Goal: Information Seeking & Learning: Learn about a topic

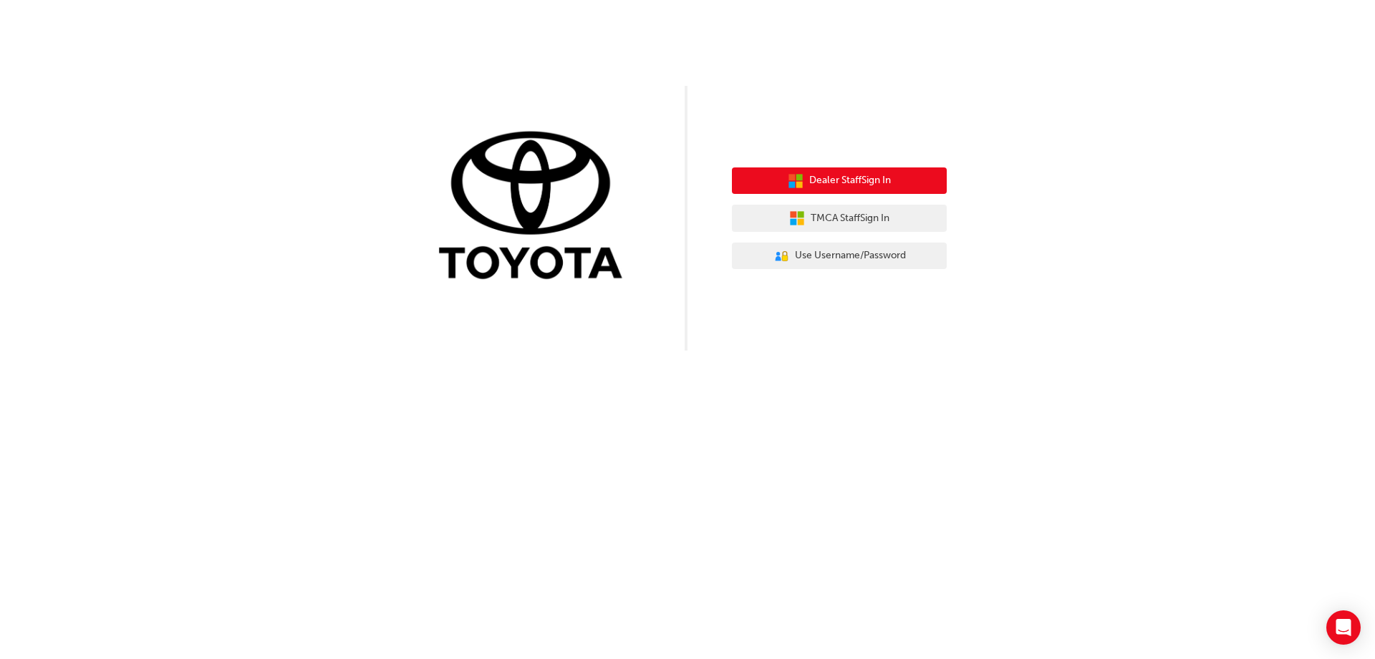
click at [845, 169] on button "Dealer Staff Sign In" at bounding box center [839, 181] width 215 height 27
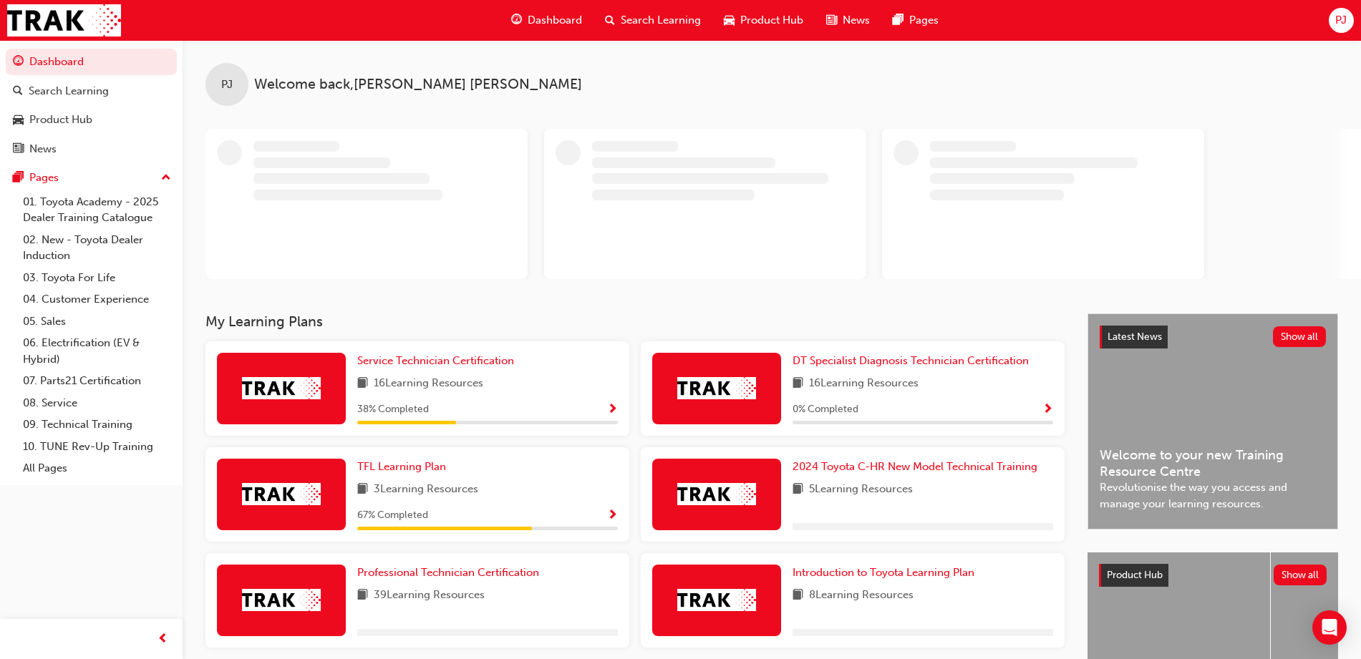
click at [601, 430] on div "Service Technician Certification 16 Learning Resources 38 % Completed" at bounding box center [417, 389] width 424 height 95
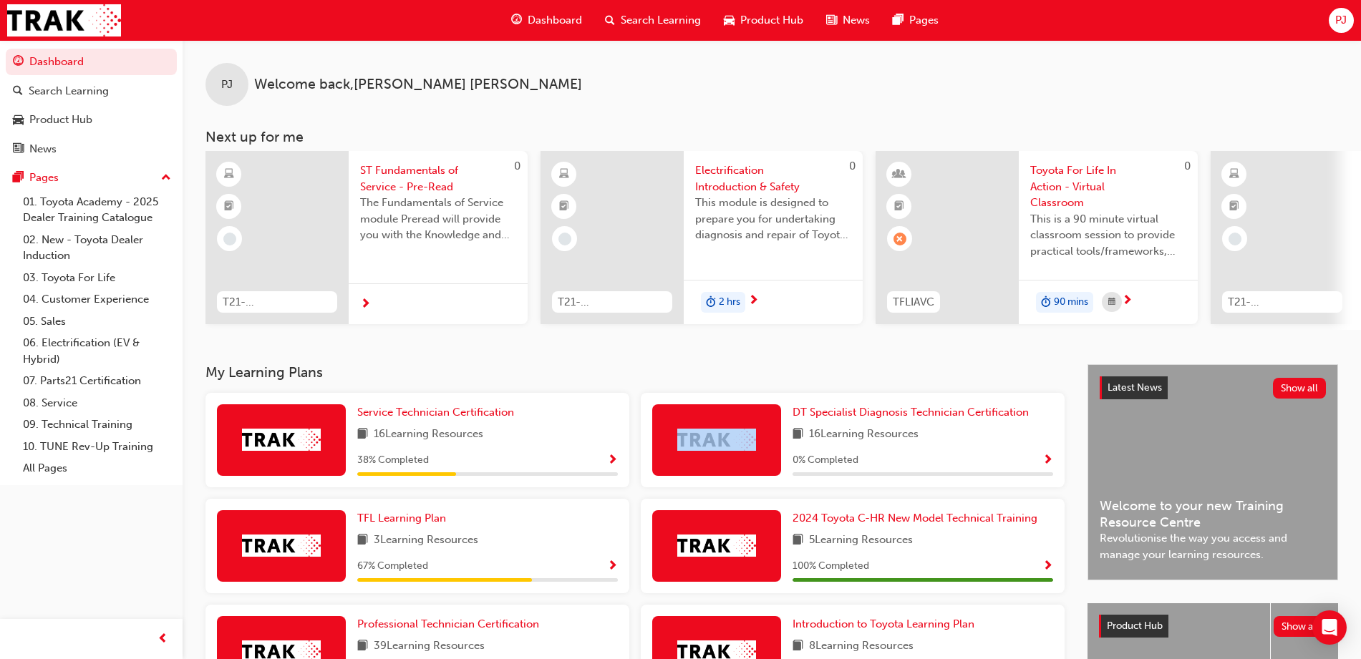
click at [614, 465] on span "Show Progress" at bounding box center [612, 461] width 11 height 13
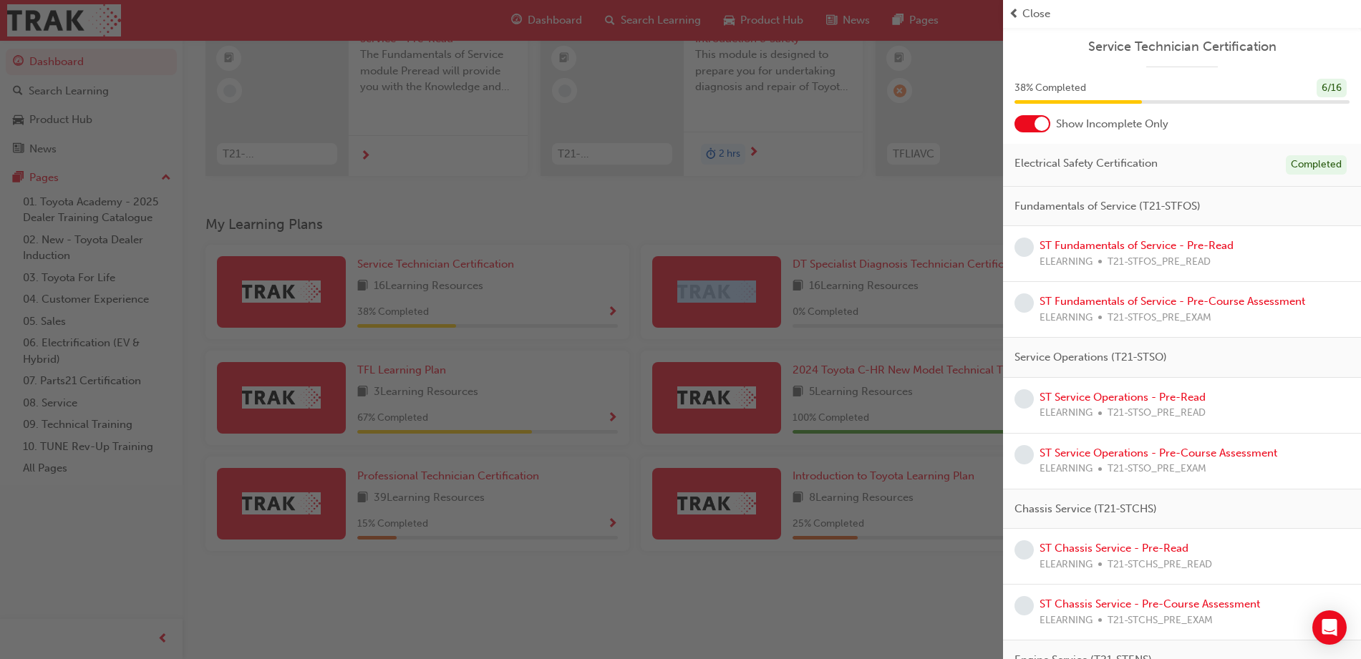
scroll to position [147, 0]
click at [742, 195] on div "button" at bounding box center [501, 329] width 1003 height 659
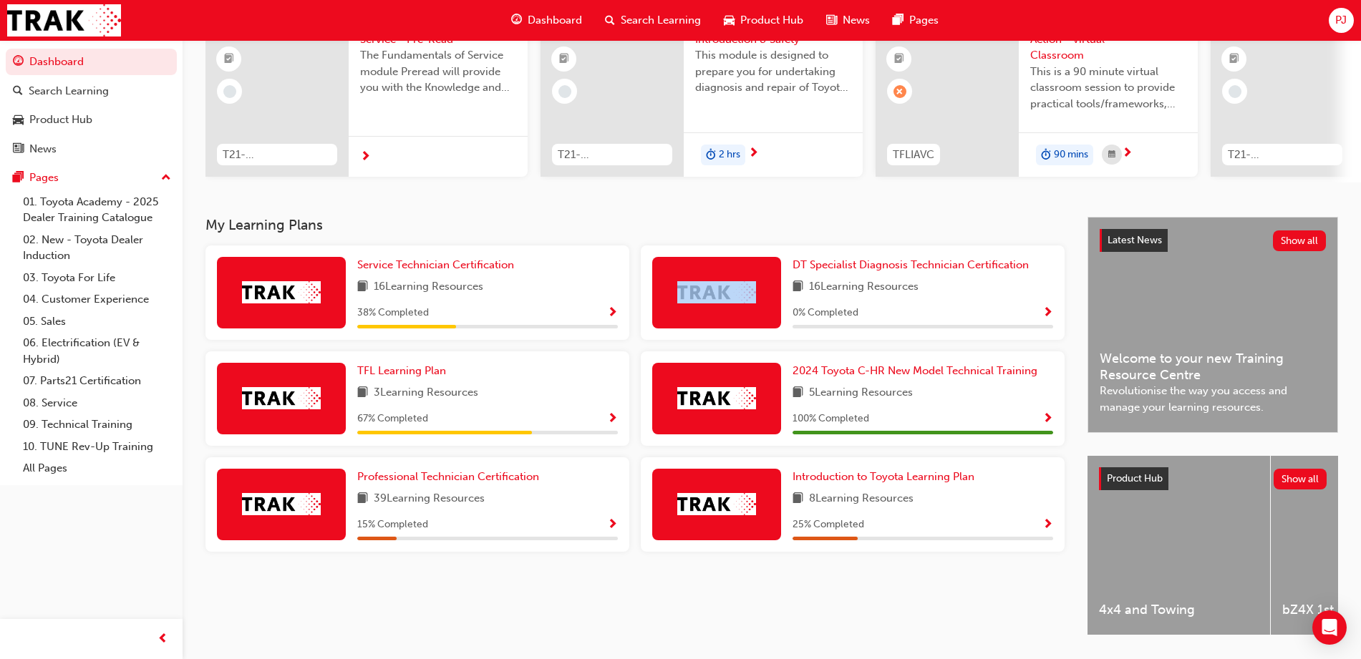
click at [609, 422] on span "Show Progress" at bounding box center [612, 419] width 11 height 13
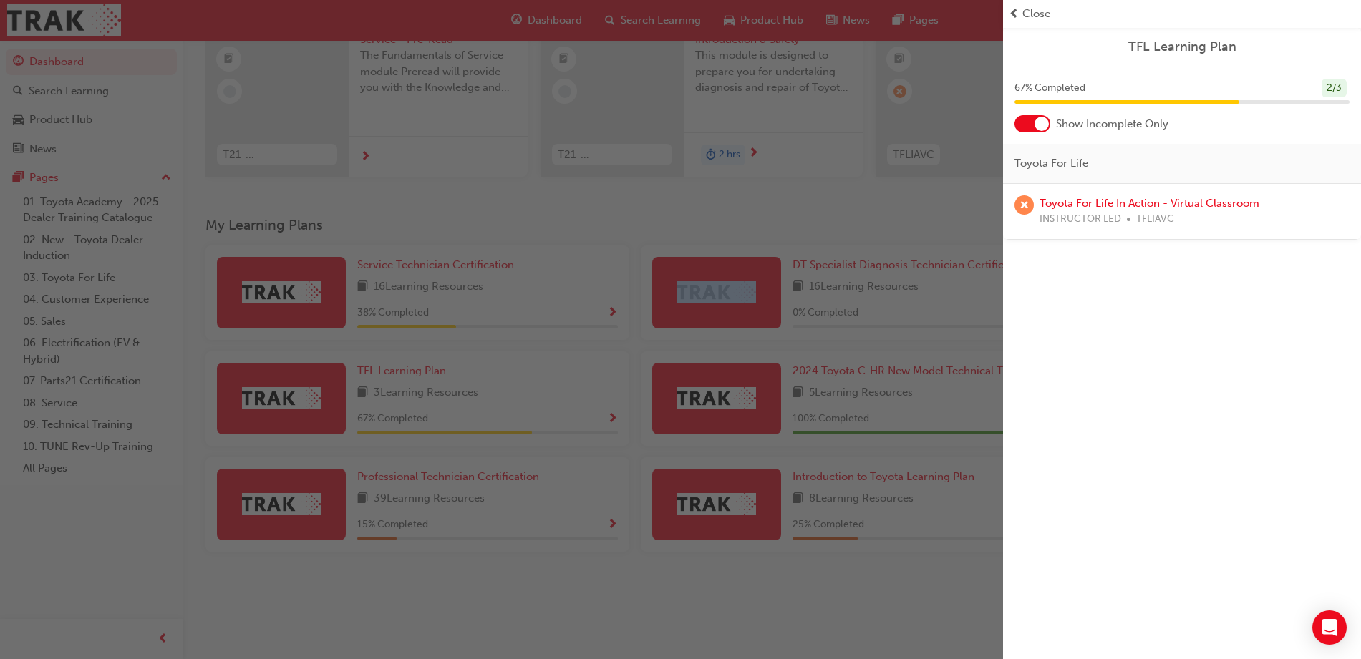
click at [1085, 202] on link "Toyota For Life In Action - Virtual Classroom" at bounding box center [1150, 203] width 220 height 13
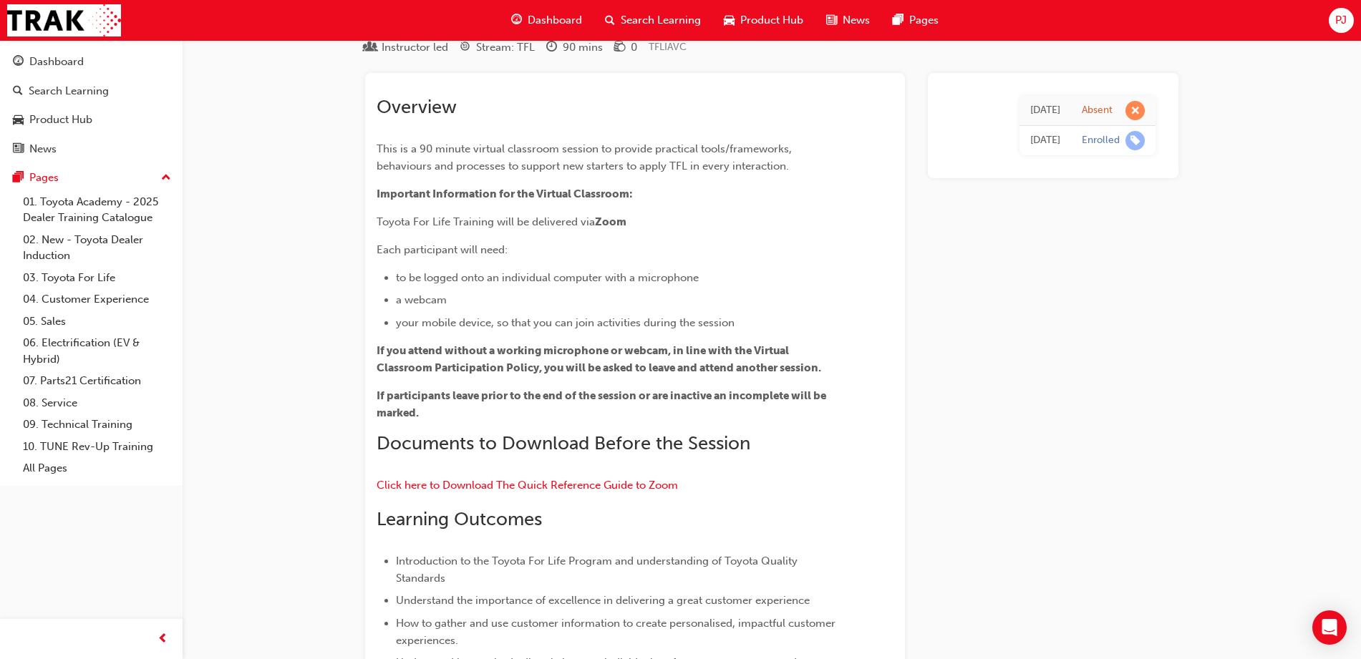
scroll to position [54, 0]
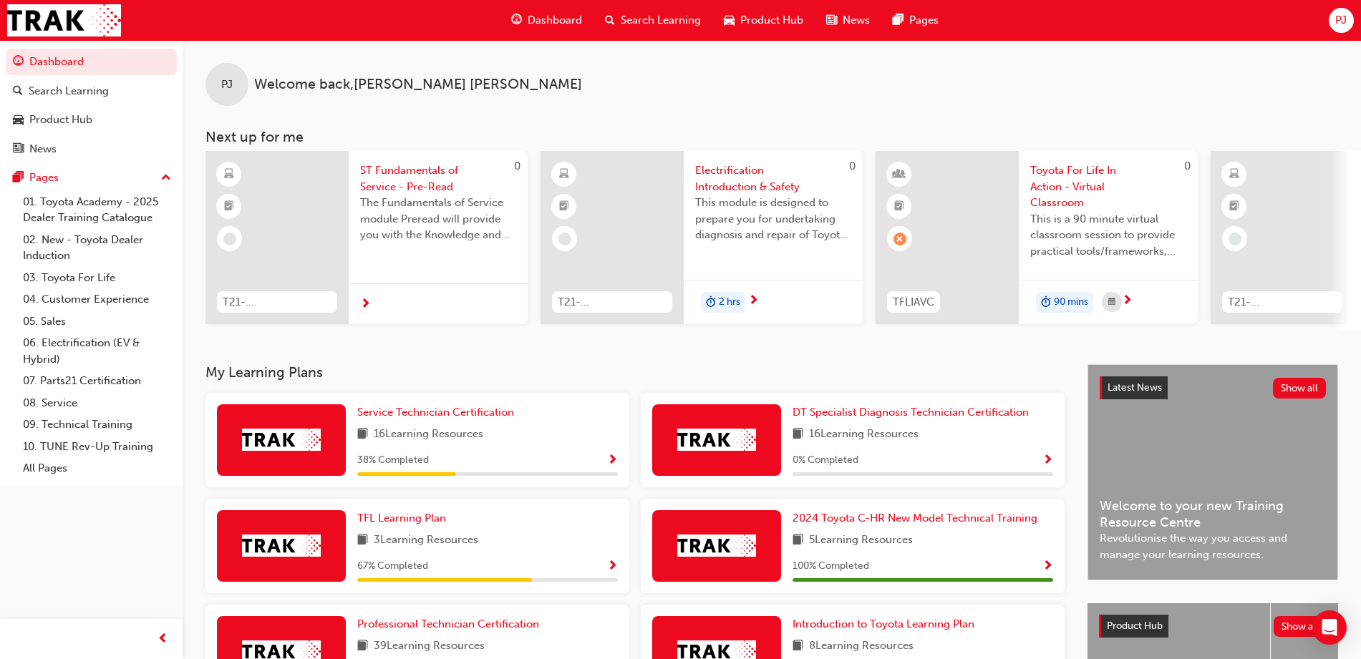
click at [644, 218] on div at bounding box center [612, 237] width 143 height 173
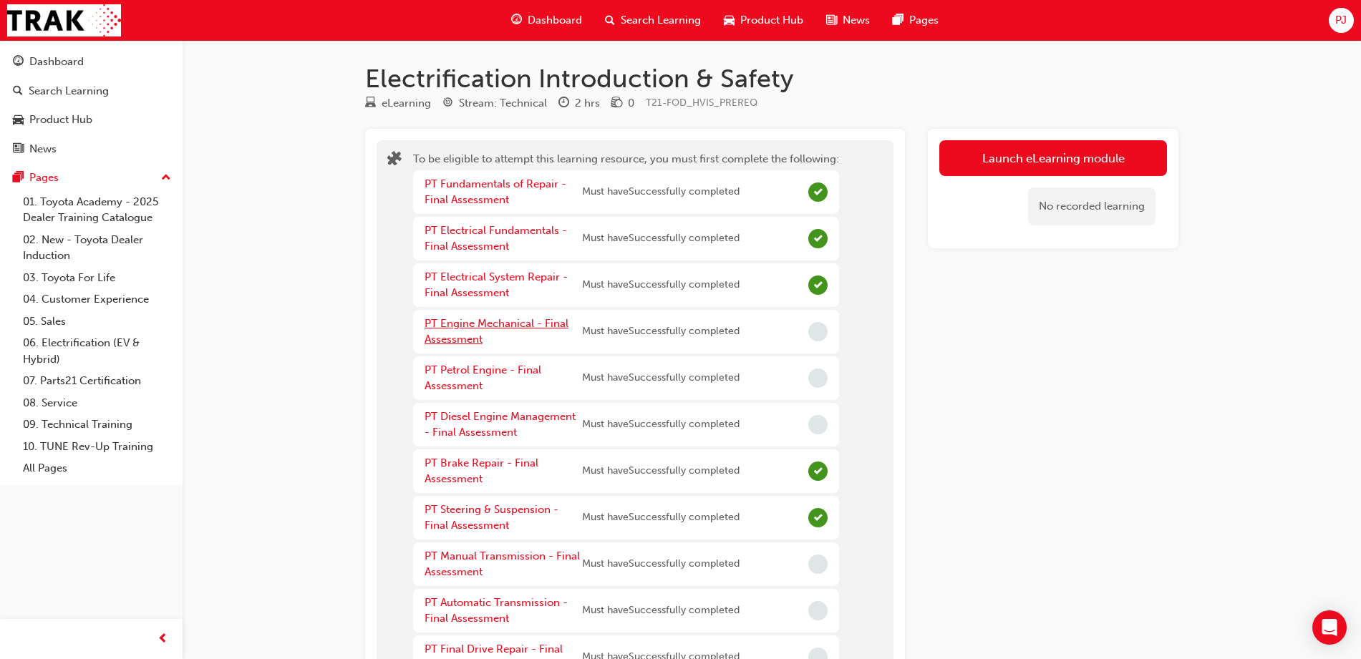
click at [534, 327] on link "PT Engine Mechanical - Final Assessment" at bounding box center [497, 331] width 144 height 29
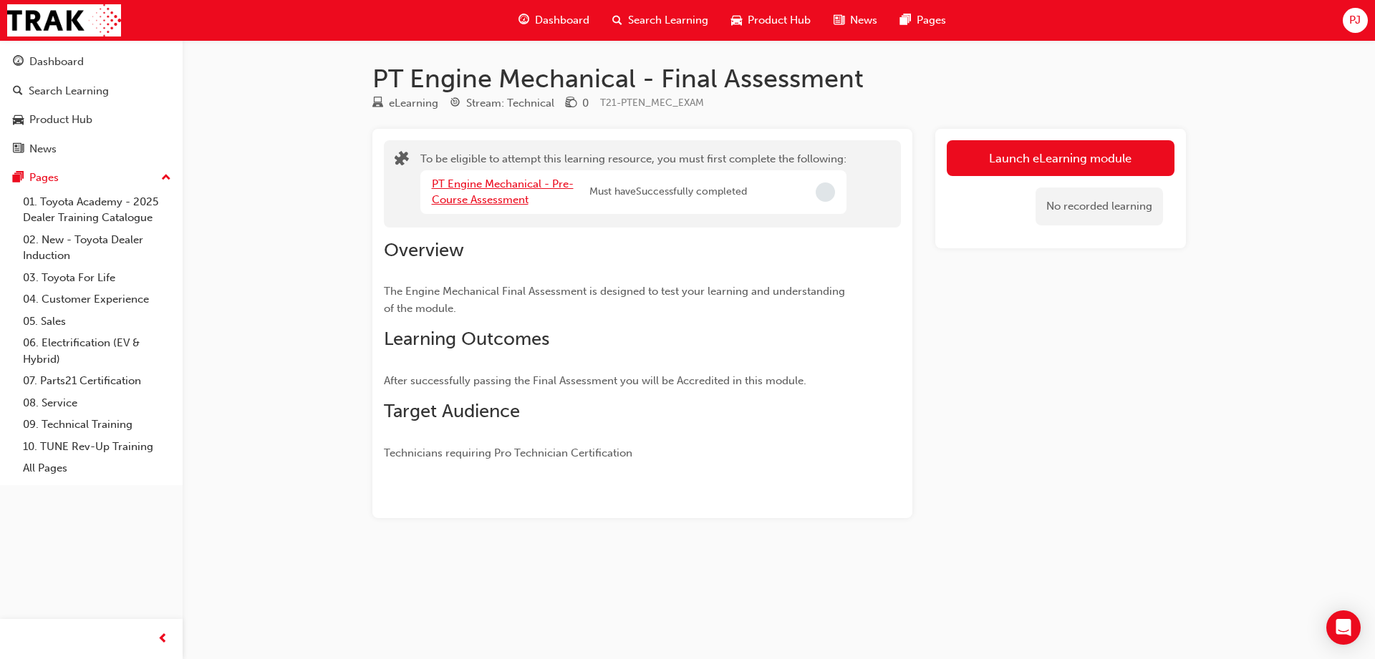
click at [518, 188] on link "PT Engine Mechanical - Pre-Course Assessment" at bounding box center [503, 192] width 142 height 29
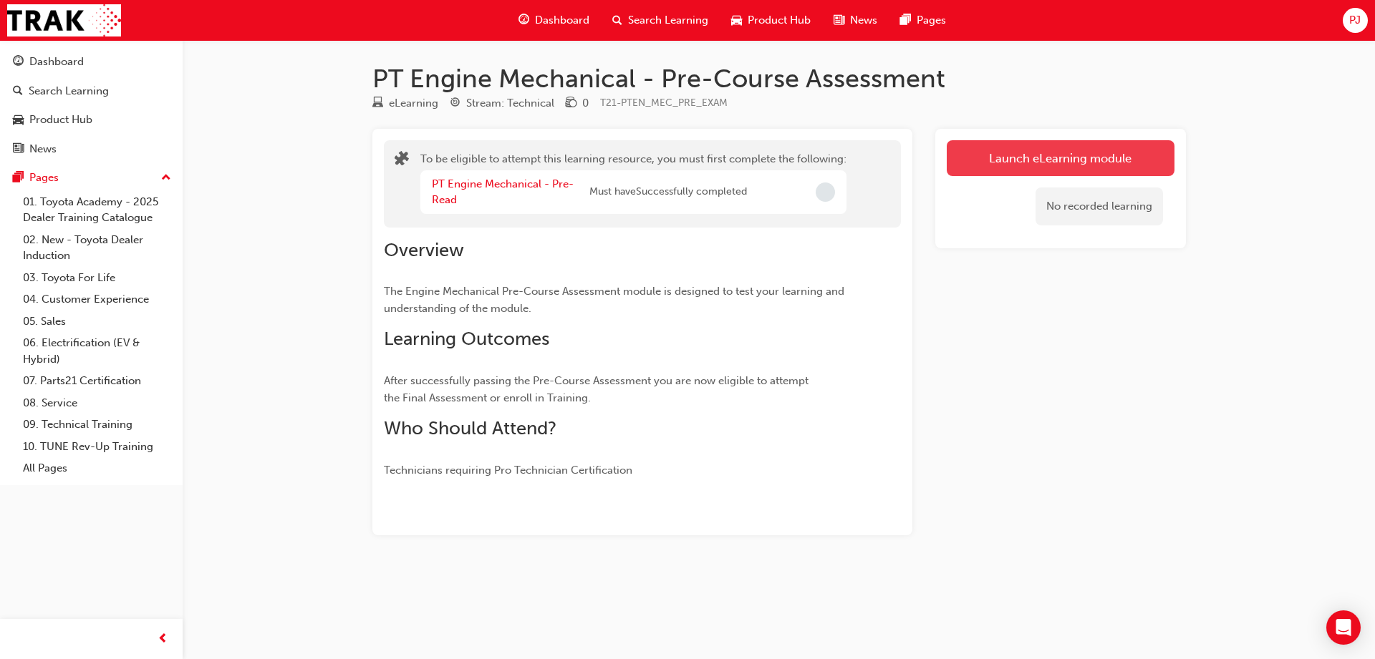
click at [1057, 163] on button "Launch eLearning module" at bounding box center [1061, 158] width 228 height 36
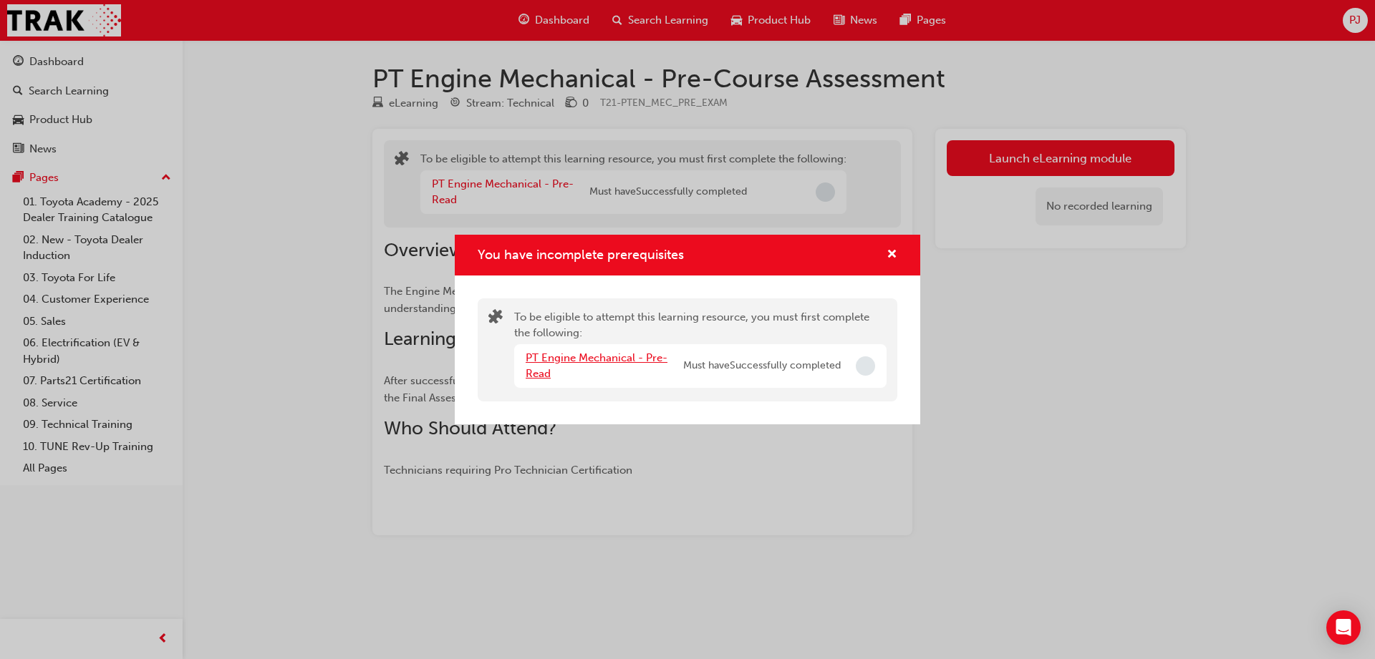
click at [632, 360] on link "PT Engine Mechanical - Pre-Read" at bounding box center [597, 366] width 142 height 29
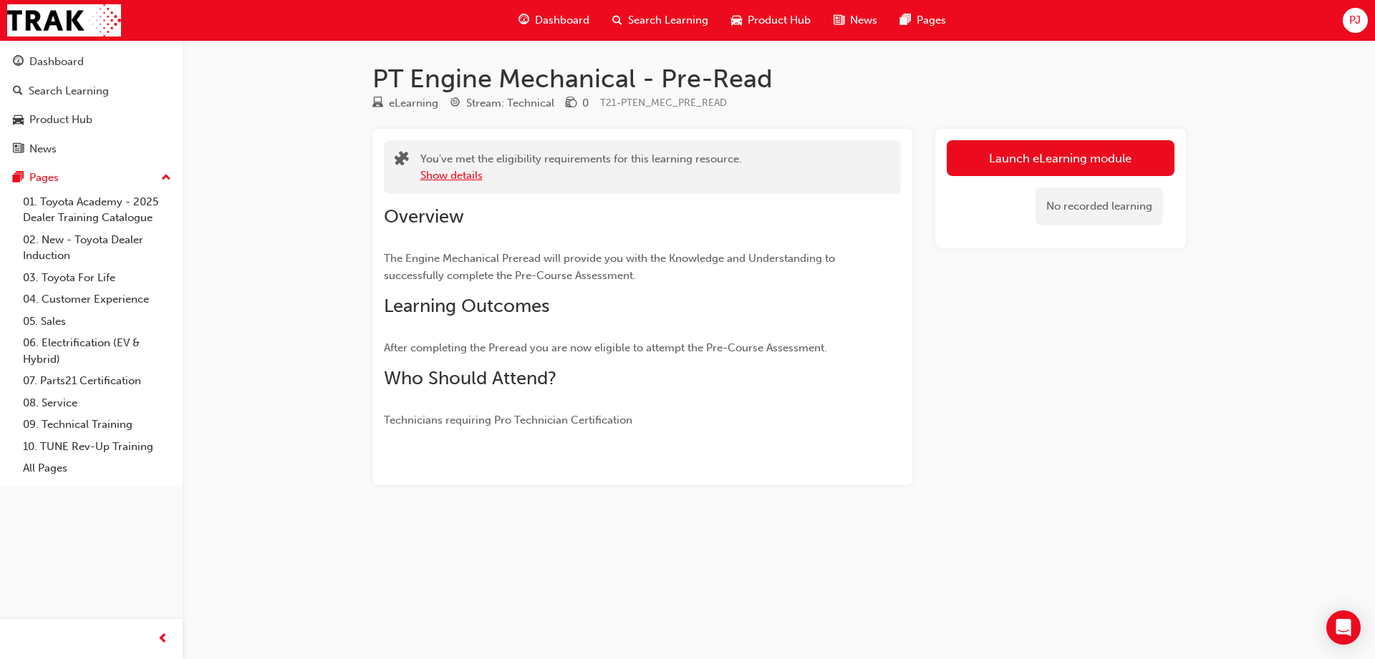
click at [477, 180] on button "Show details" at bounding box center [451, 176] width 62 height 16
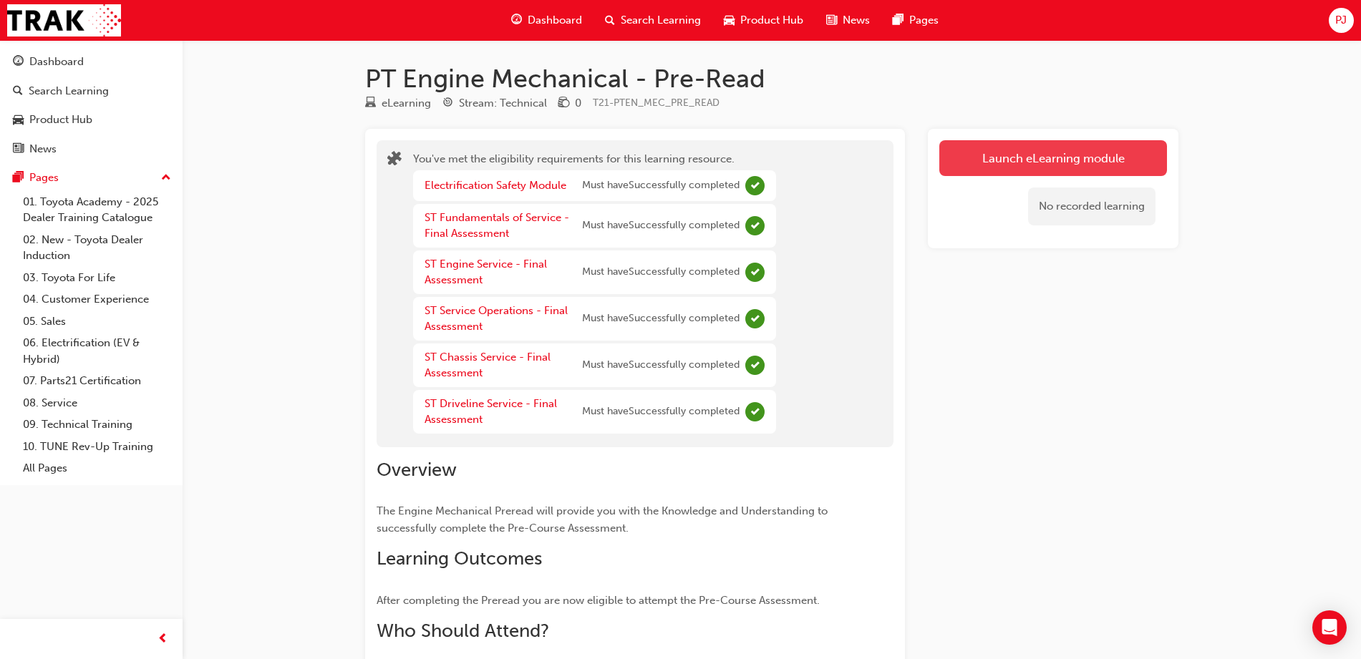
click at [1036, 145] on link "Launch eLearning module" at bounding box center [1053, 158] width 228 height 36
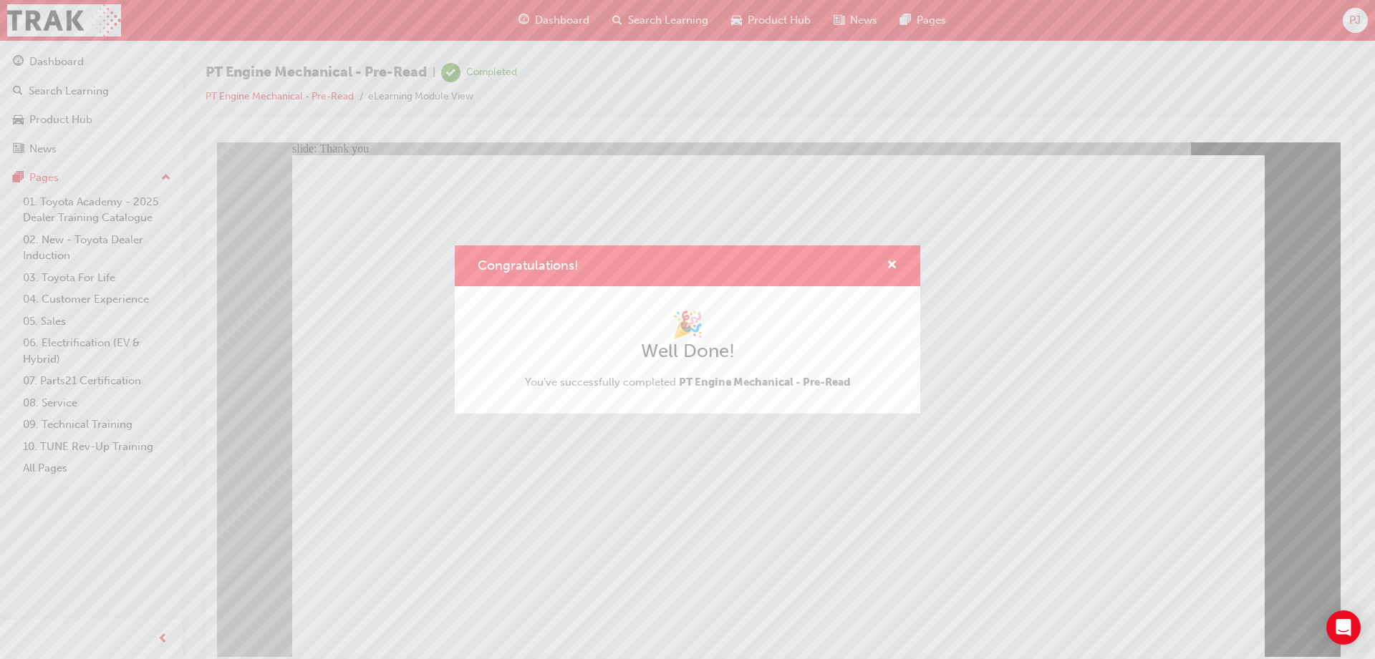
click at [891, 256] on div "Congratulations!" at bounding box center [687, 266] width 465 height 41
click at [891, 263] on span "cross-icon" at bounding box center [891, 266] width 11 height 13
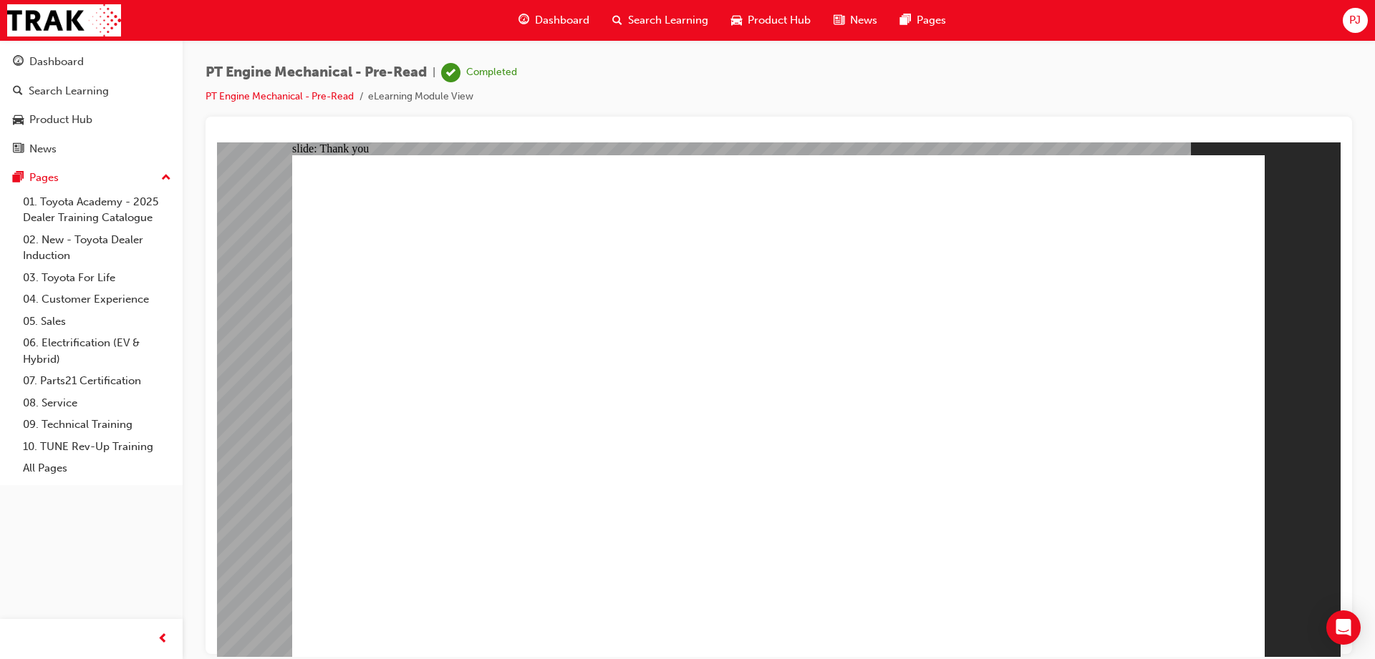
click at [307, 98] on link "PT Engine Mechanical - Pre-Read" at bounding box center [279, 96] width 148 height 12
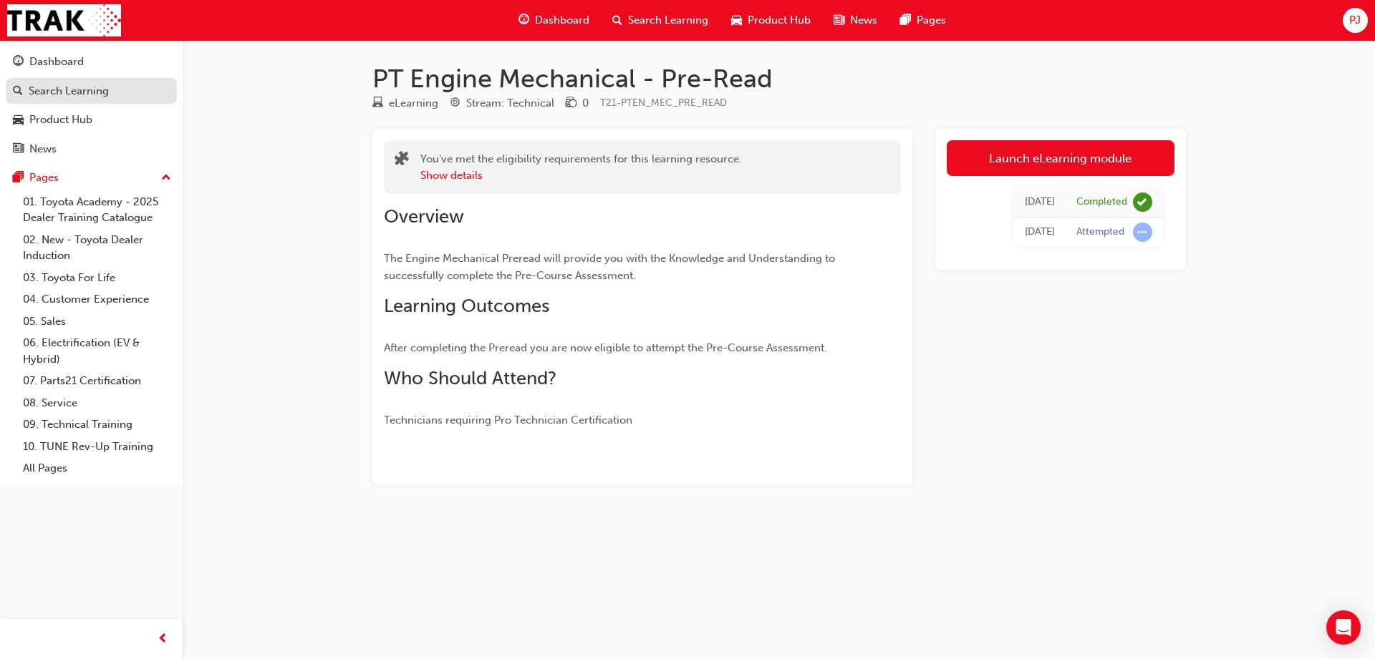
click at [84, 93] on div "Search Learning" at bounding box center [69, 91] width 80 height 16
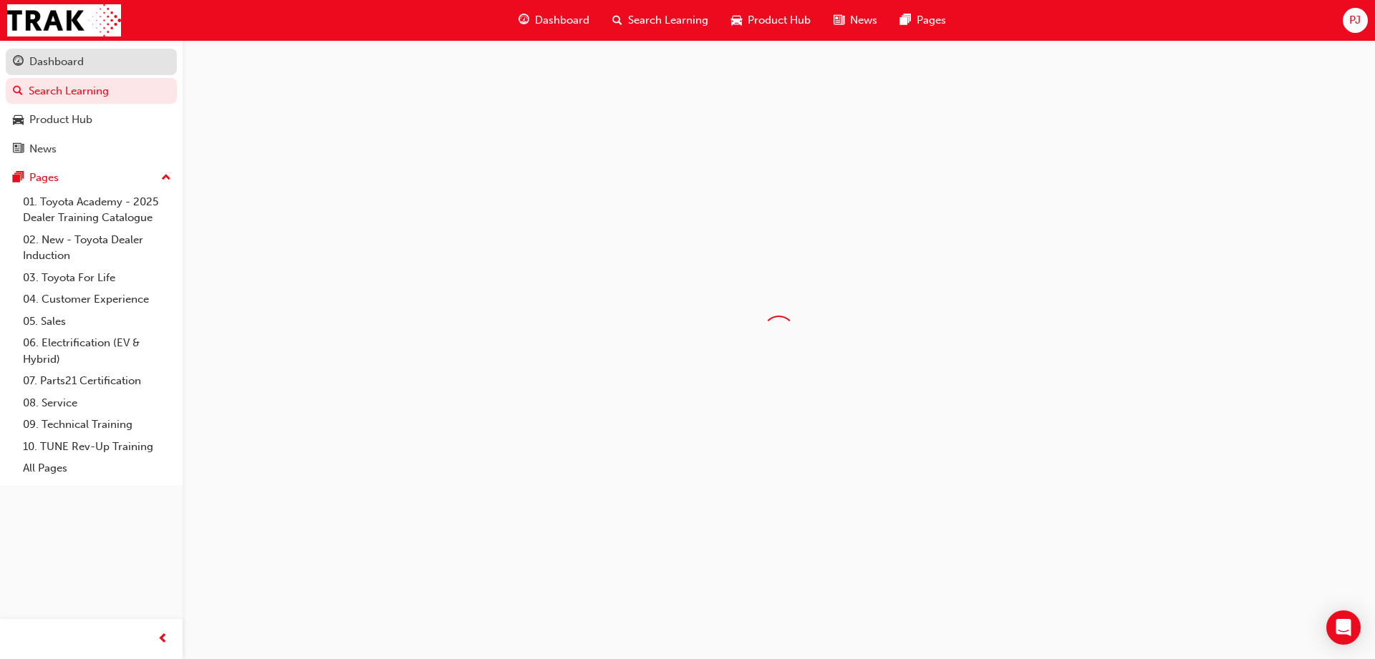
click at [77, 63] on div "Dashboard" at bounding box center [56, 62] width 54 height 16
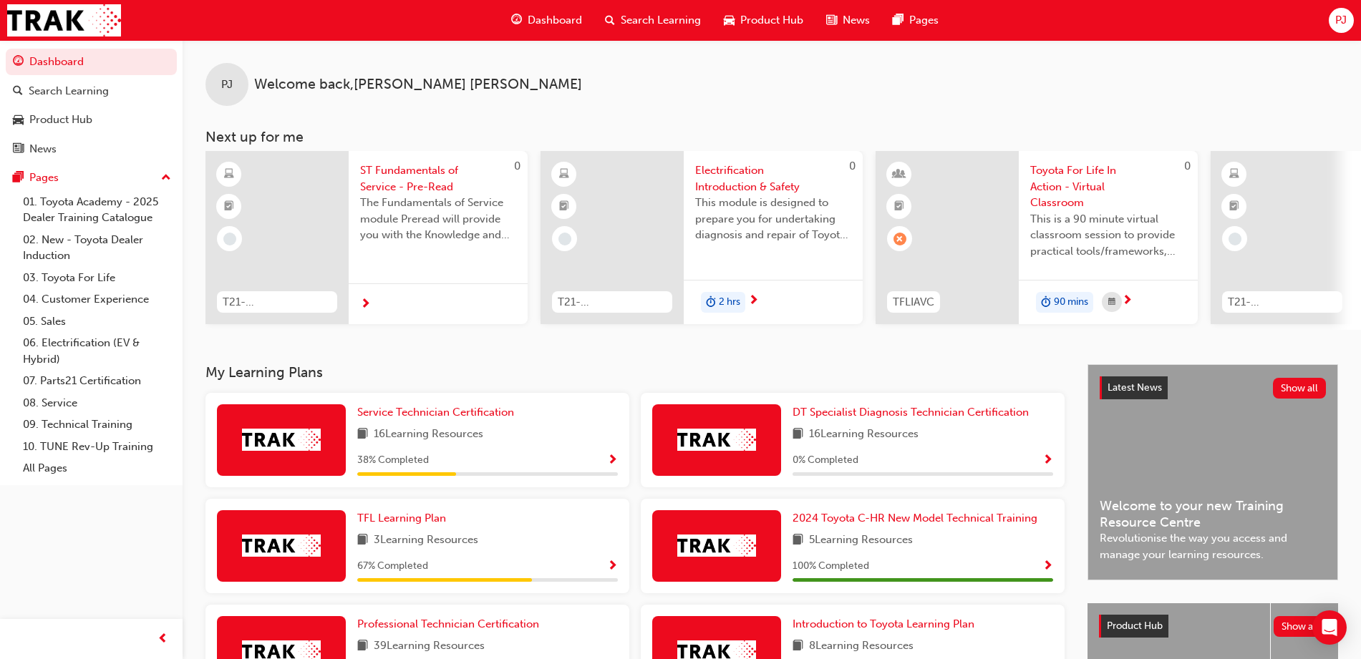
click at [413, 186] on span "ST Fundamentals of Service - Pre-Read" at bounding box center [438, 179] width 156 height 32
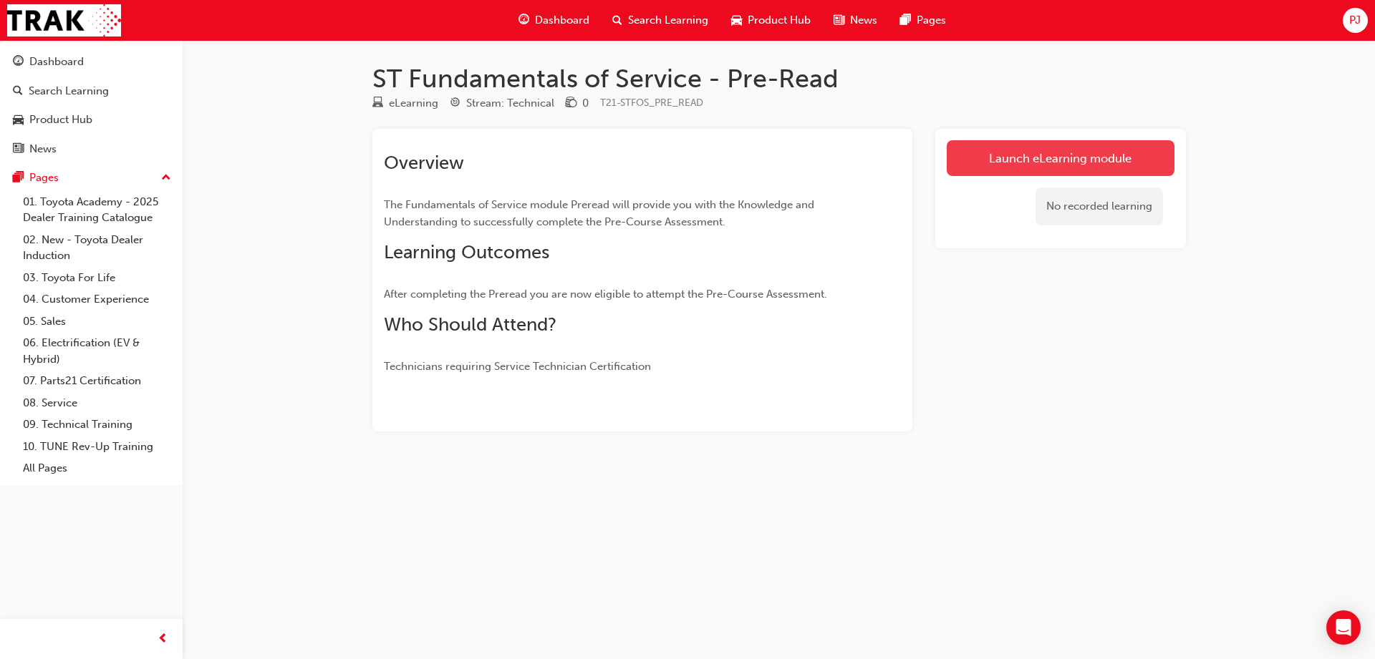
click at [1024, 160] on link "Launch eLearning module" at bounding box center [1061, 158] width 228 height 36
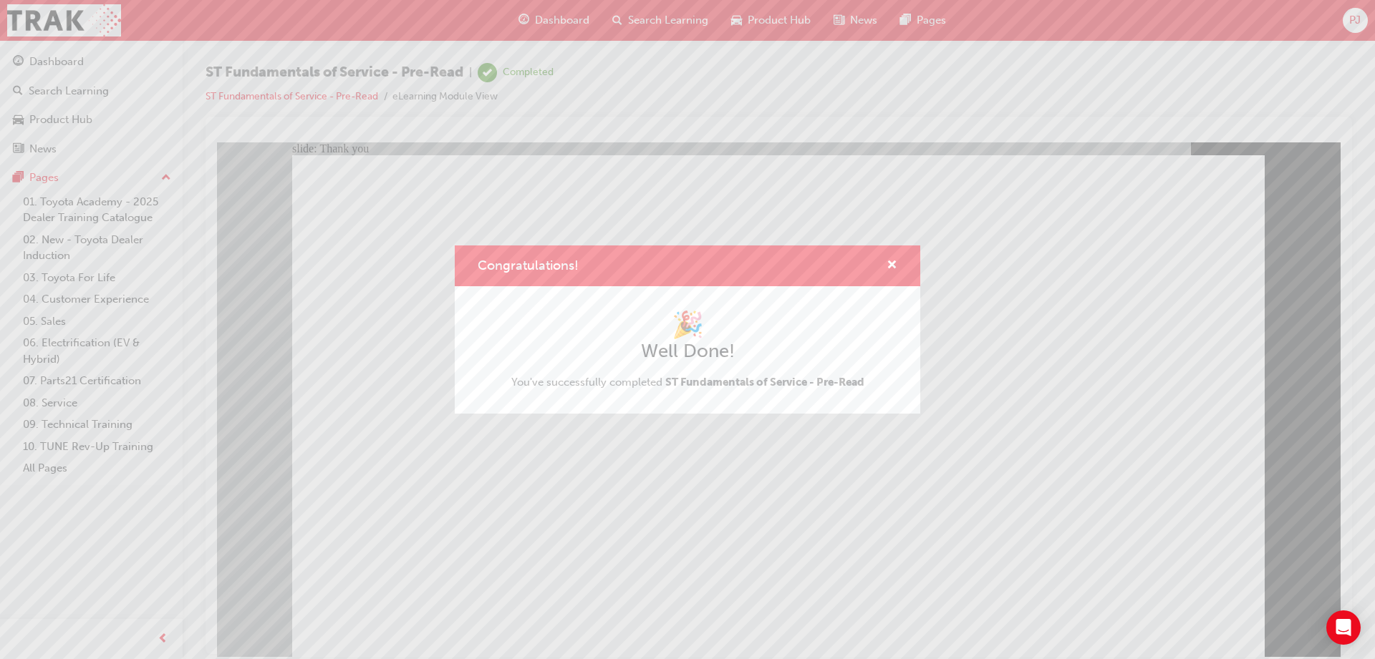
click at [574, 551] on div "Congratulations! 🎉 Well Done! You've successfully completed ST Fundamentals of …" at bounding box center [687, 329] width 1375 height 659
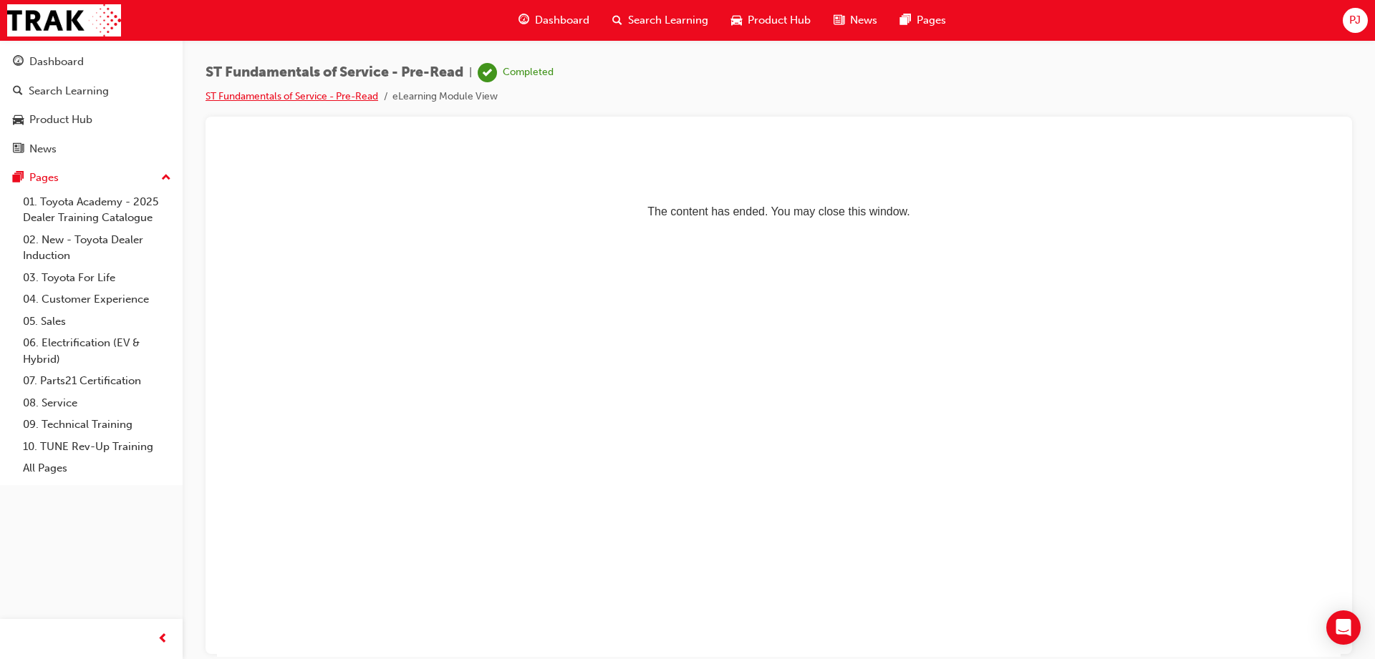
click at [306, 101] on link "ST Fundamentals of Service - Pre-Read" at bounding box center [291, 96] width 173 height 12
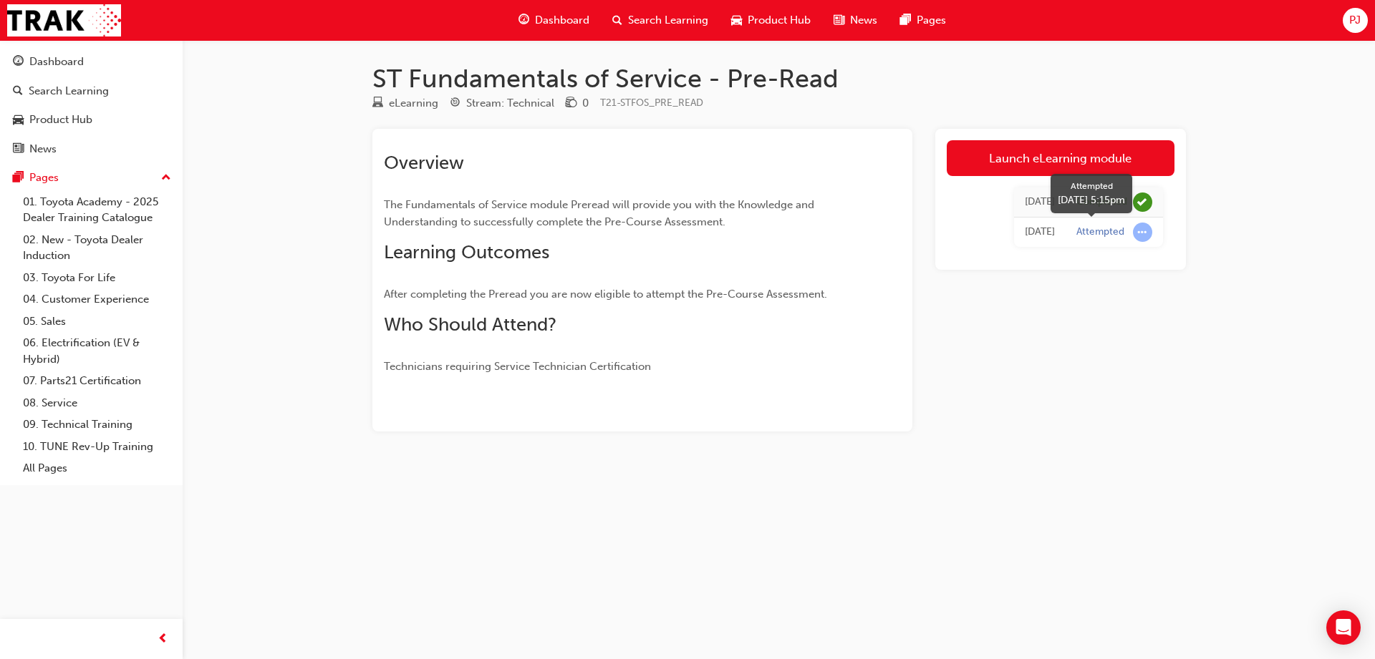
click at [1136, 232] on span "learningRecordVerb_ATTEMPT-icon" at bounding box center [1142, 232] width 19 height 19
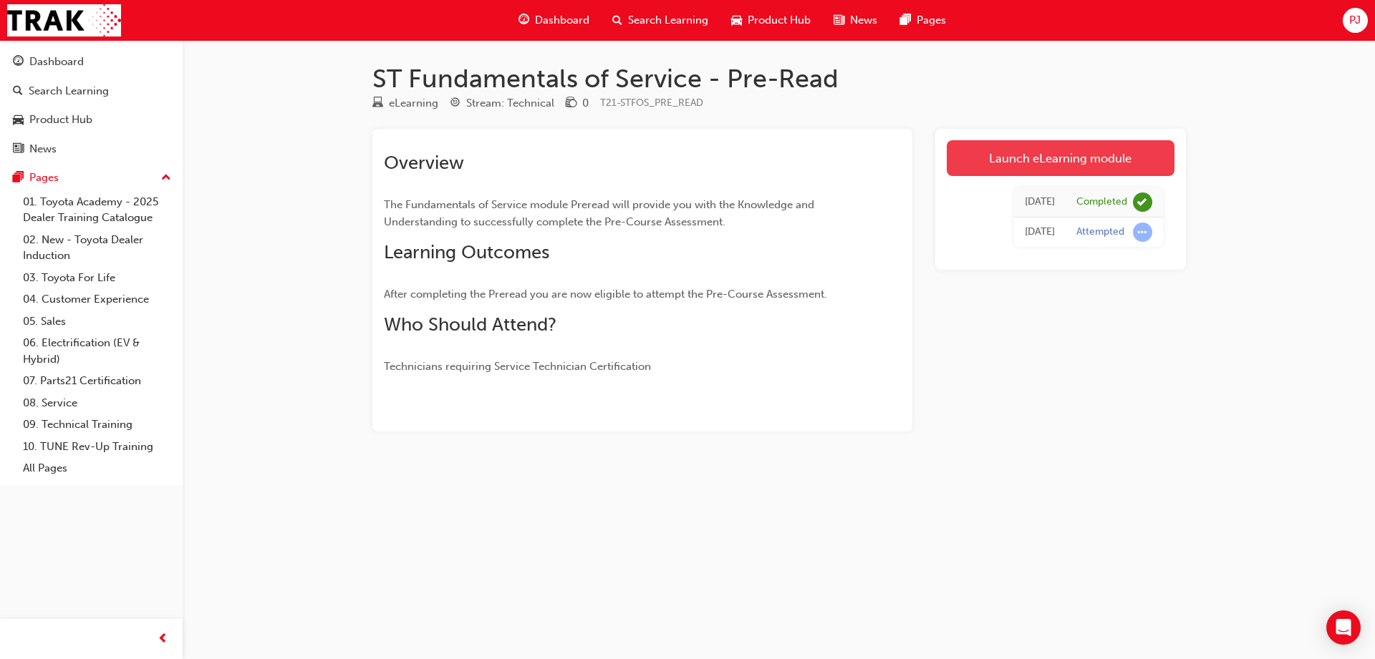
click at [1086, 153] on link "Launch eLearning module" at bounding box center [1061, 158] width 228 height 36
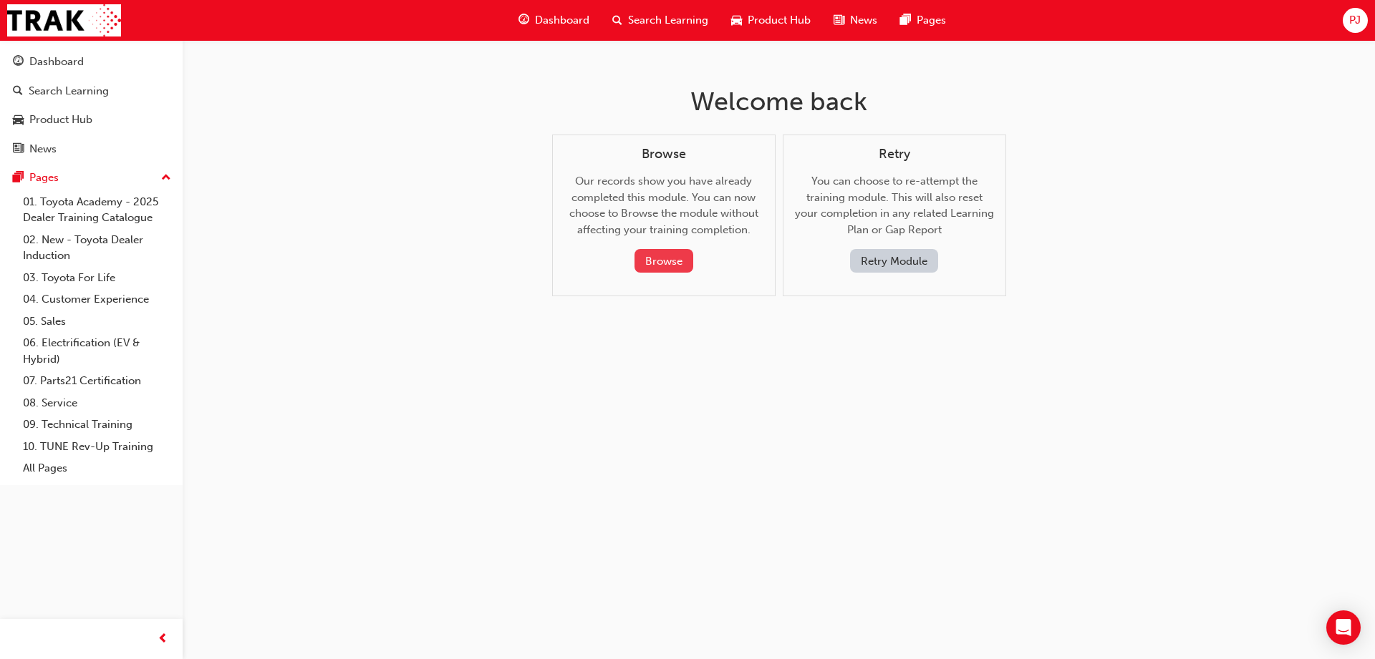
click at [664, 262] on button "Browse" at bounding box center [663, 261] width 59 height 24
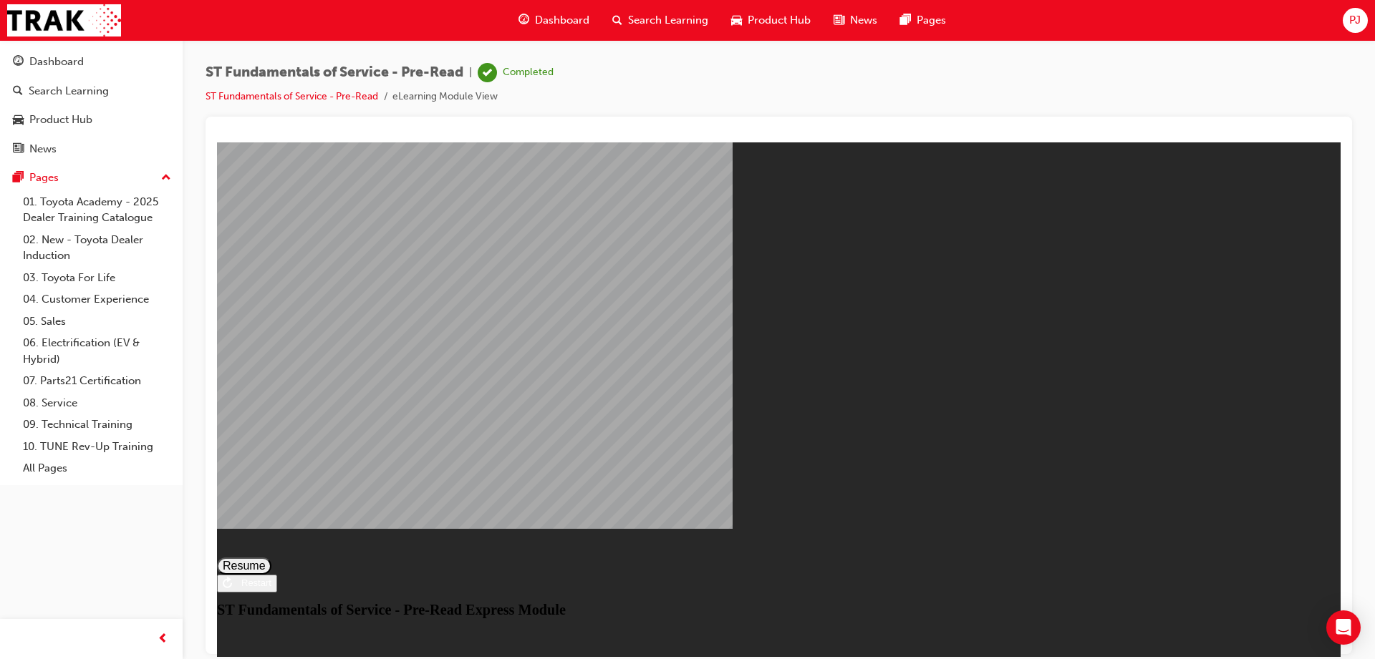
click at [271, 557] on button "Resume" at bounding box center [244, 565] width 54 height 17
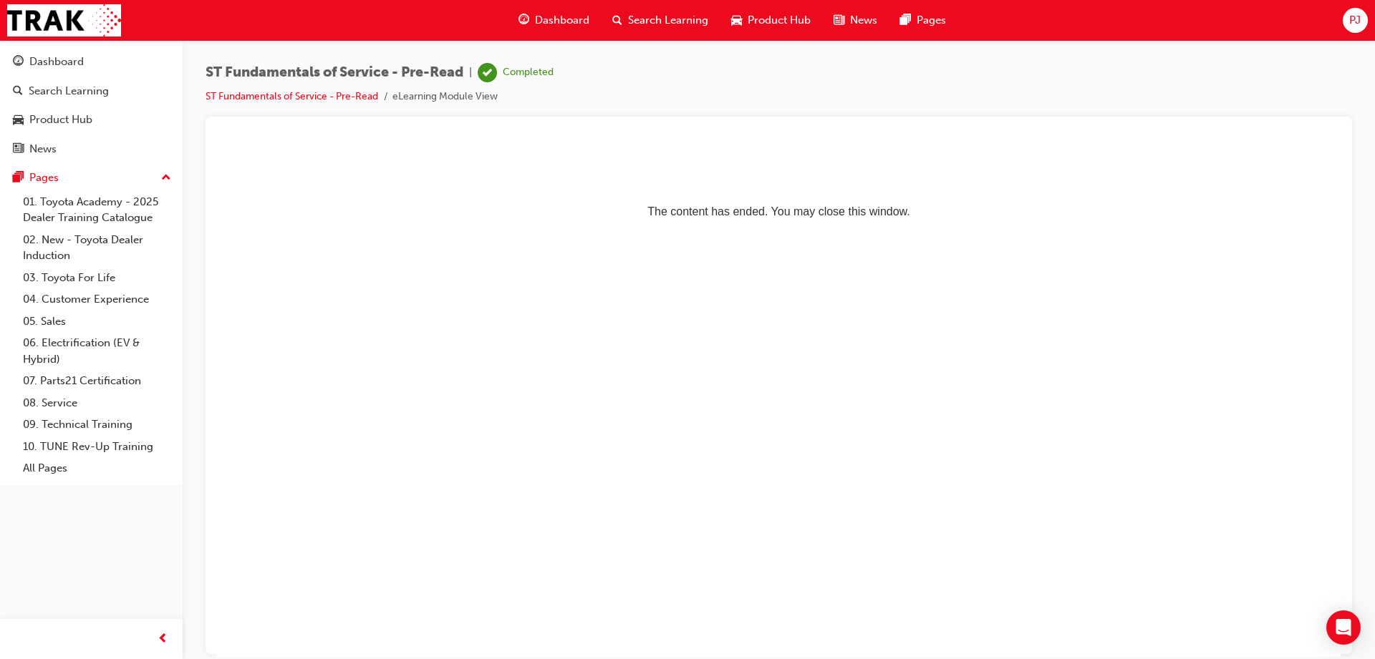
click at [561, 8] on div "Dashboard" at bounding box center [554, 20] width 94 height 29
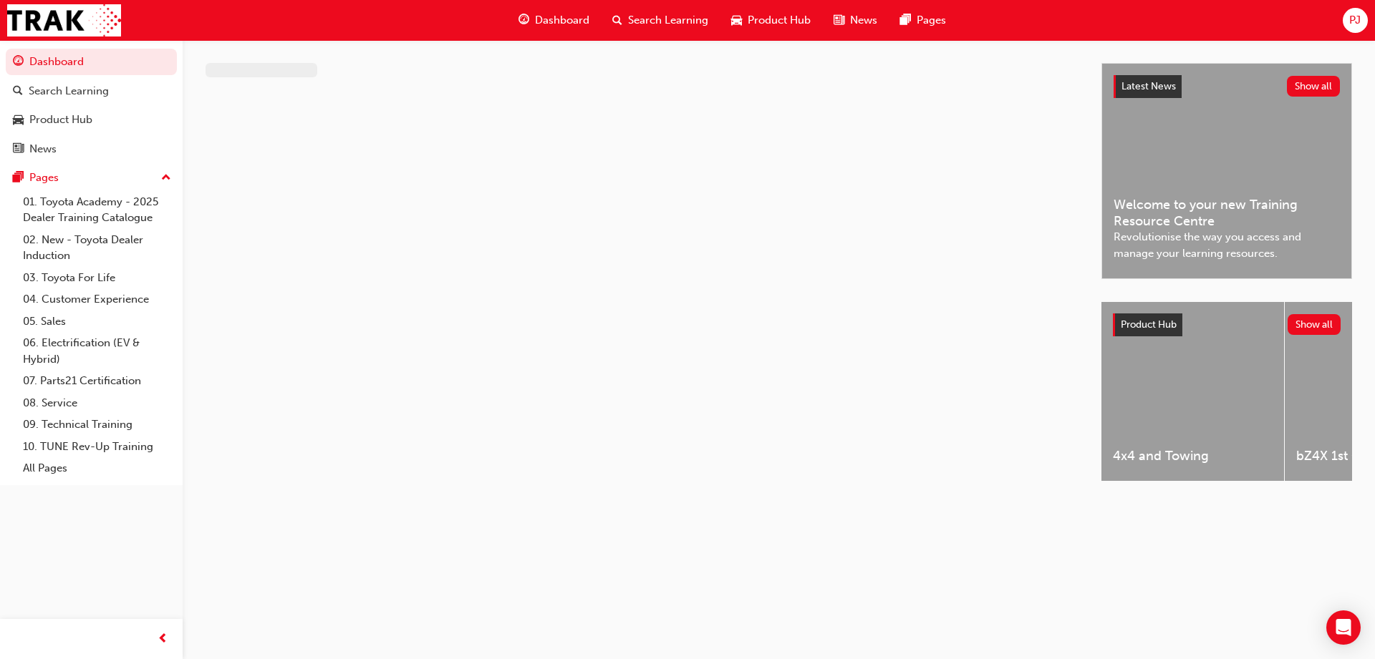
click at [566, 16] on span "Dashboard" at bounding box center [562, 20] width 54 height 16
click at [567, 19] on span "Dashboard" at bounding box center [562, 20] width 54 height 16
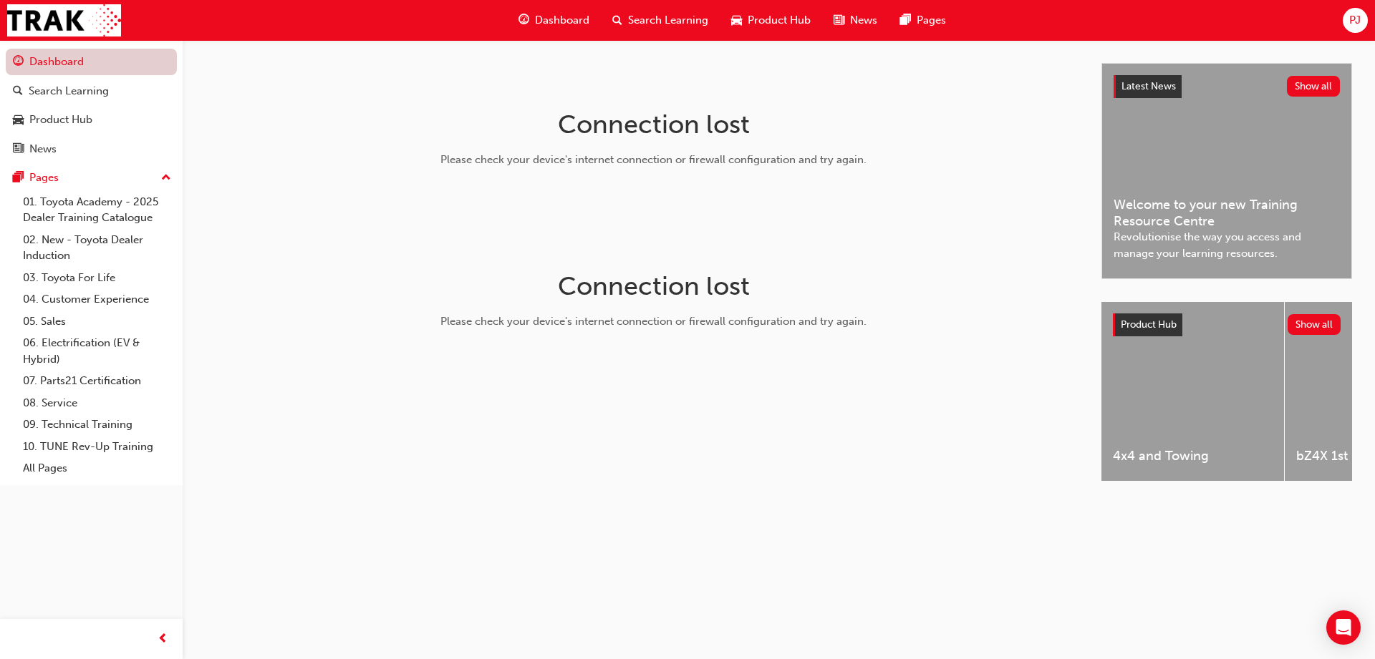
click at [39, 64] on link "Dashboard" at bounding box center [91, 62] width 171 height 26
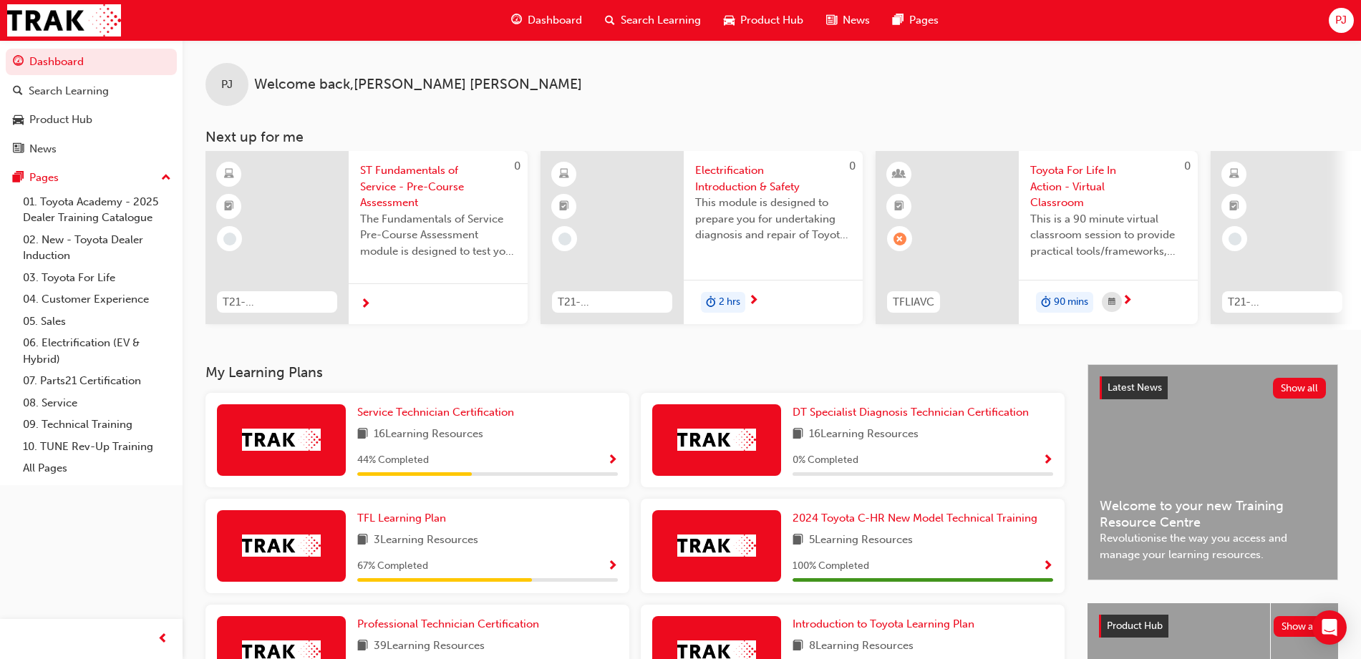
click at [400, 175] on span "ST Fundamentals of Service - Pre-Course Assessment" at bounding box center [438, 187] width 156 height 49
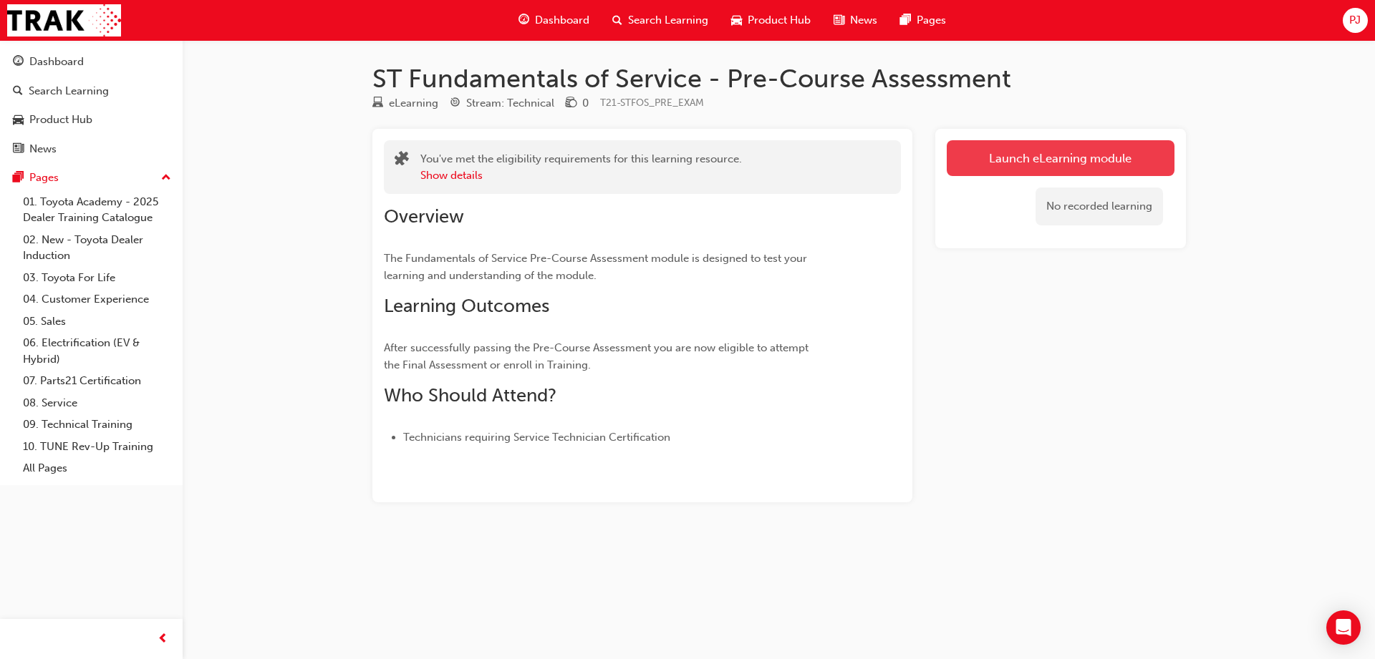
click at [1004, 158] on link "Launch eLearning module" at bounding box center [1061, 158] width 228 height 36
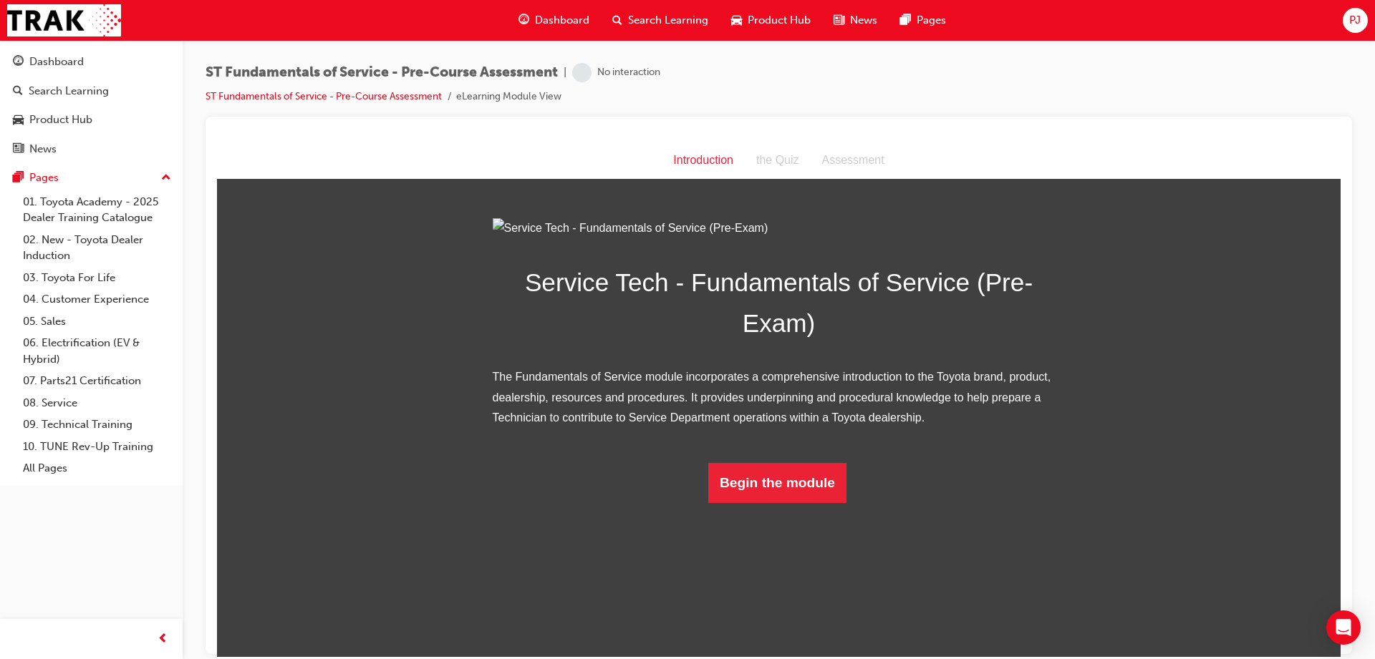
scroll to position [3, 0]
click at [795, 503] on button "Begin the module" at bounding box center [777, 483] width 138 height 40
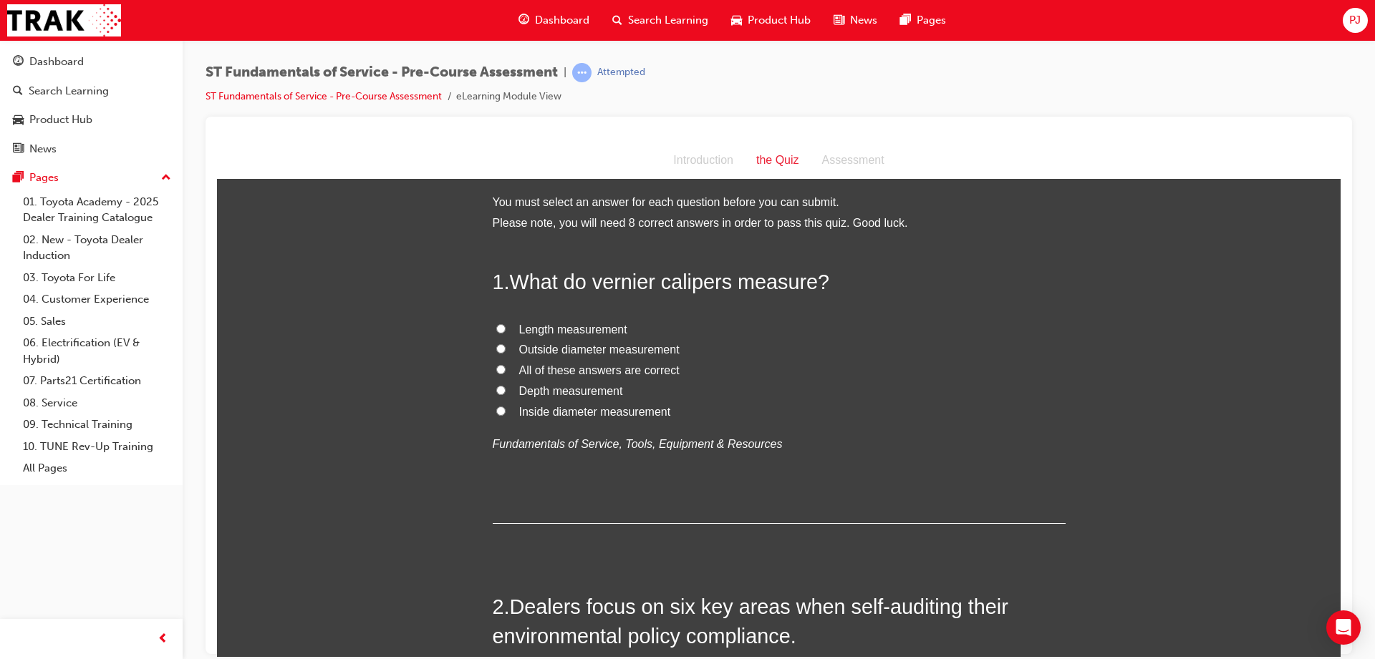
scroll to position [0, 0]
click at [599, 395] on span "Depth measurement" at bounding box center [571, 393] width 104 height 12
click at [505, 395] on input "Depth measurement" at bounding box center [500, 392] width 9 height 9
radio input "true"
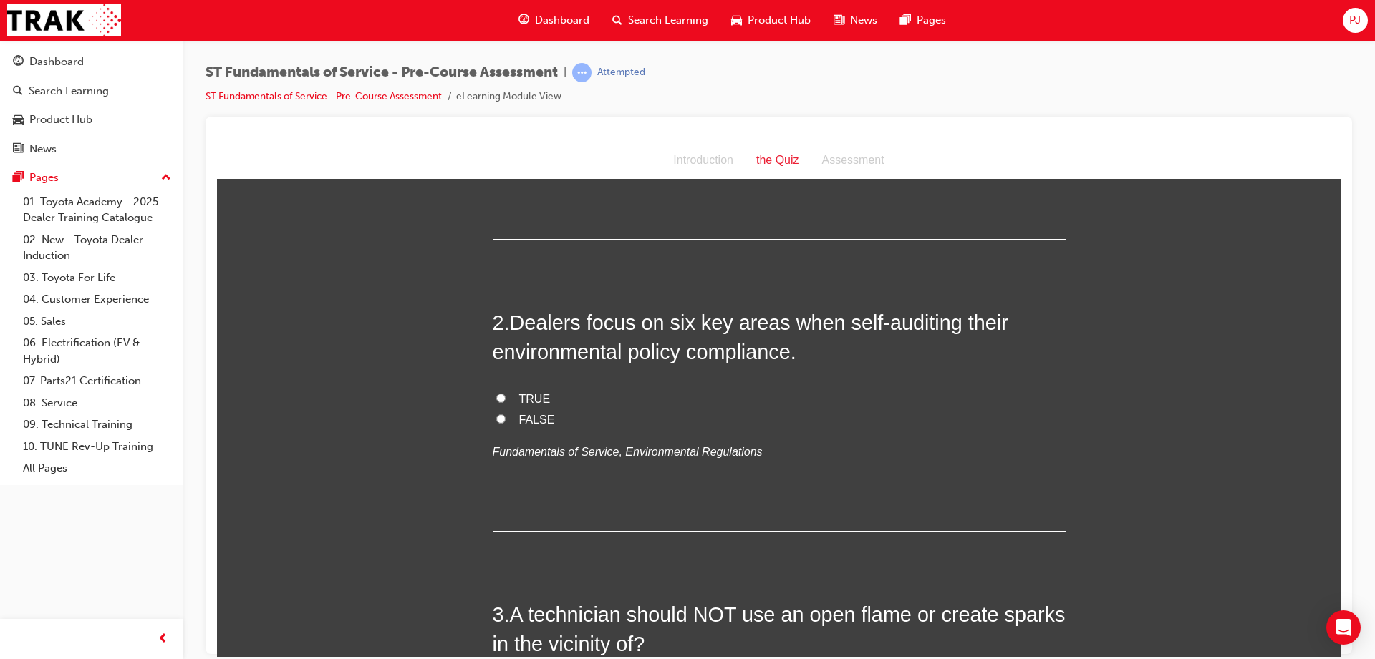
scroll to position [288, 0]
click at [519, 399] on span "TRUE" at bounding box center [535, 398] width 32 height 12
click at [505, 399] on input "TRUE" at bounding box center [500, 396] width 9 height 9
radio input "true"
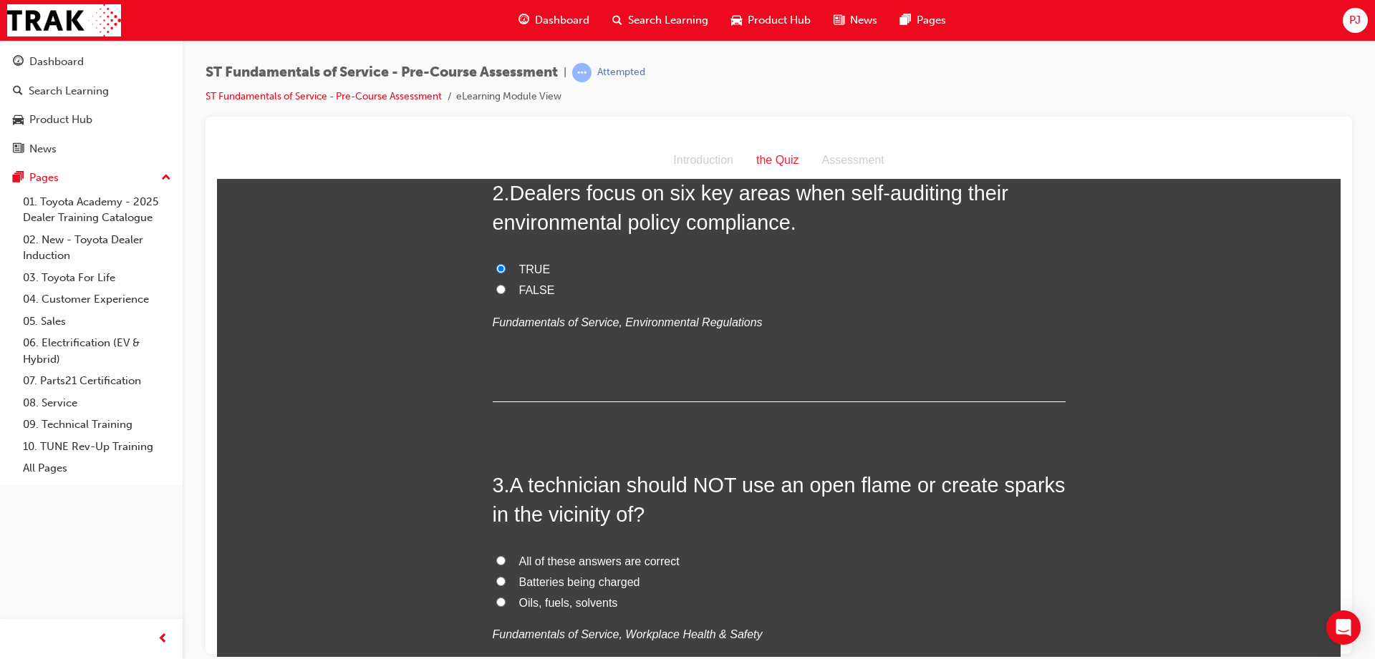
scroll to position [547, 0]
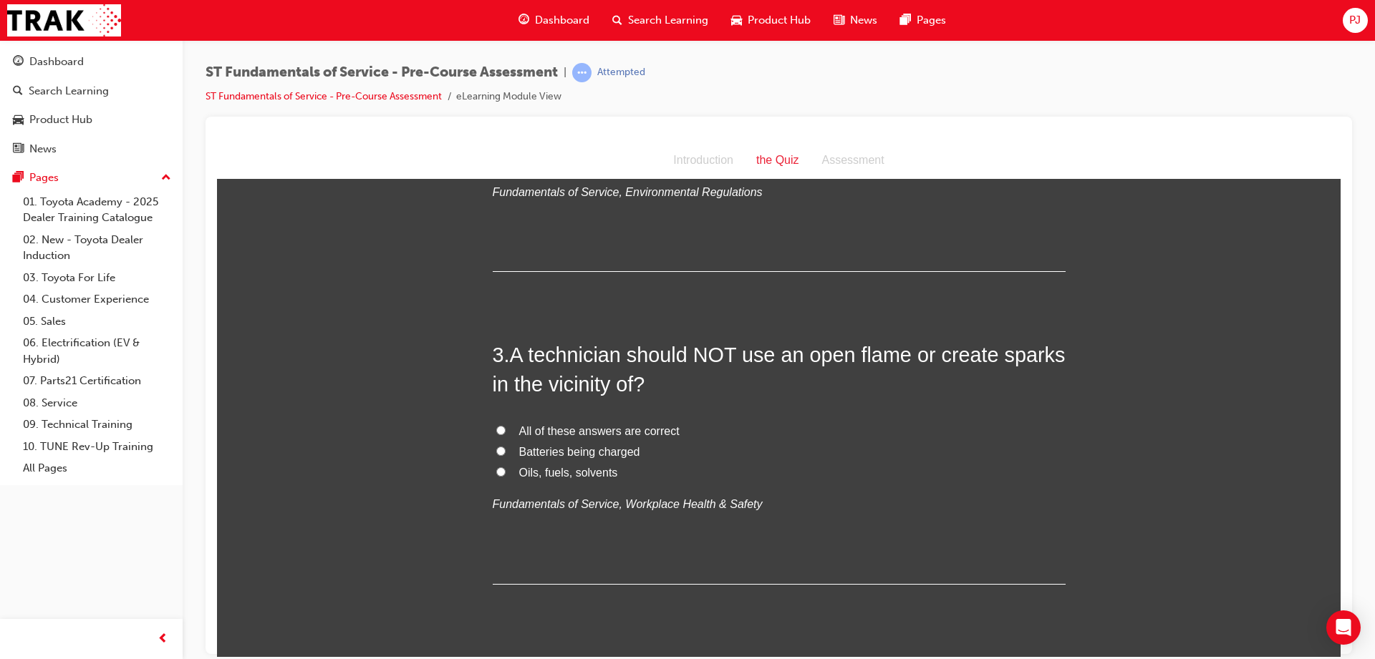
click at [497, 431] on input "All of these answers are correct" at bounding box center [500, 429] width 9 height 9
radio input "true"
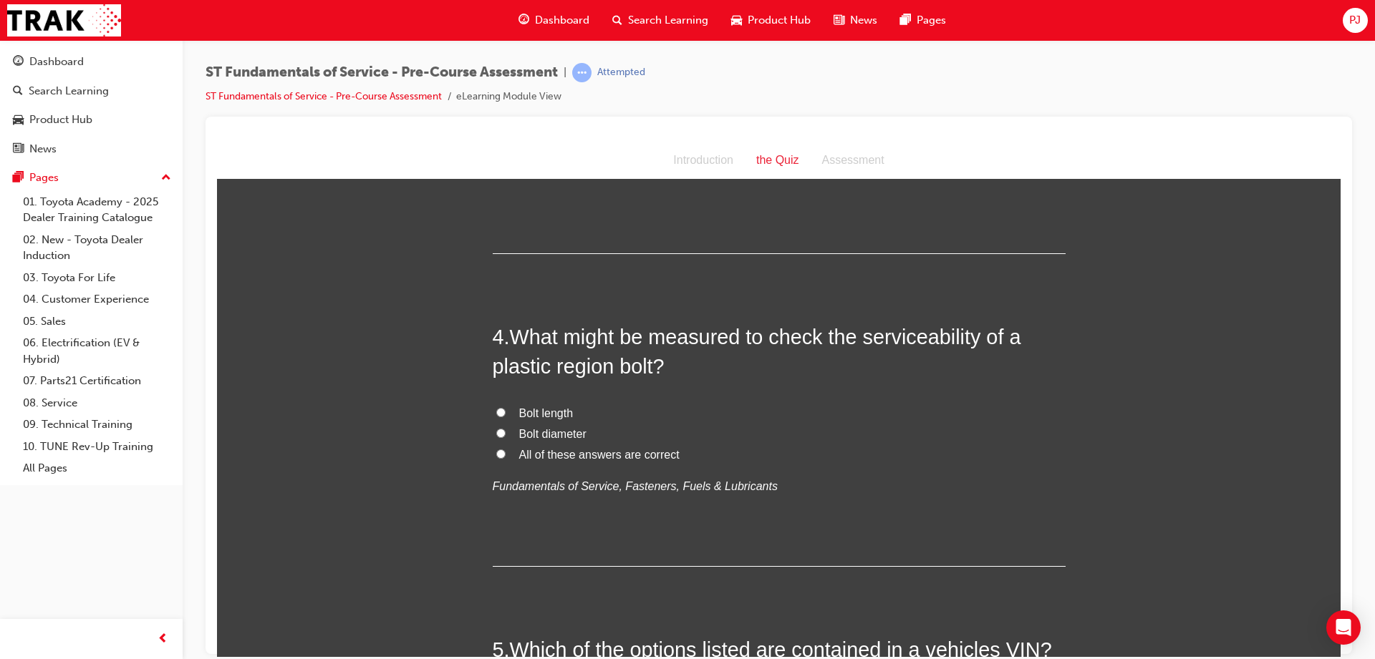
scroll to position [873, 0]
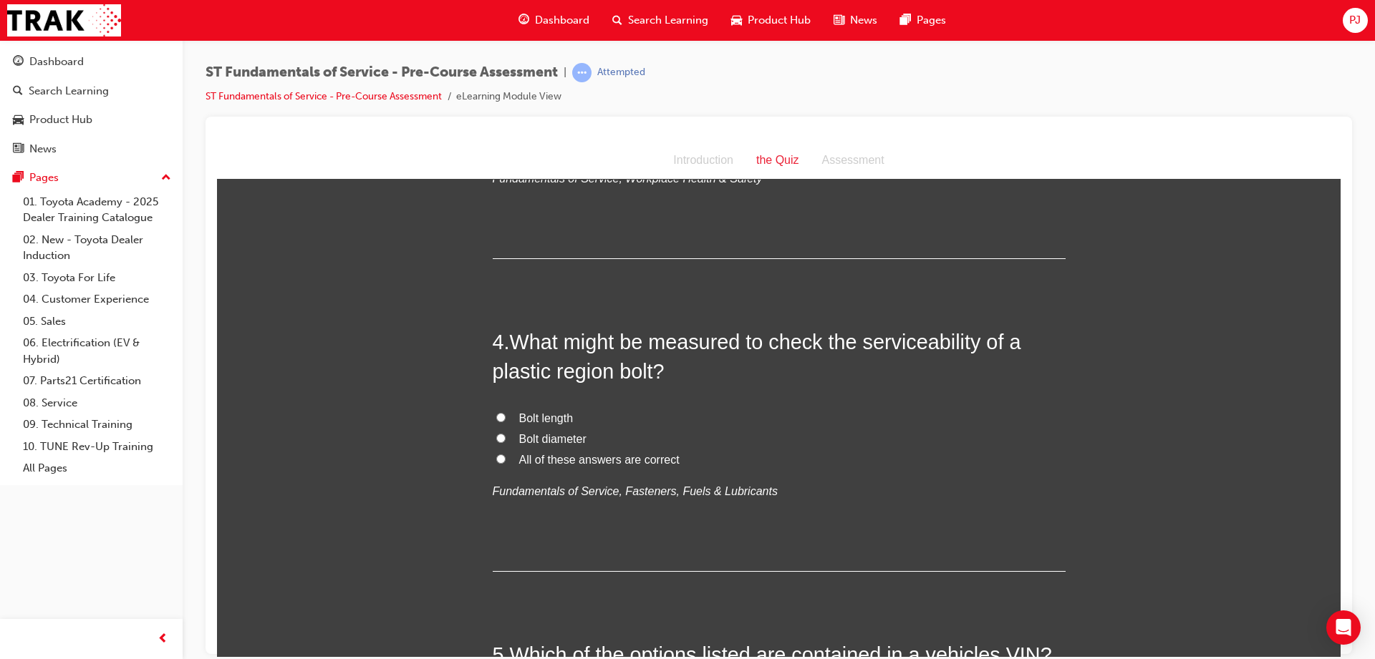
click at [496, 460] on input "All of these answers are correct" at bounding box center [500, 458] width 9 height 9
radio input "true"
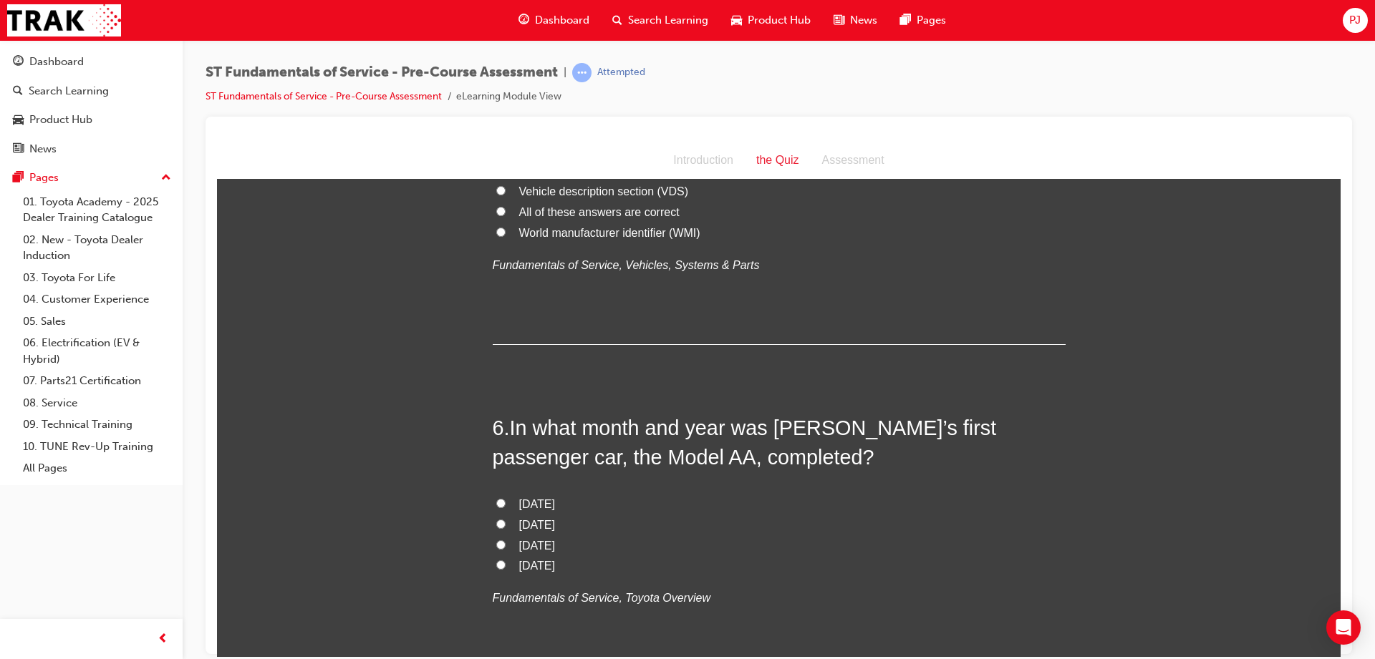
scroll to position [1403, 0]
click at [496, 504] on input "April 1936" at bounding box center [500, 503] width 9 height 9
radio input "true"
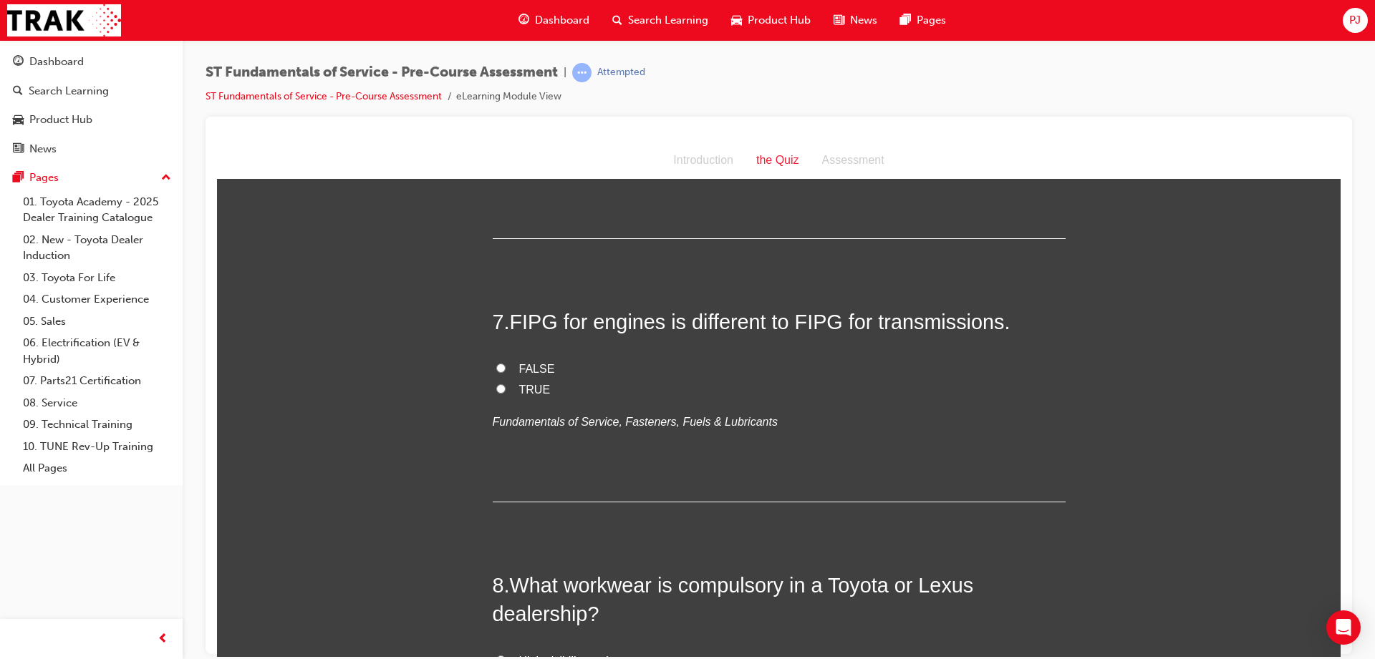
scroll to position [1844, 0]
click at [505, 389] on label "TRUE" at bounding box center [779, 389] width 573 height 21
click at [505, 389] on input "TRUE" at bounding box center [500, 387] width 9 height 9
radio input "true"
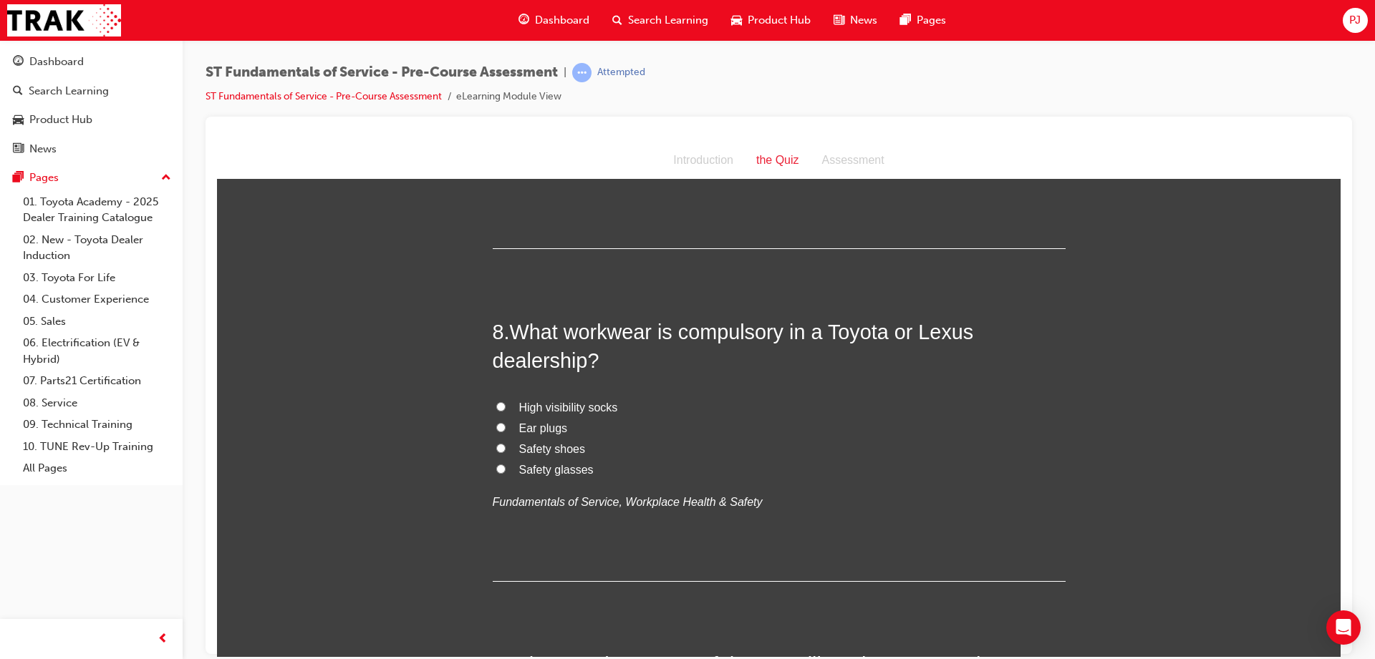
scroll to position [2099, 0]
click at [496, 442] on input "Safety shoes" at bounding box center [500, 446] width 9 height 9
radio input "true"
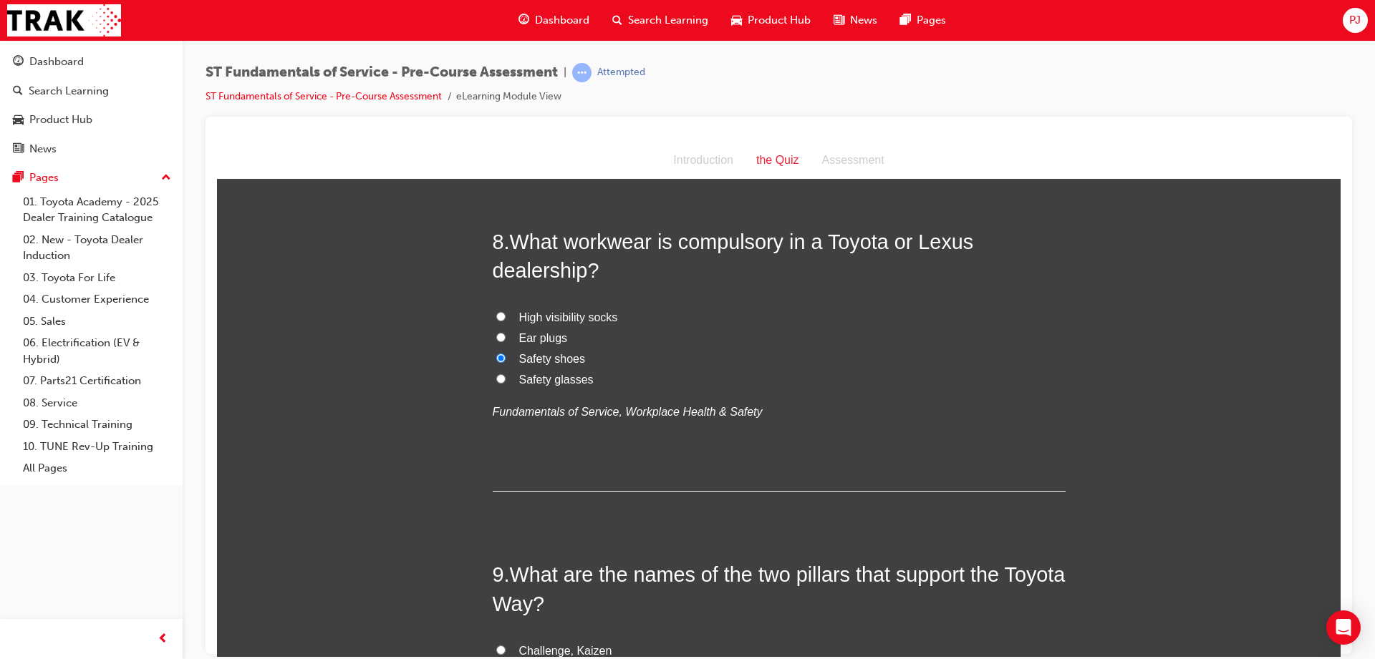
scroll to position [2188, 0]
click at [496, 381] on input "Safety glasses" at bounding box center [500, 377] width 9 height 9
radio input "true"
click at [496, 356] on input "Safety shoes" at bounding box center [500, 356] width 9 height 9
radio input "true"
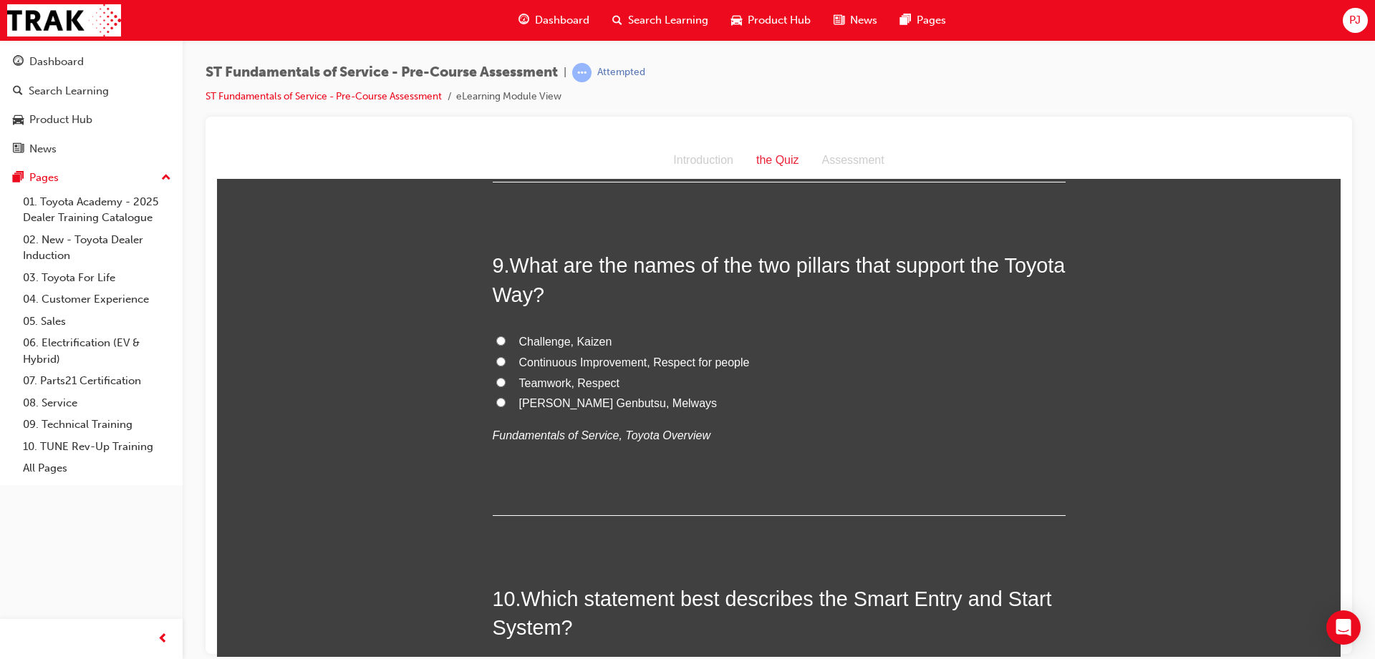
scroll to position [2496, 0]
click at [496, 357] on input "Continuous Improvement, Respect for people" at bounding box center [500, 361] width 9 height 9
radio input "true"
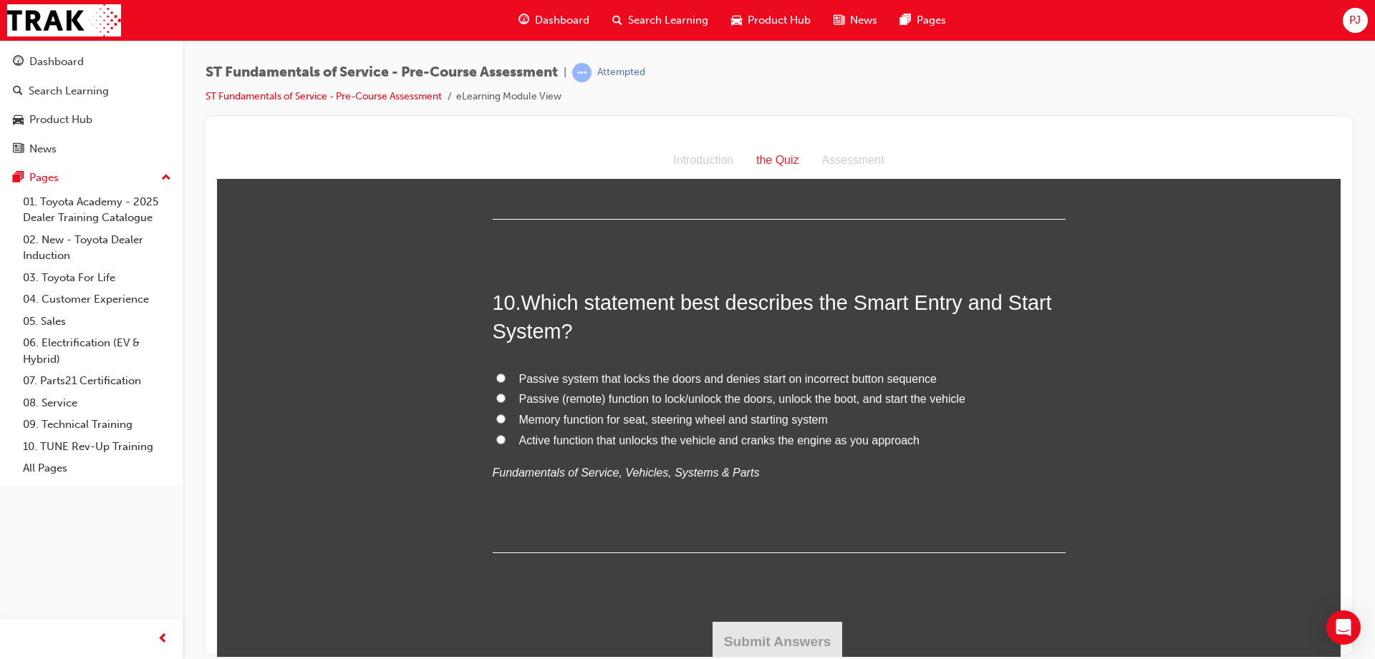
scroll to position [2796, 0]
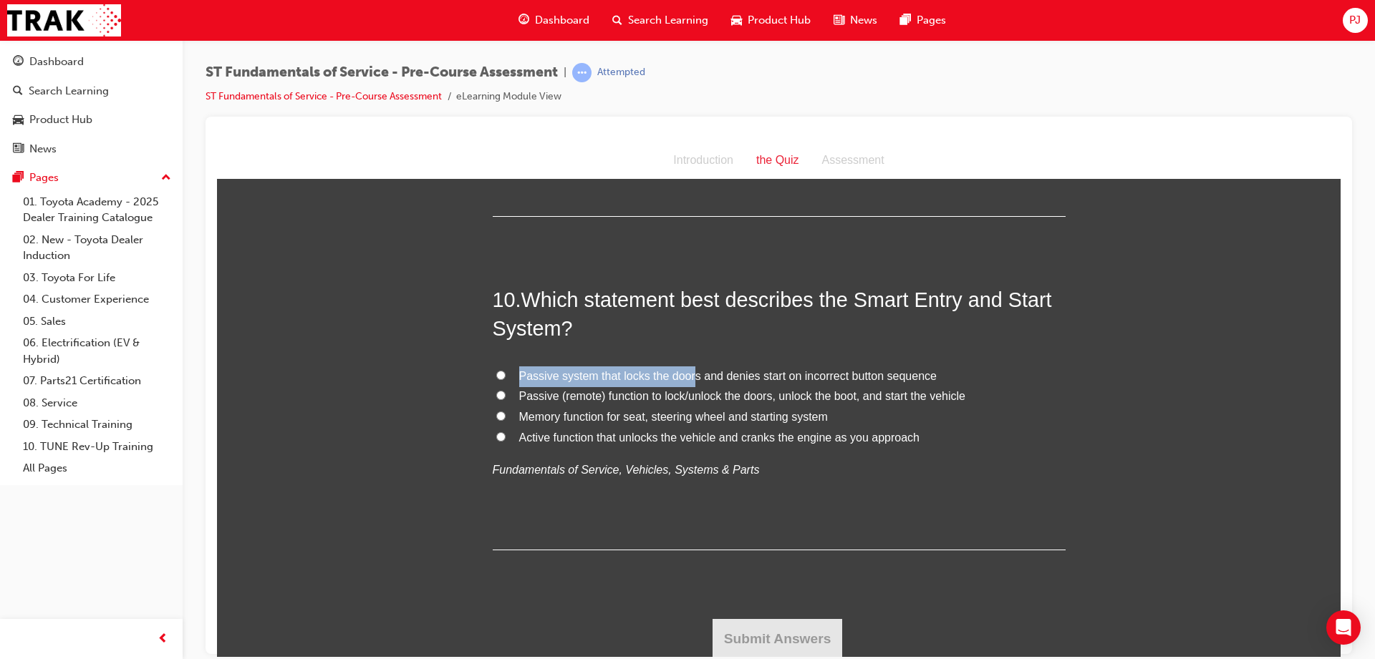
drag, startPoint x: 909, startPoint y: 532, endPoint x: 686, endPoint y: 350, distance: 288.1
click at [686, 350] on div "10 . Which statement best describes the Smart Entry and Start System? Passive s…" at bounding box center [779, 417] width 573 height 265
click at [496, 398] on input "Passive (remote) function to lock/unlock the doors, unlock the boot, and start …" at bounding box center [500, 394] width 9 height 9
radio input "true"
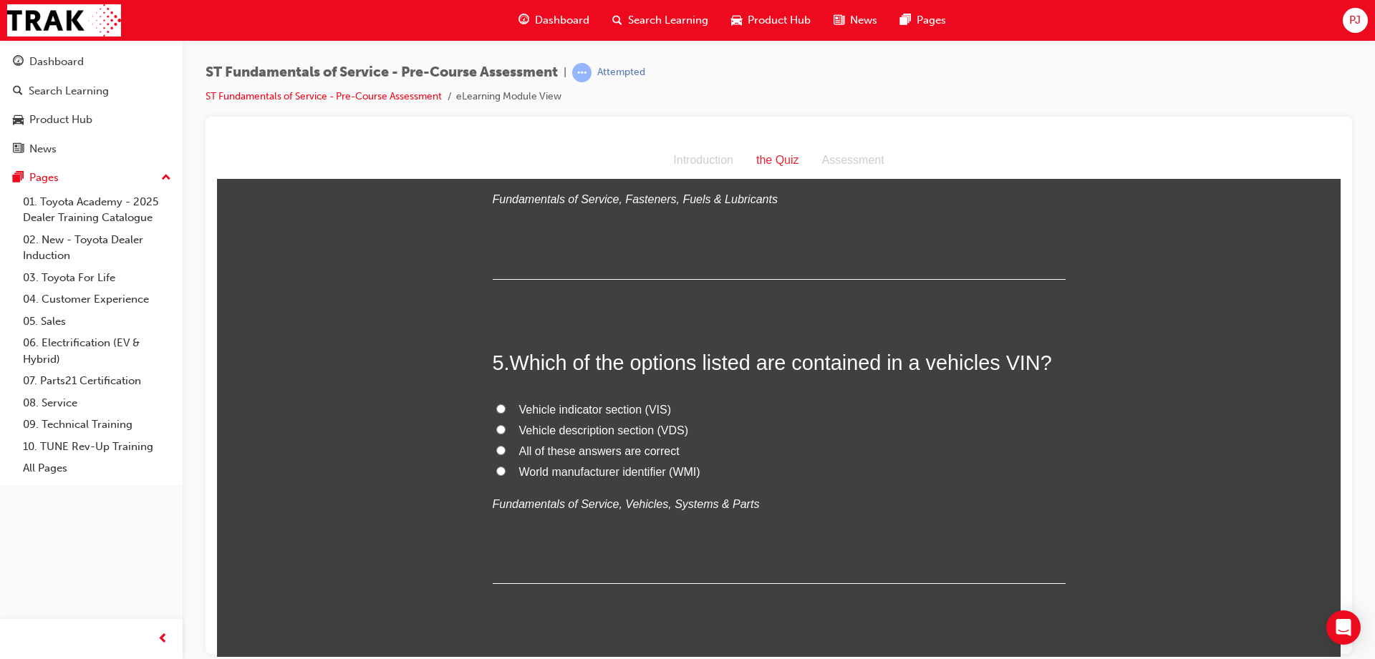
scroll to position [1162, 0]
click at [528, 460] on label "All of these answers are correct" at bounding box center [779, 454] width 573 height 21
click at [505, 458] on input "All of these answers are correct" at bounding box center [500, 452] width 9 height 9
radio input "true"
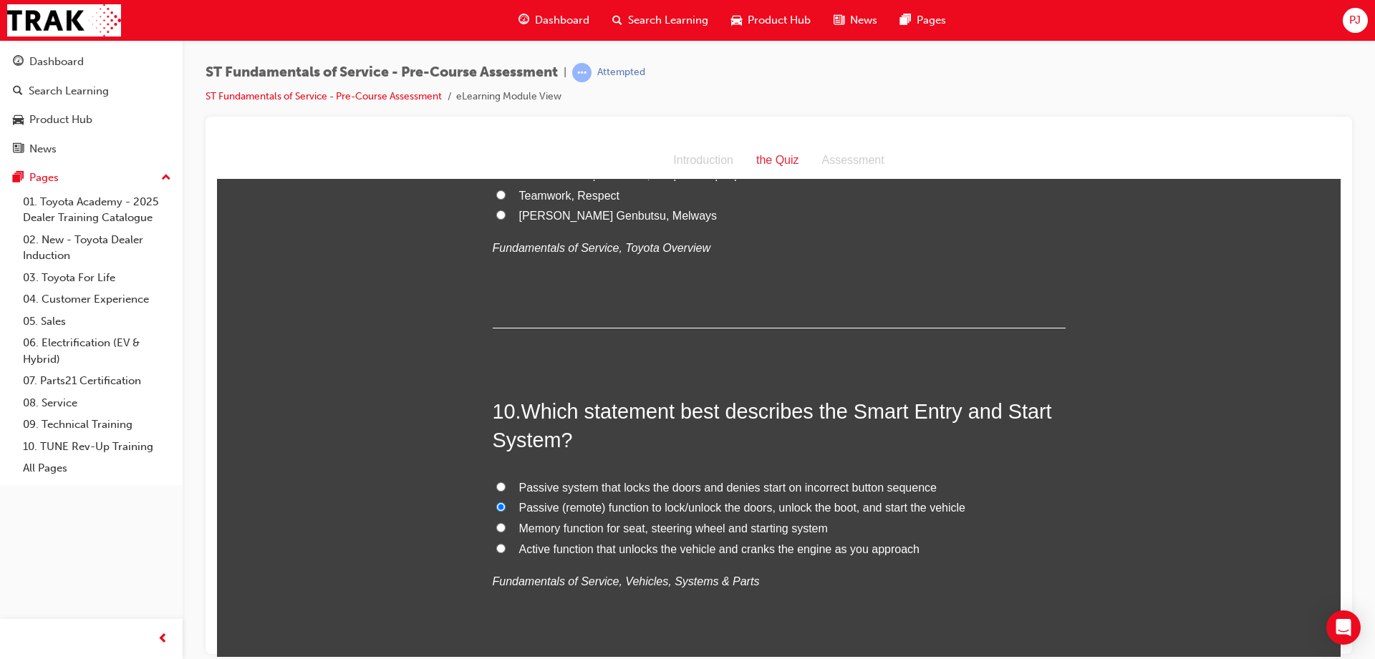
scroll to position [2796, 0]
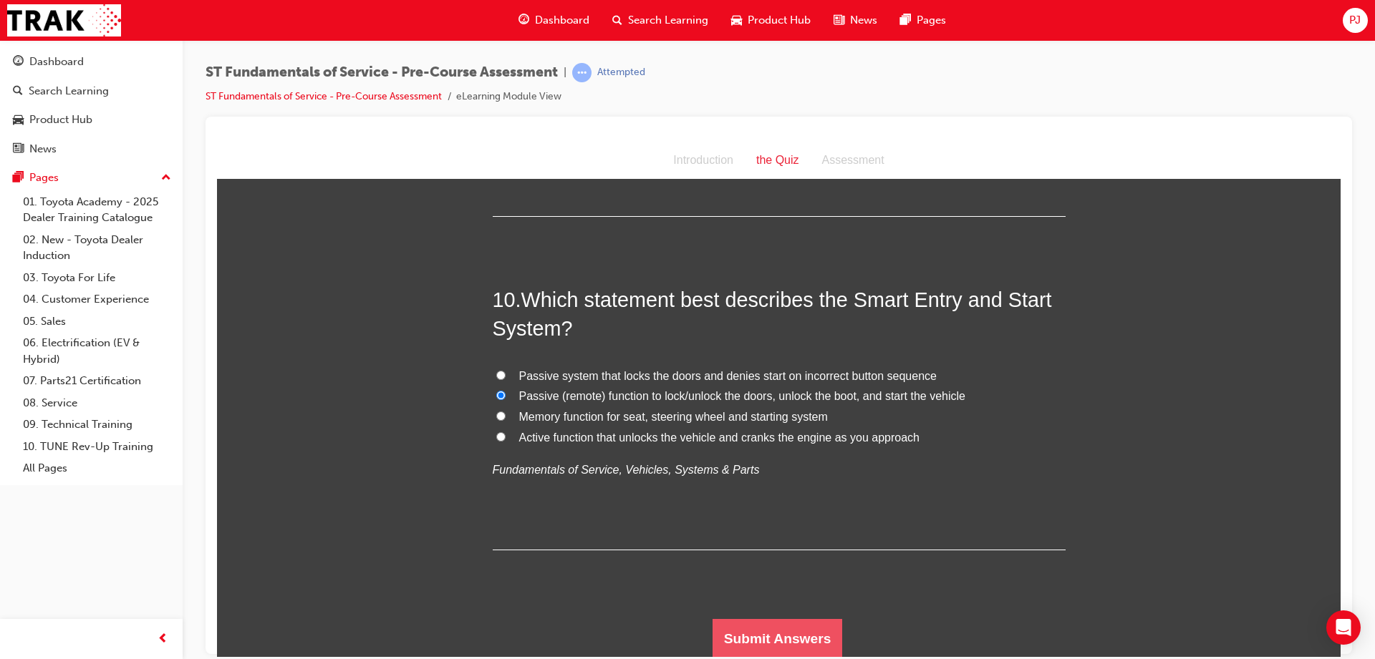
click at [778, 639] on button "Submit Answers" at bounding box center [777, 639] width 130 height 40
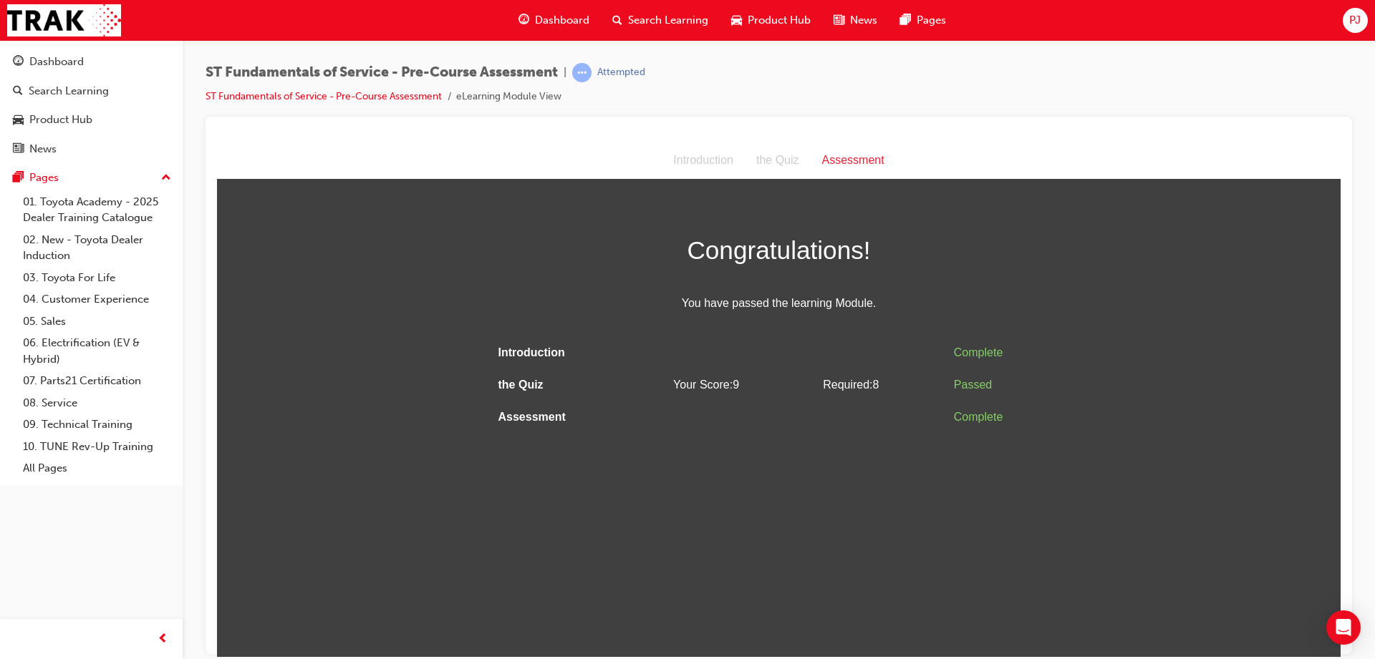
scroll to position [0, 0]
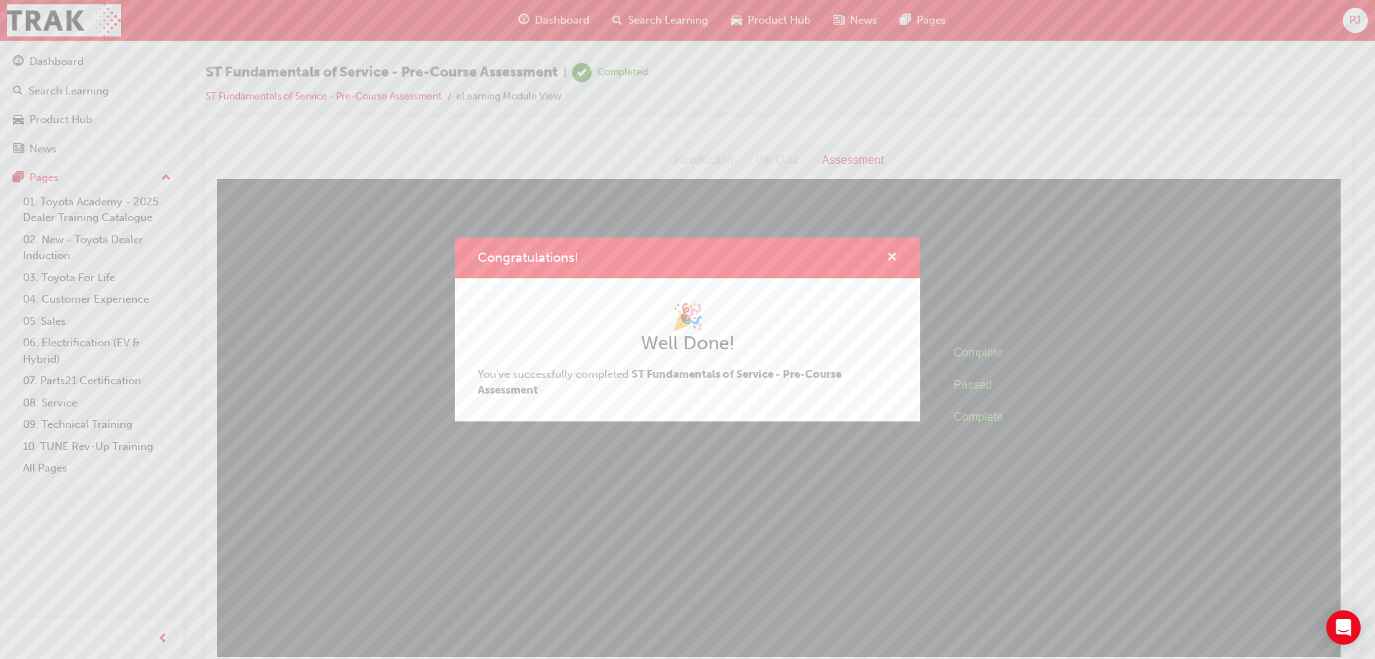
click at [896, 252] on span "cross-icon" at bounding box center [891, 258] width 11 height 13
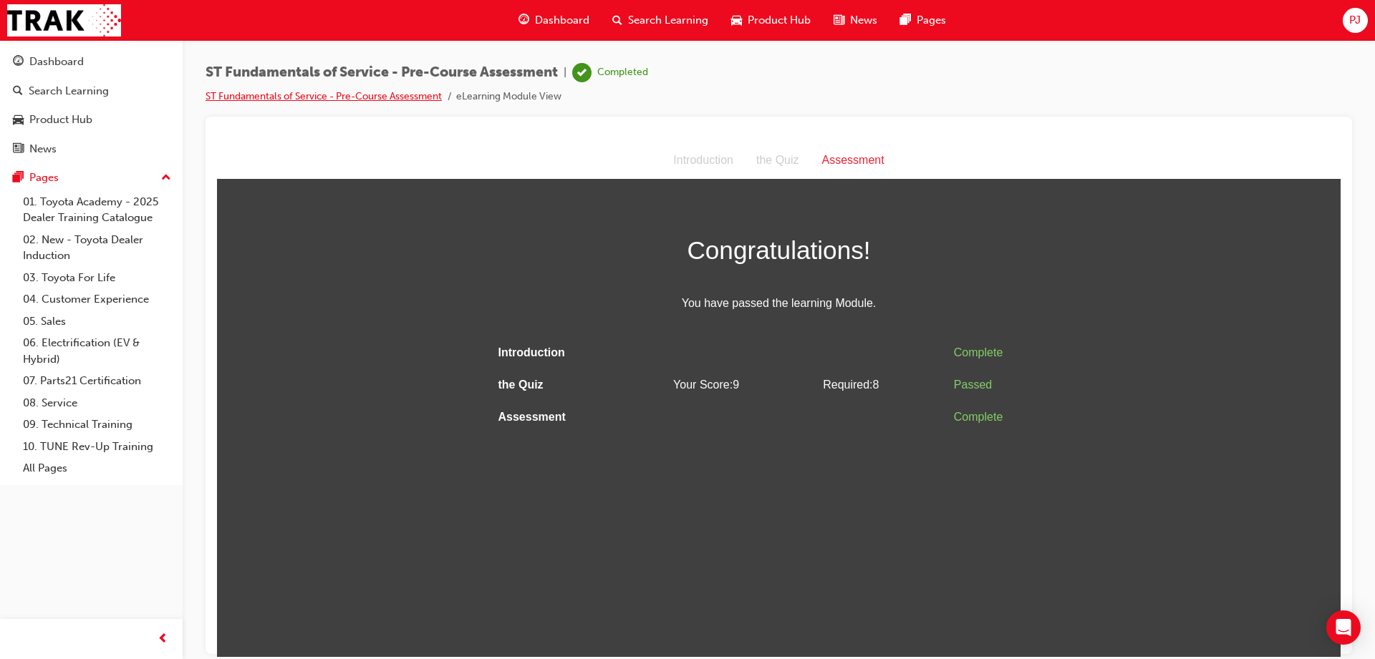
click at [379, 94] on link "ST Fundamentals of Service - Pre-Course Assessment" at bounding box center [323, 96] width 236 height 12
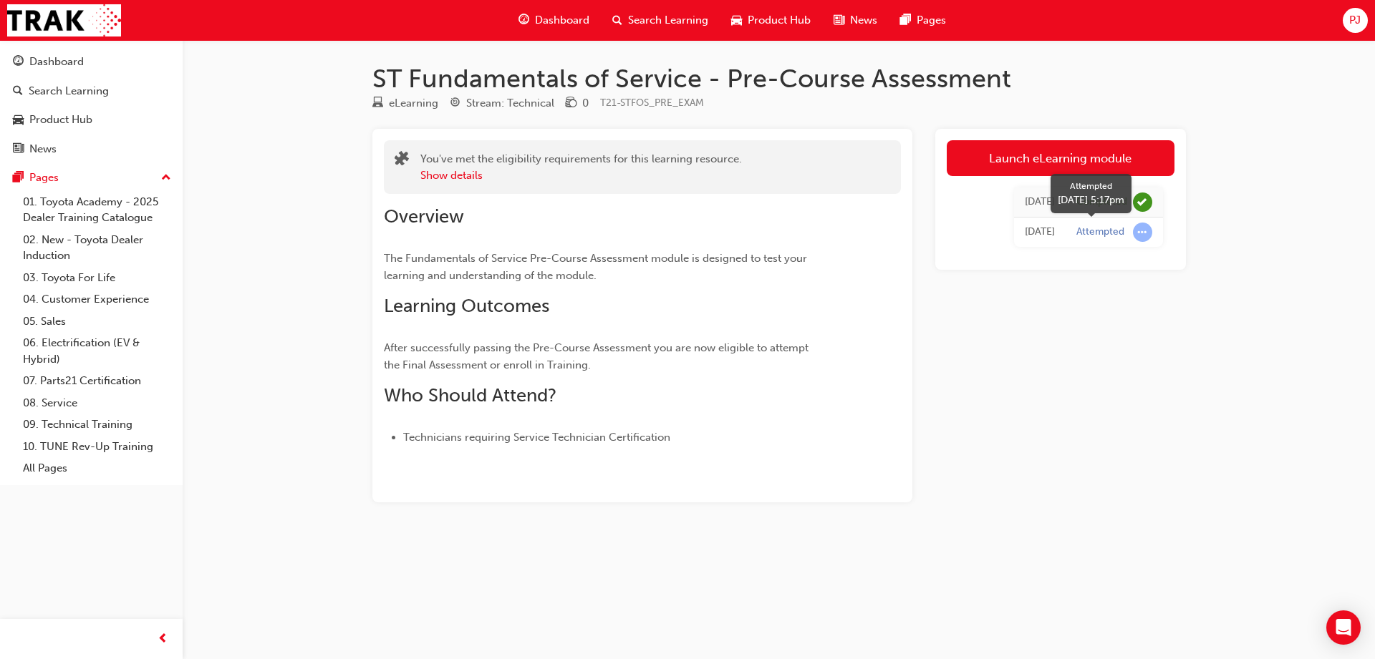
click at [1135, 230] on span "learningRecordVerb_ATTEMPT-icon" at bounding box center [1142, 232] width 19 height 19
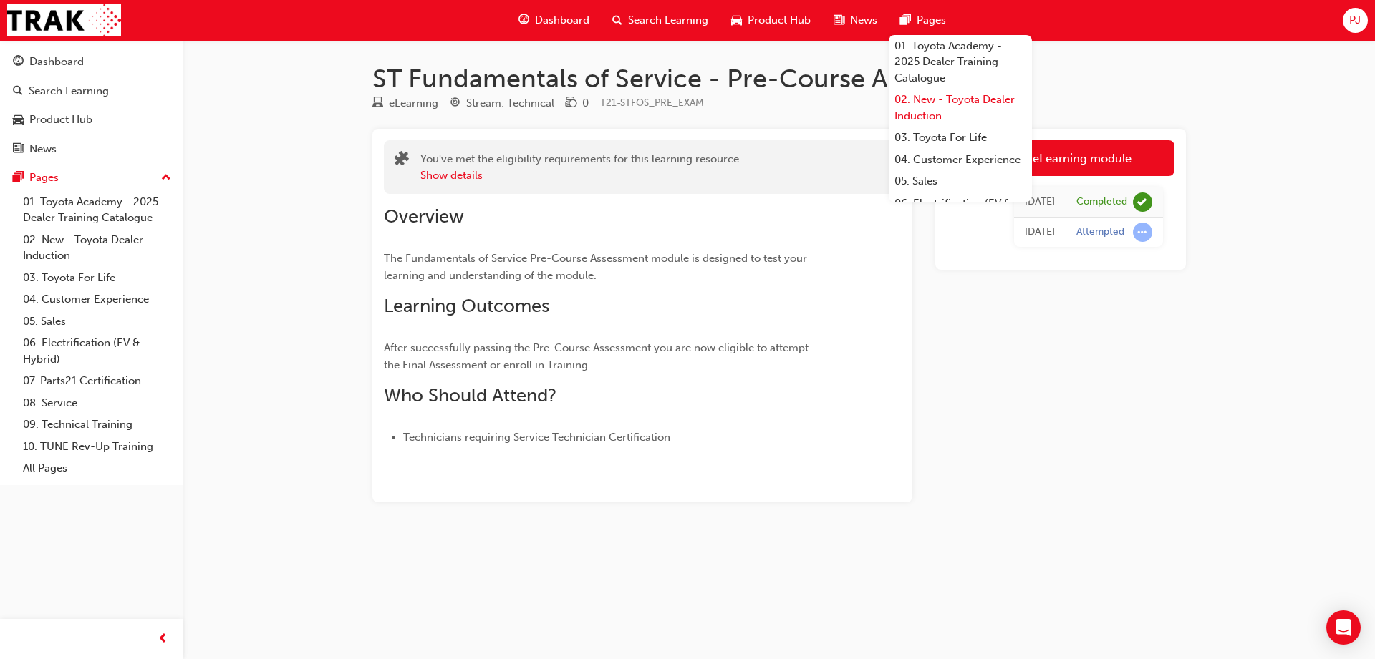
click at [934, 107] on link "02. New - Toyota Dealer Induction" at bounding box center [960, 108] width 143 height 38
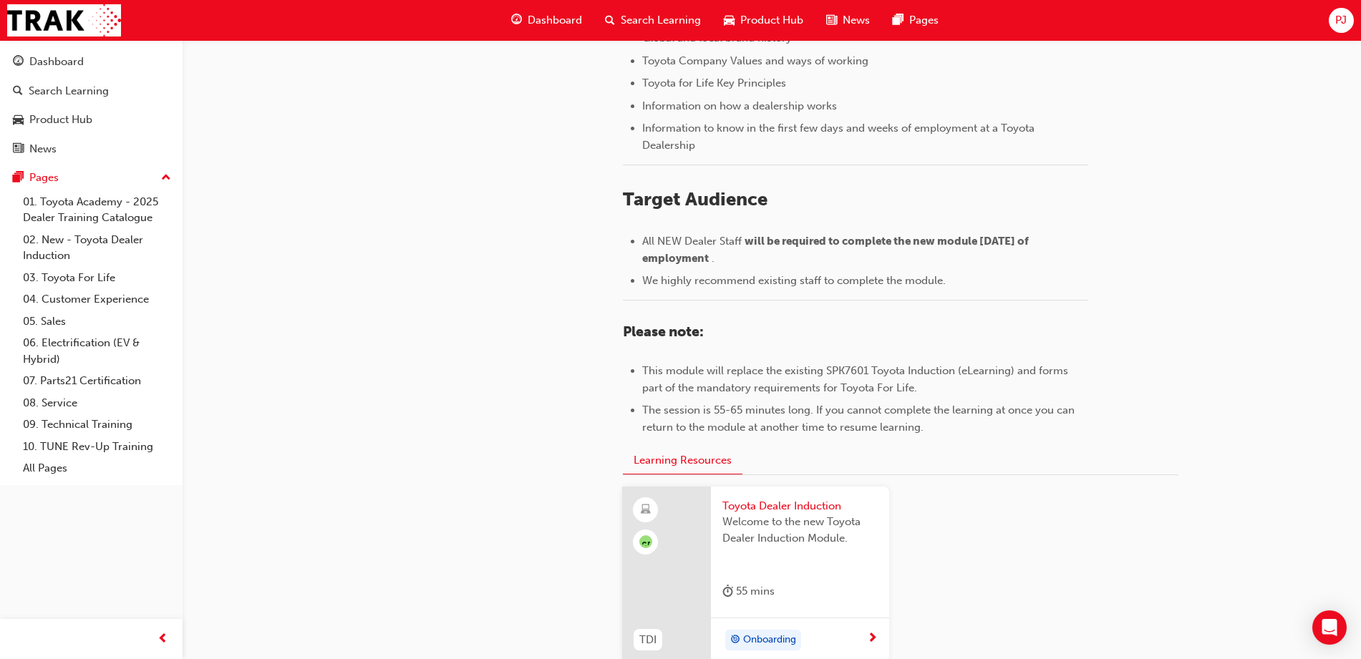
scroll to position [470, 0]
click at [254, 111] on div "02. New - Toyota Dealer Induction The Toyota Academy is proud to introduce the …" at bounding box center [680, 171] width 1361 height 1282
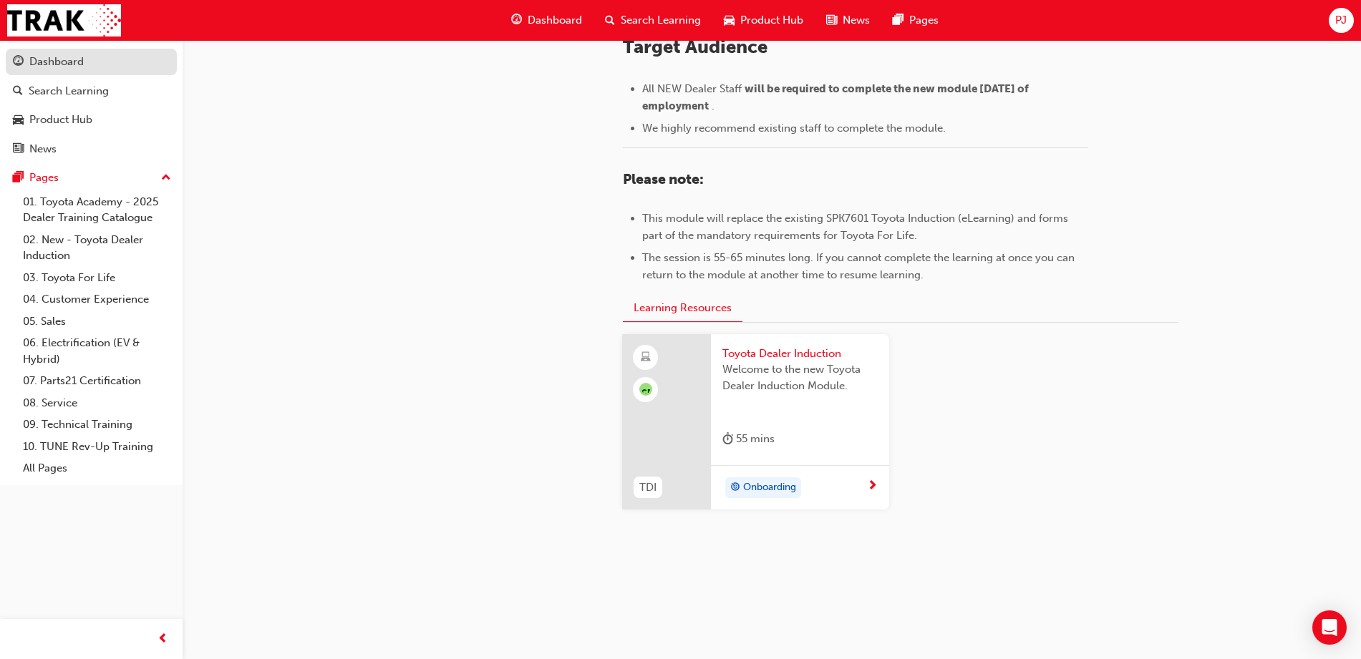
click at [88, 61] on div "Dashboard" at bounding box center [91, 62] width 157 height 18
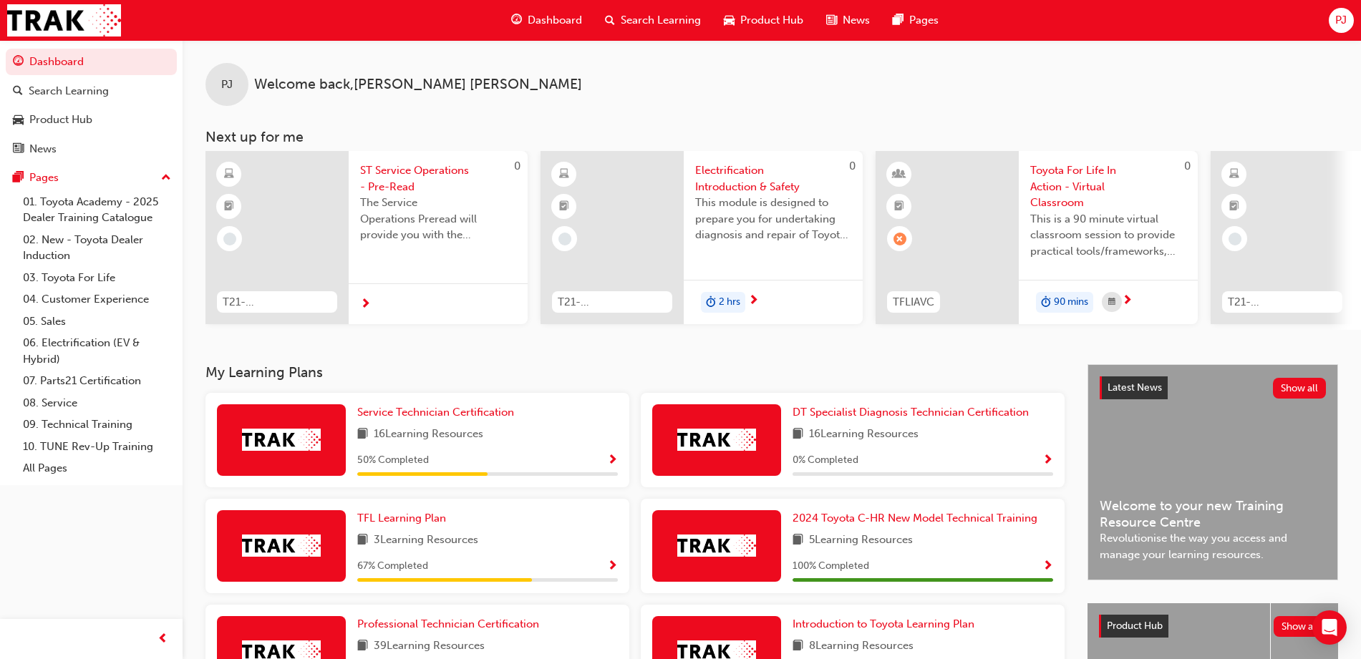
click at [421, 174] on span "ST Service Operations - Pre-Read" at bounding box center [438, 179] width 156 height 32
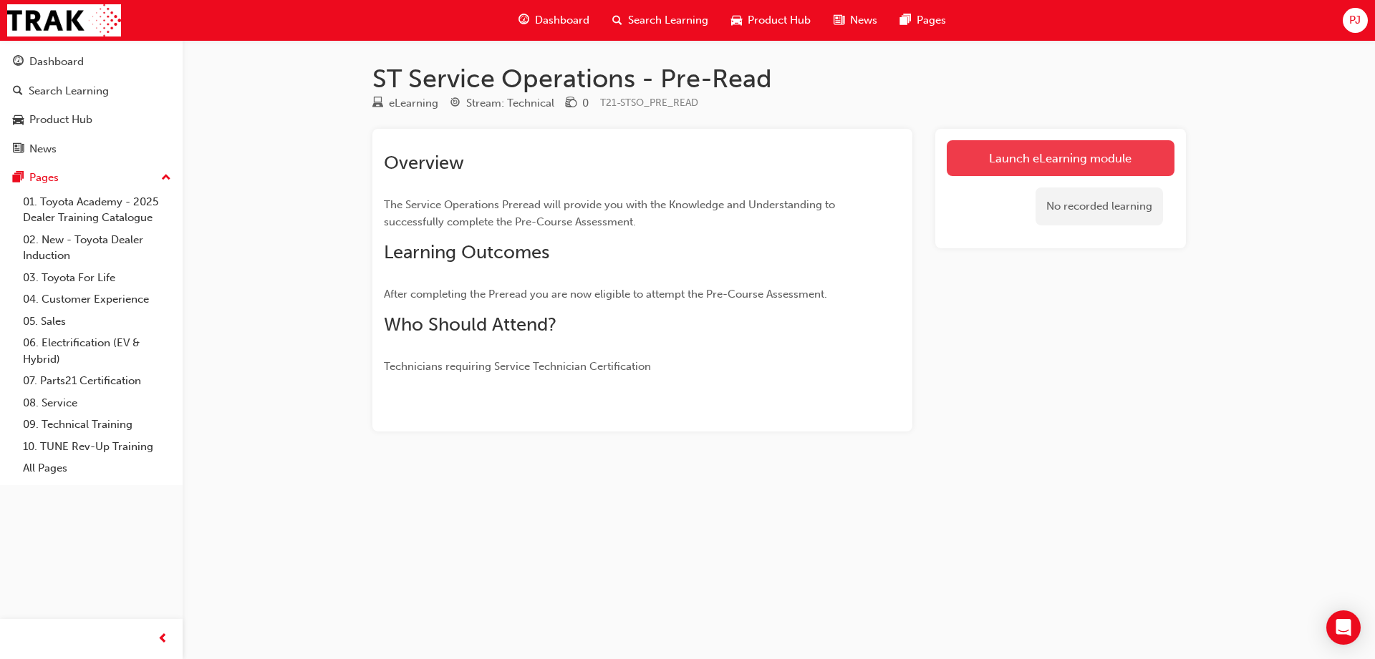
click at [1074, 152] on link "Launch eLearning module" at bounding box center [1061, 158] width 228 height 36
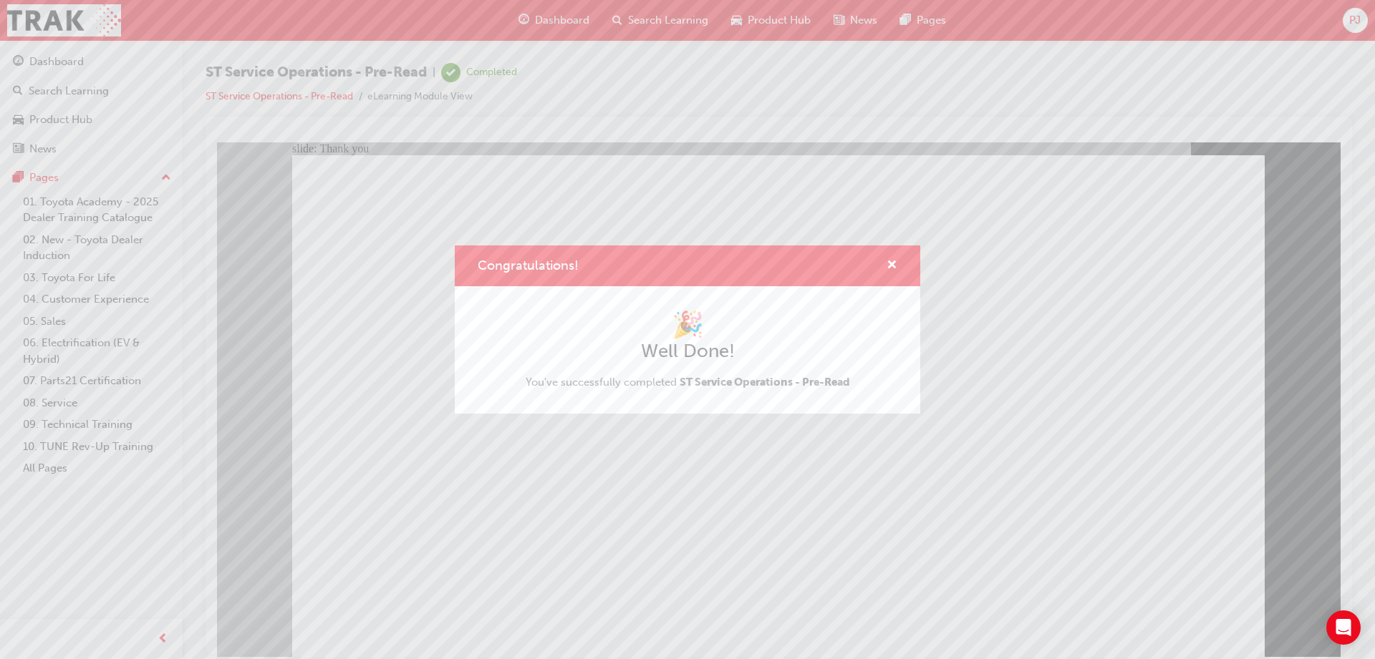
click at [577, 543] on div "Congratulations! 🎉 Well Done! You've successfully completed ST Service Operatio…" at bounding box center [687, 329] width 1375 height 659
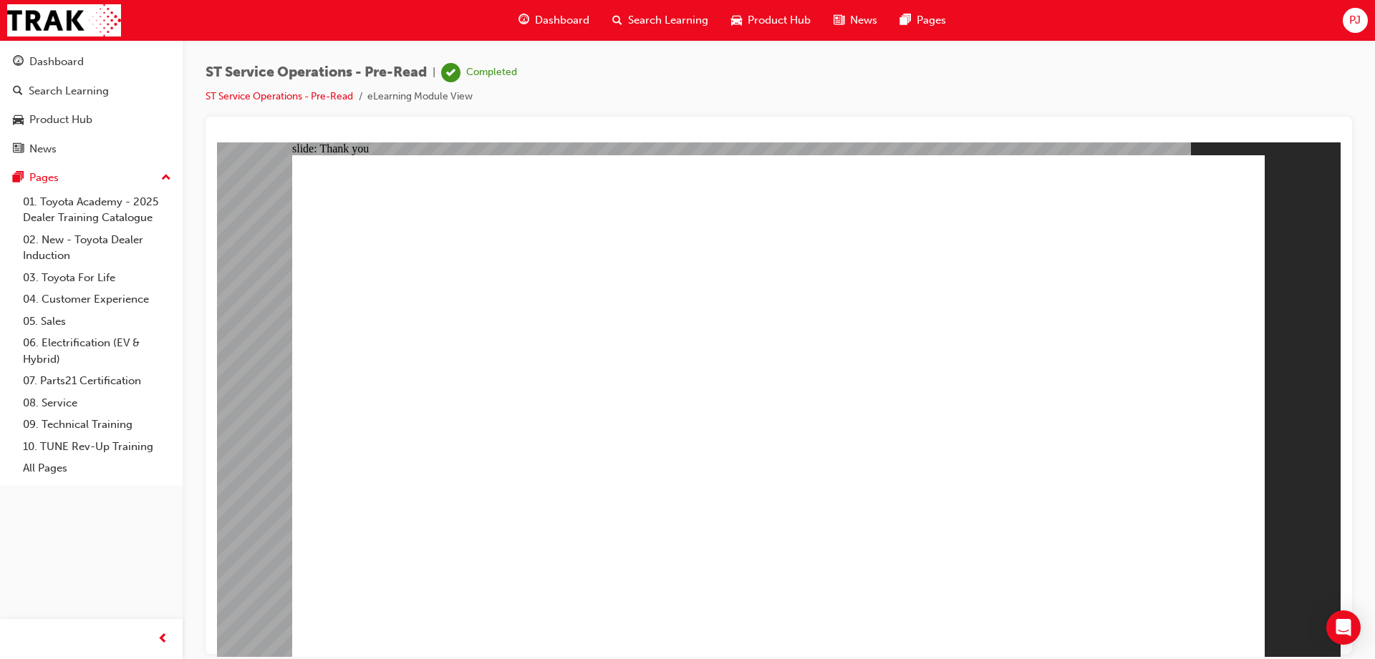
click at [281, 99] on link "ST Service Operations - Pre-Read" at bounding box center [278, 96] width 147 height 12
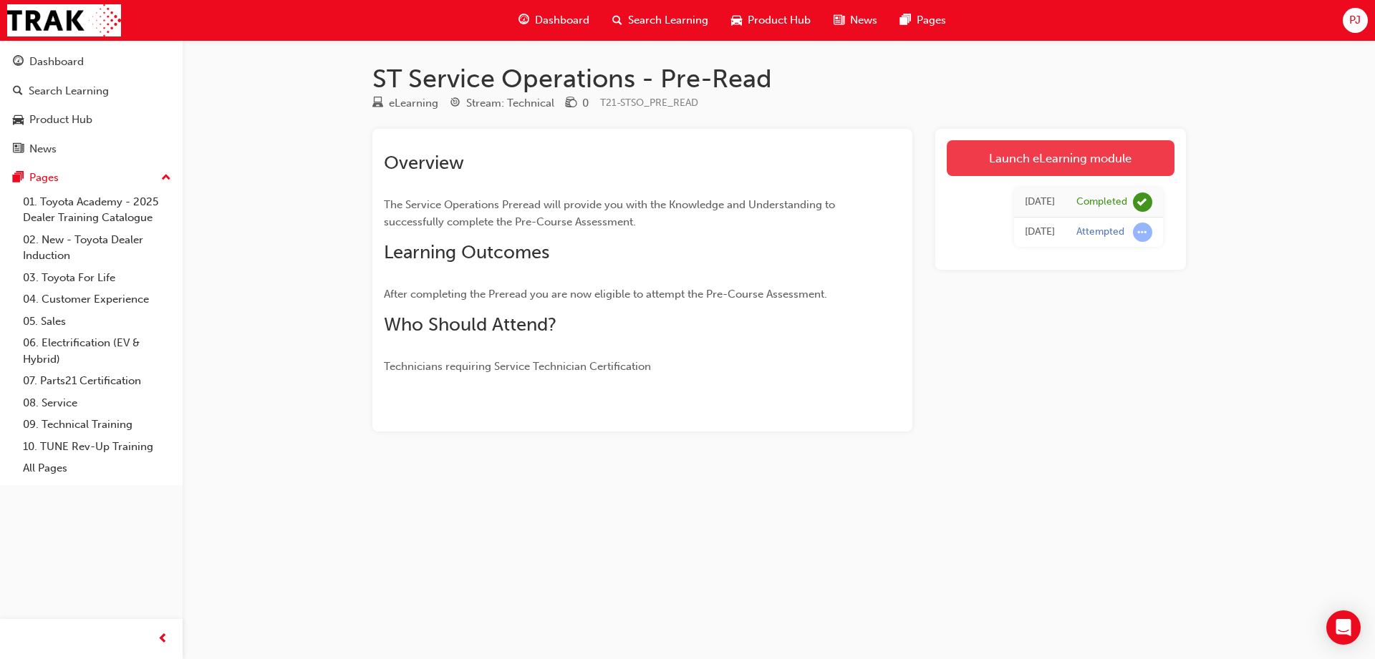
click at [1110, 153] on link "Launch eLearning module" at bounding box center [1061, 158] width 228 height 36
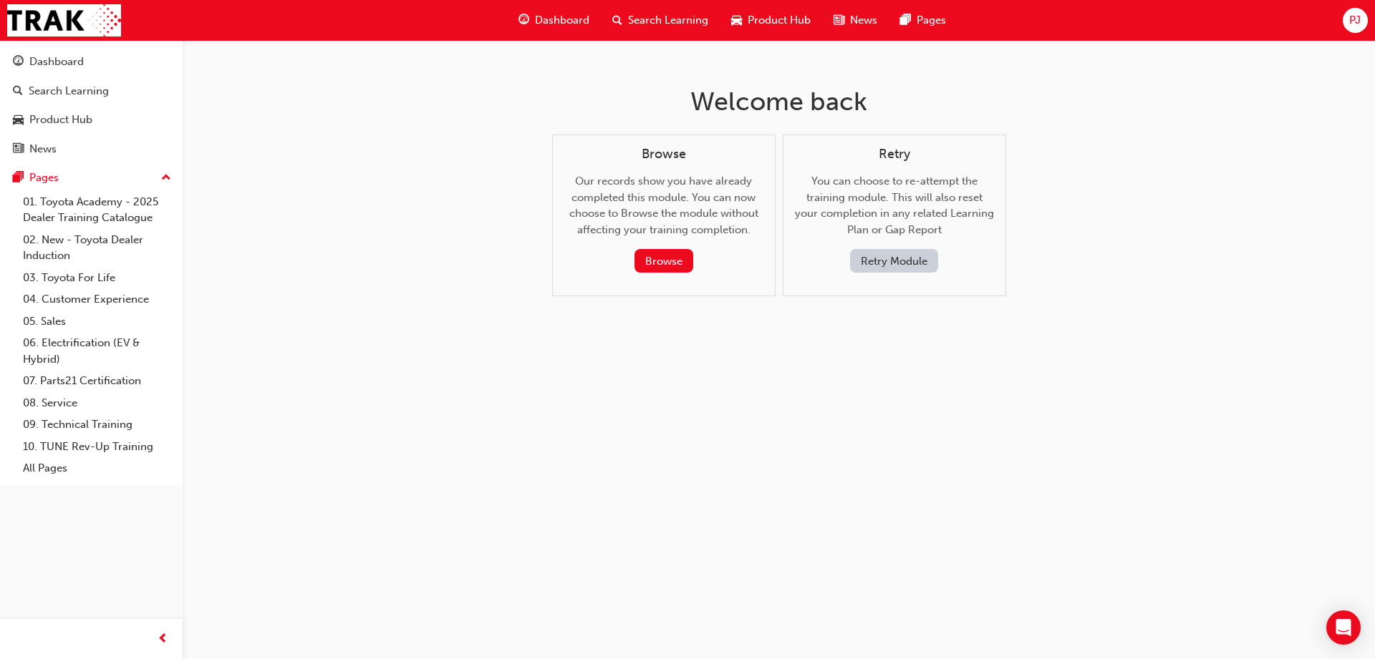
drag, startPoint x: 890, startPoint y: 263, endPoint x: 652, endPoint y: 379, distance: 264.5
click at [652, 379] on div "Welcome back Browse Our records show you have already completed this module. Yo…" at bounding box center [687, 329] width 1375 height 659
click at [566, 18] on span "Dashboard" at bounding box center [562, 20] width 54 height 16
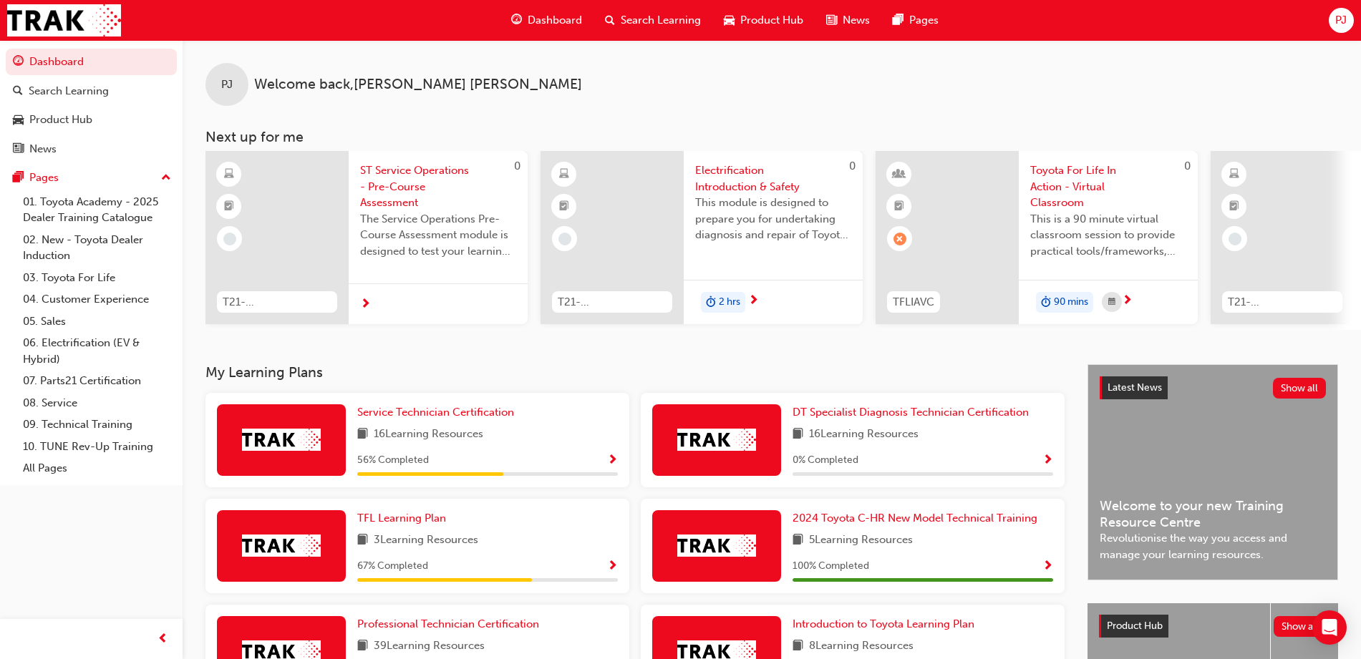
click at [439, 175] on span "ST Service Operations - Pre-Course Assessment" at bounding box center [438, 187] width 156 height 49
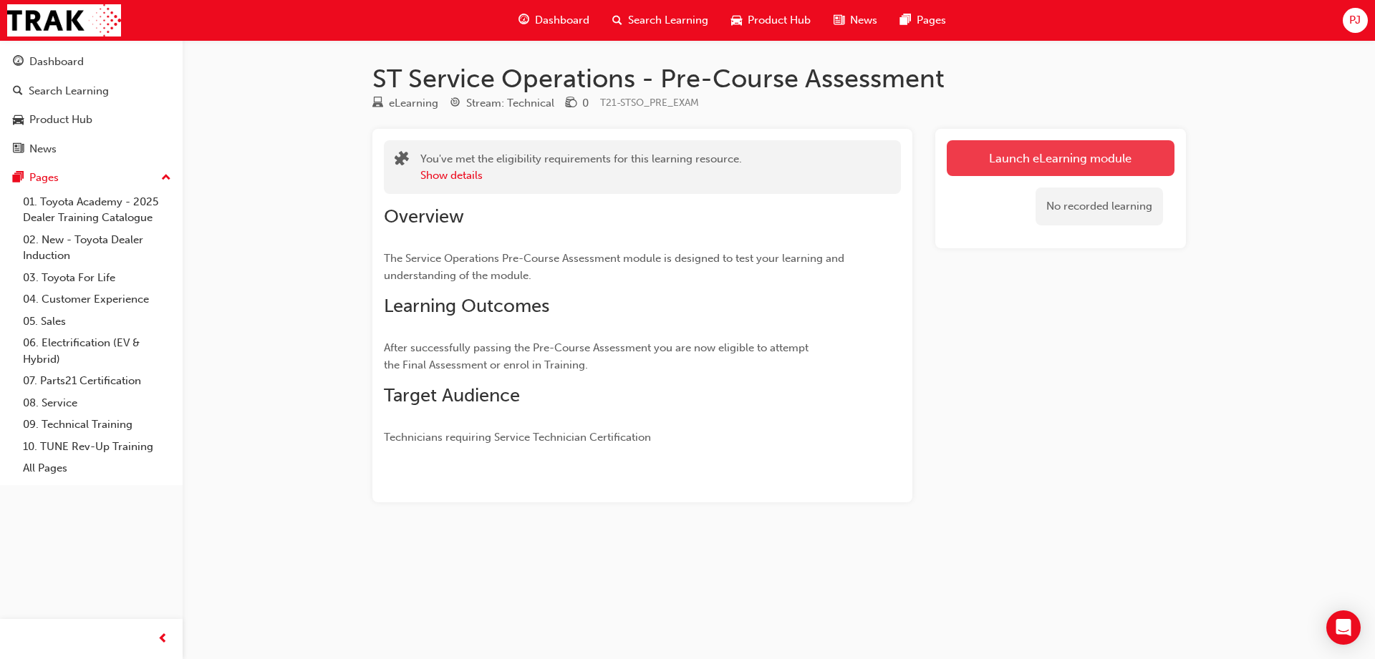
click at [1058, 159] on link "Launch eLearning module" at bounding box center [1061, 158] width 228 height 36
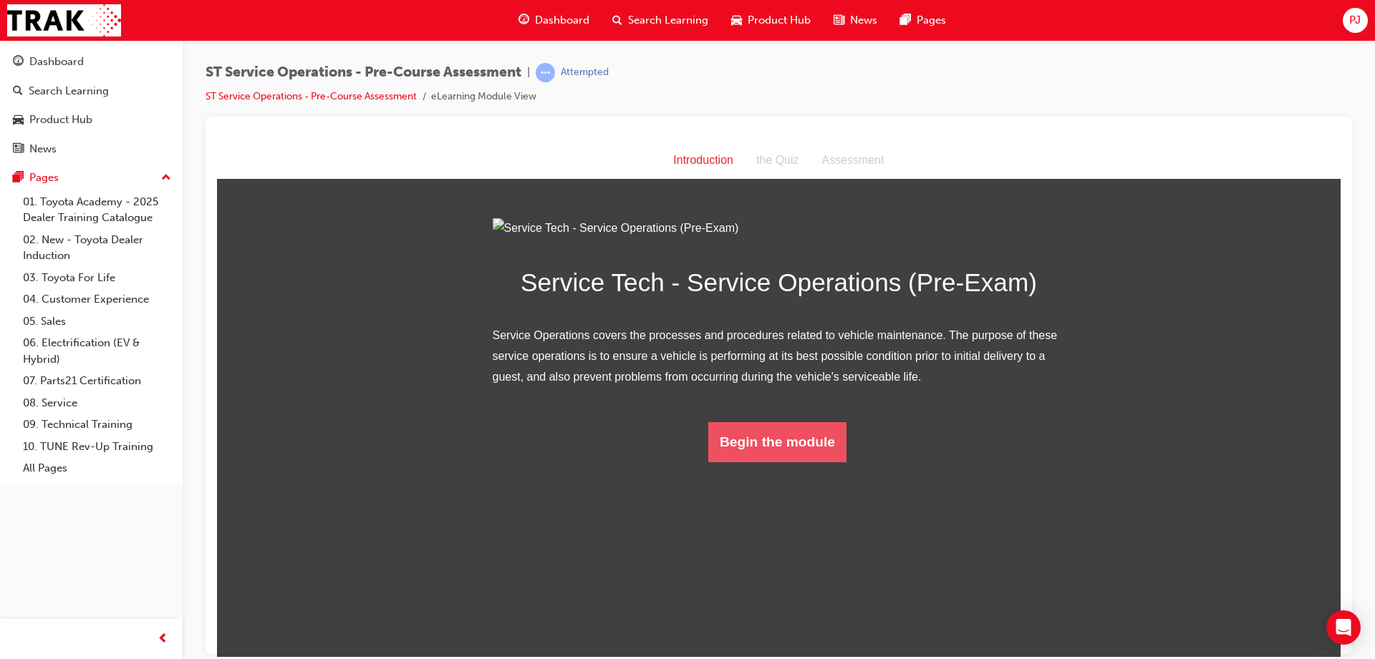
click at [812, 462] on button "Begin the module" at bounding box center [777, 442] width 138 height 40
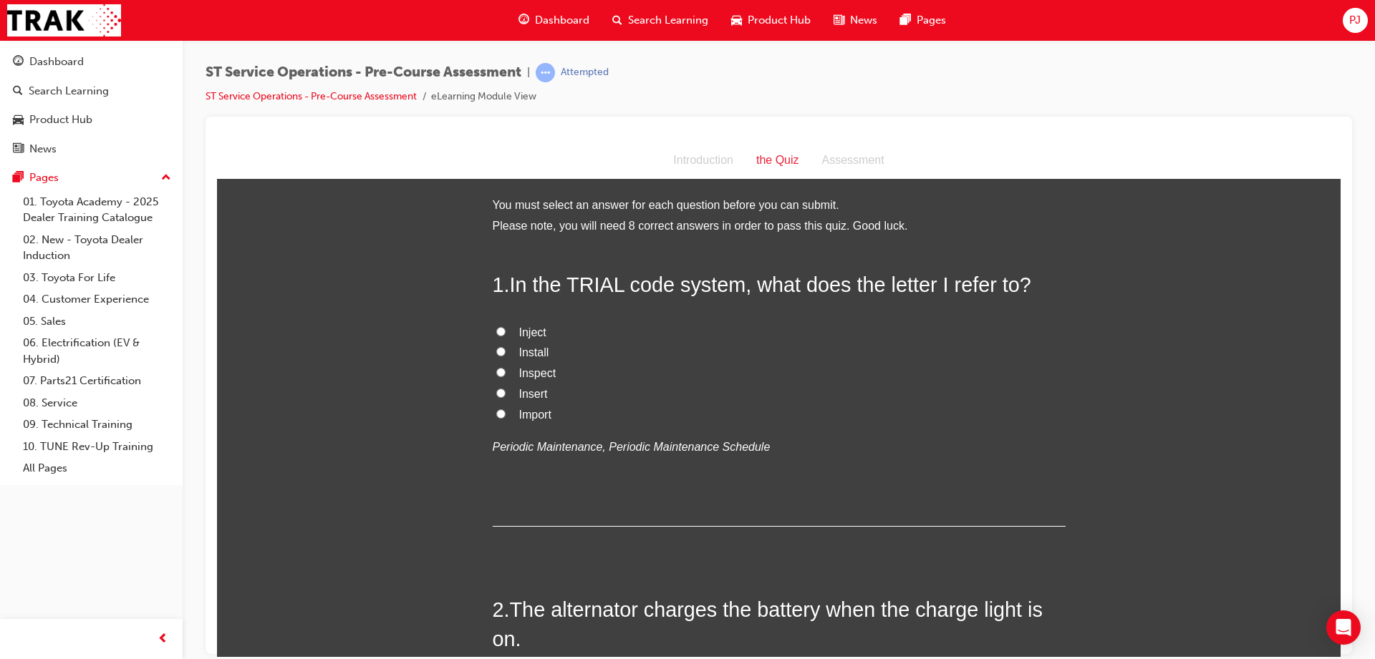
click at [935, 326] on label "Inject" at bounding box center [779, 332] width 573 height 21
click at [505, 326] on input "Inject" at bounding box center [500, 330] width 9 height 9
radio input "true"
click at [902, 355] on label "Install" at bounding box center [779, 352] width 573 height 21
click at [505, 355] on input "Install" at bounding box center [500, 351] width 9 height 9
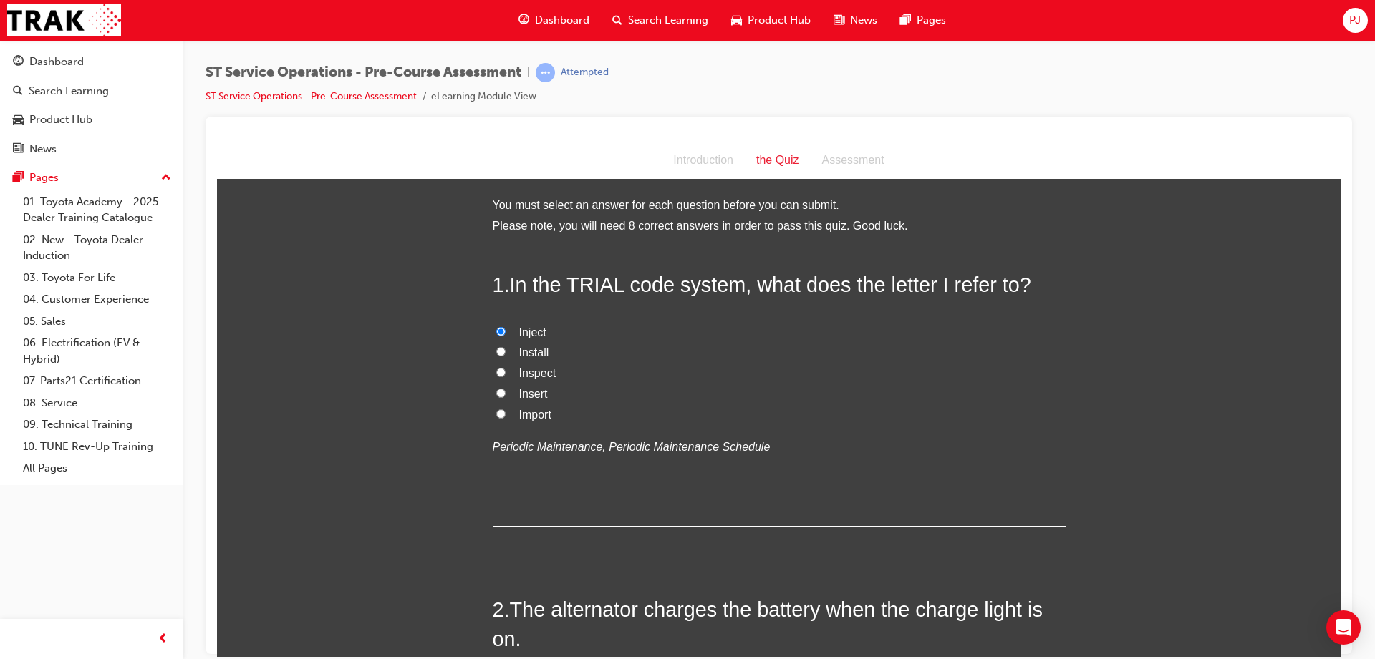
radio input "true"
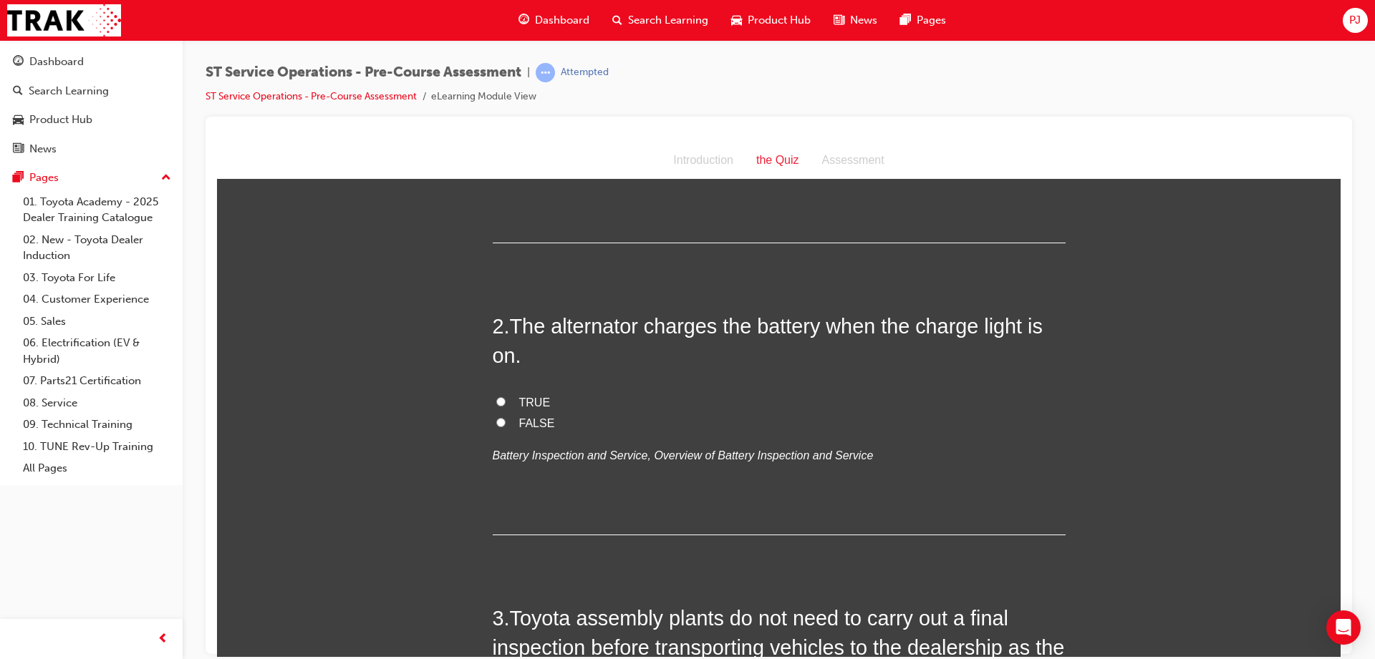
scroll to position [301, 0]
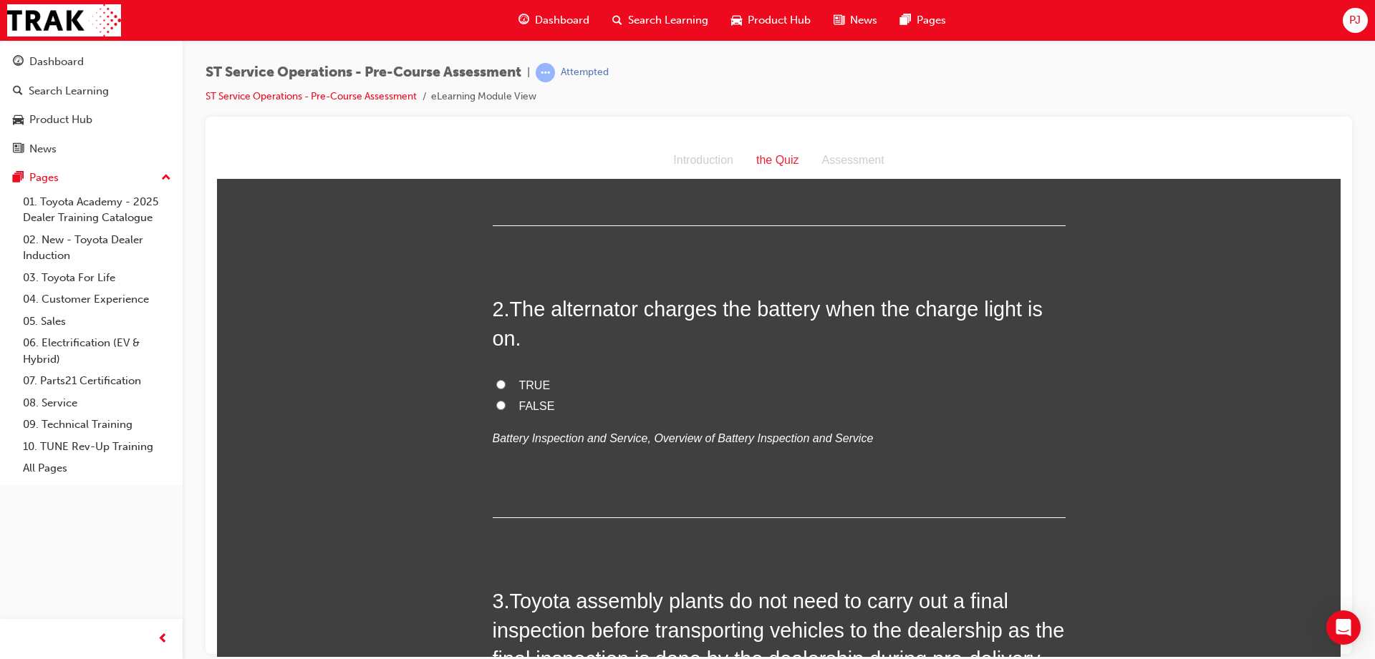
click at [496, 404] on input "FALSE" at bounding box center [500, 404] width 9 height 9
radio input "true"
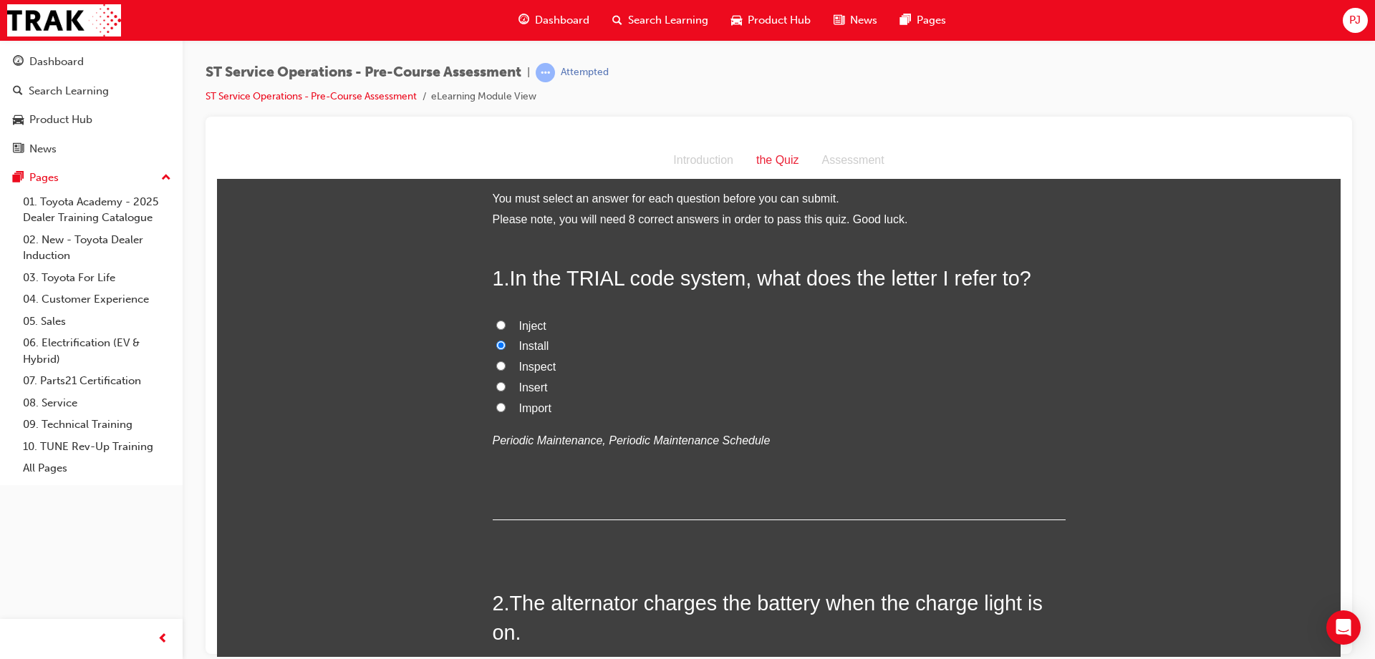
scroll to position [0, 0]
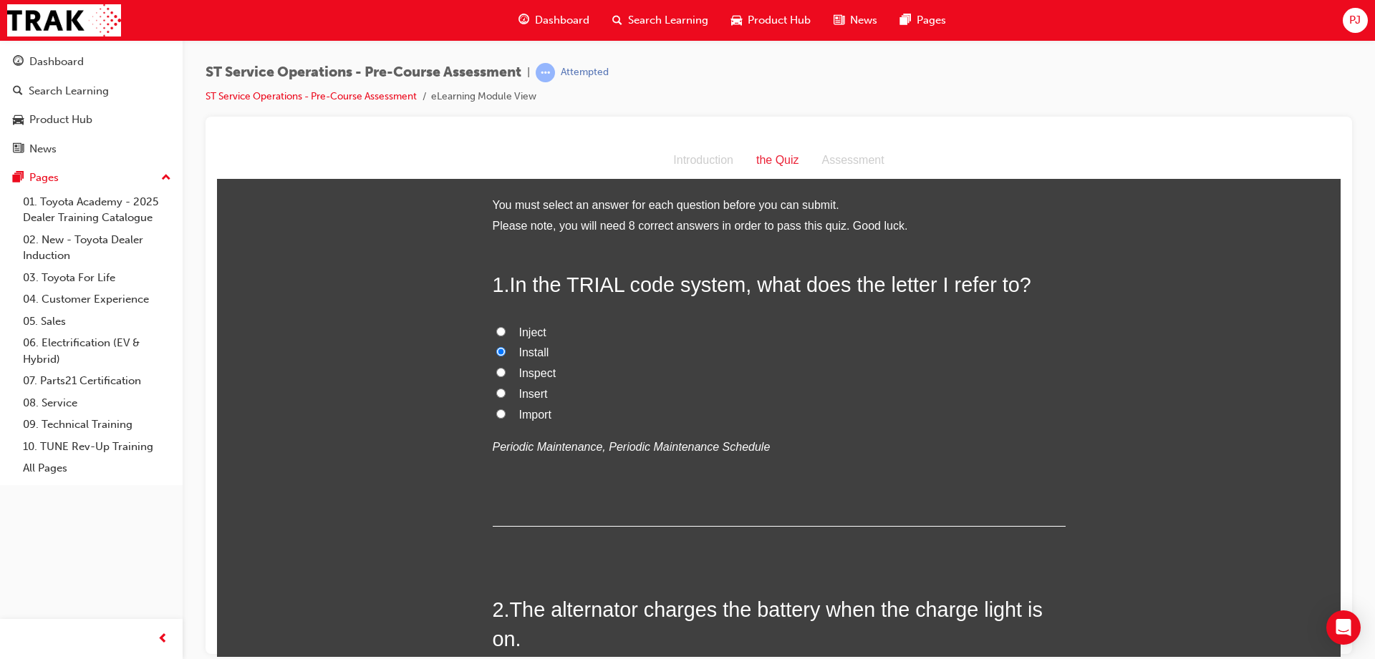
click at [496, 370] on input "Inspect" at bounding box center [500, 371] width 9 height 9
radio input "true"
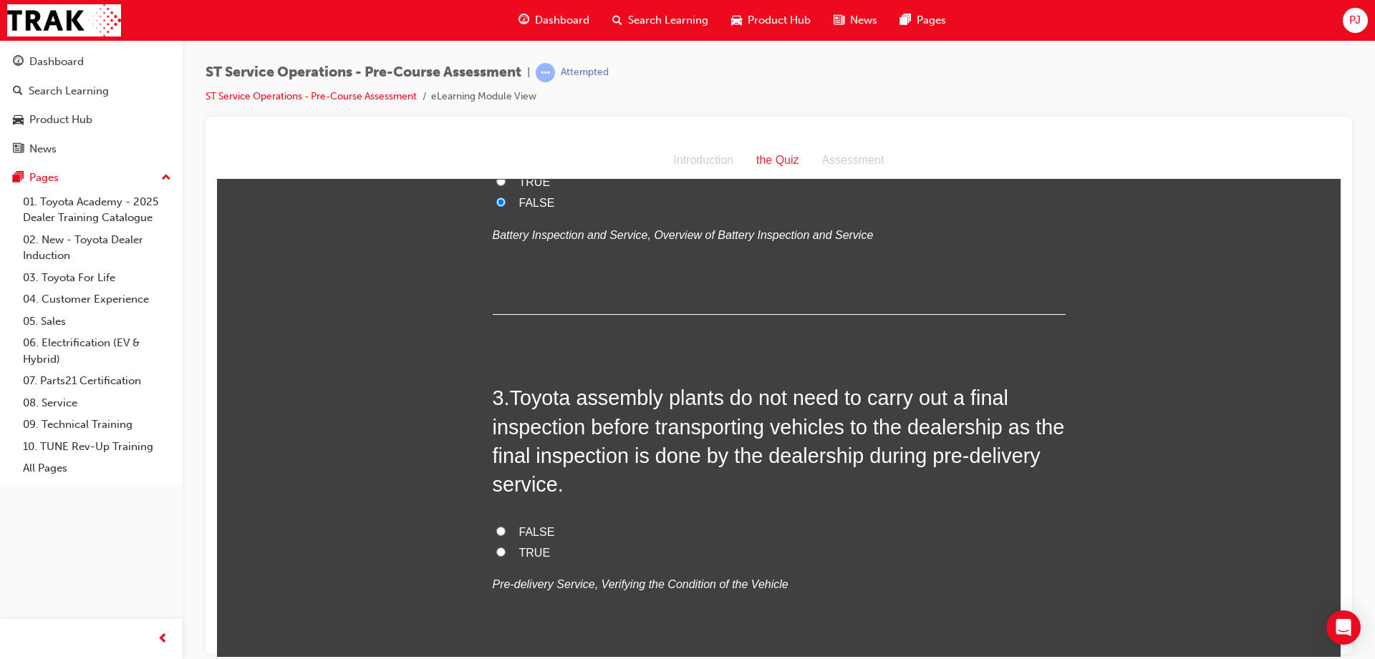
scroll to position [505, 0]
click at [510, 529] on label "FALSE" at bounding box center [779, 531] width 573 height 21
click at [505, 529] on input "FALSE" at bounding box center [500, 530] width 9 height 9
radio input "true"
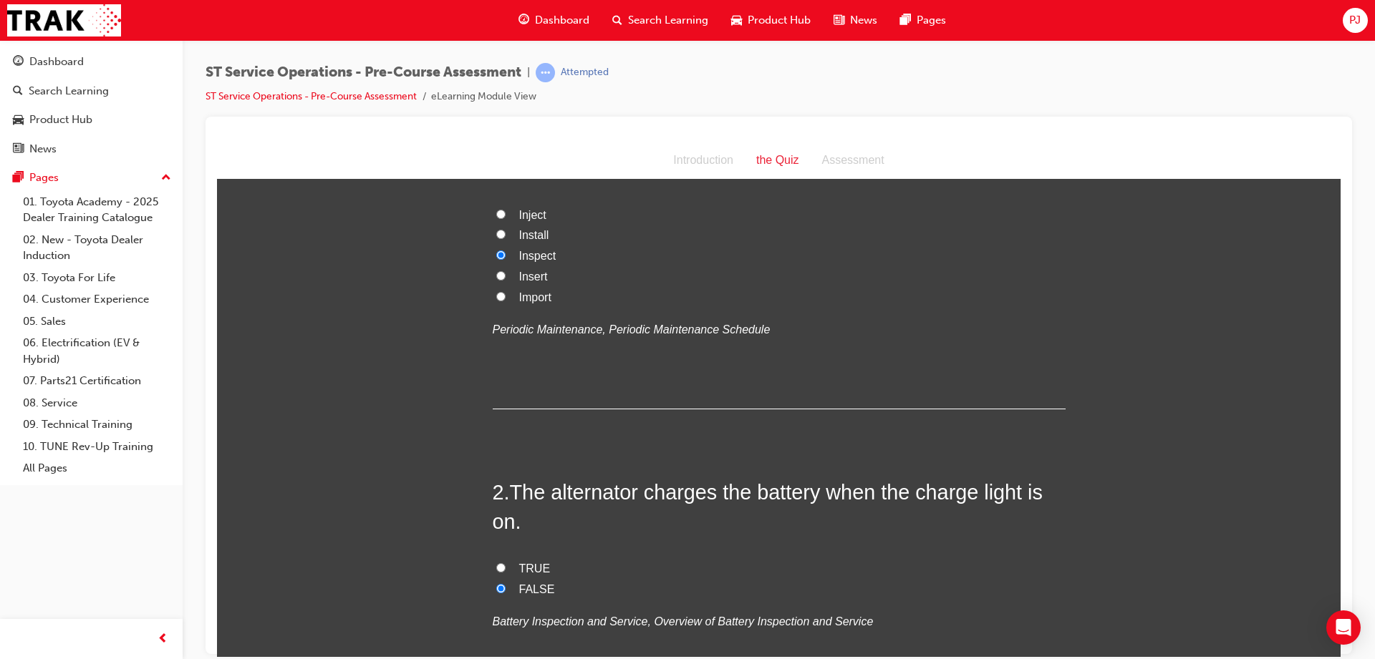
scroll to position [115, 0]
click at [705, 546] on div "2 . The alternator charges the battery when the charge light is on. TRUE FALSE …" at bounding box center [779, 591] width 573 height 223
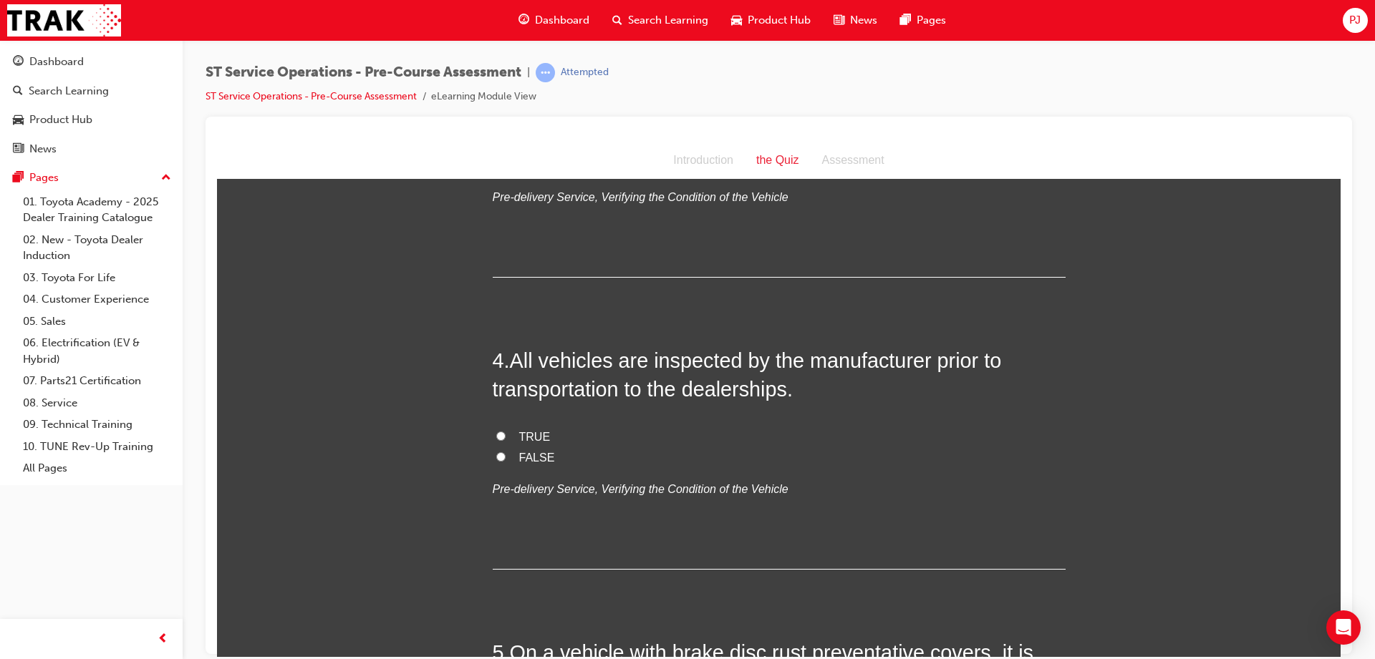
scroll to position [921, 0]
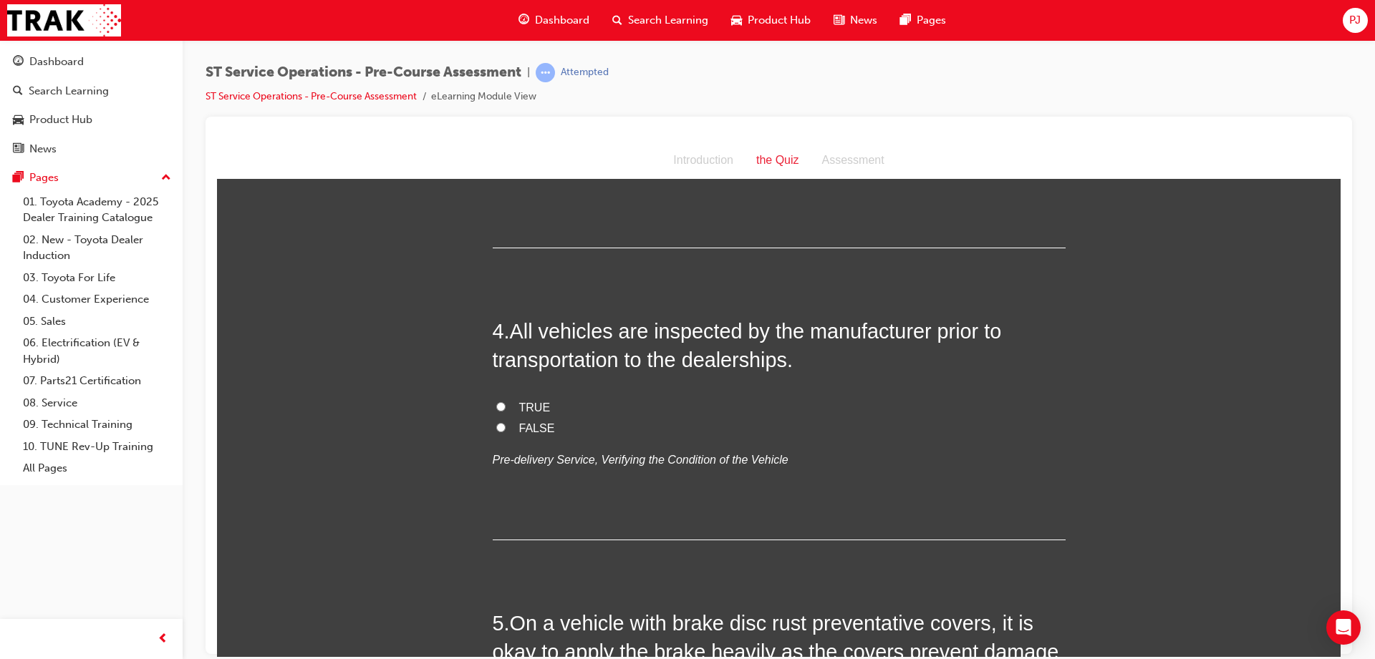
click at [501, 407] on label "TRUE" at bounding box center [779, 407] width 573 height 21
click at [501, 407] on input "TRUE" at bounding box center [500, 406] width 9 height 9
radio input "true"
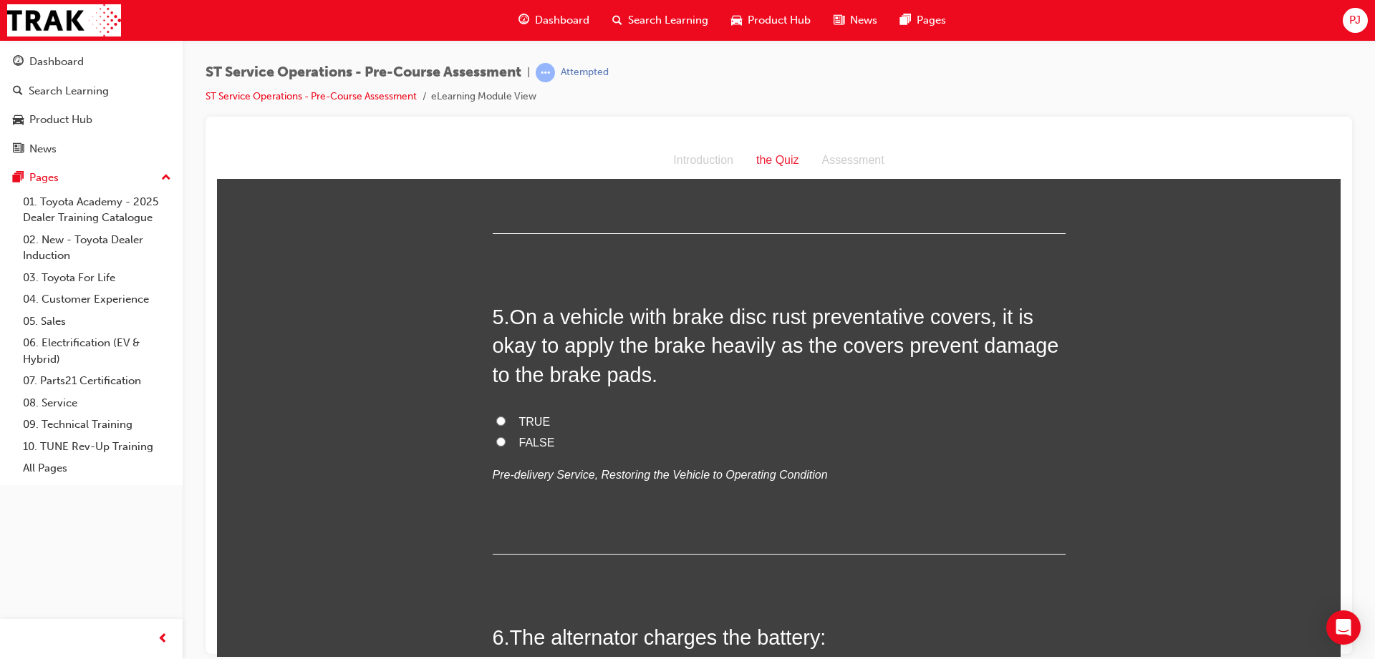
scroll to position [1221, 0]
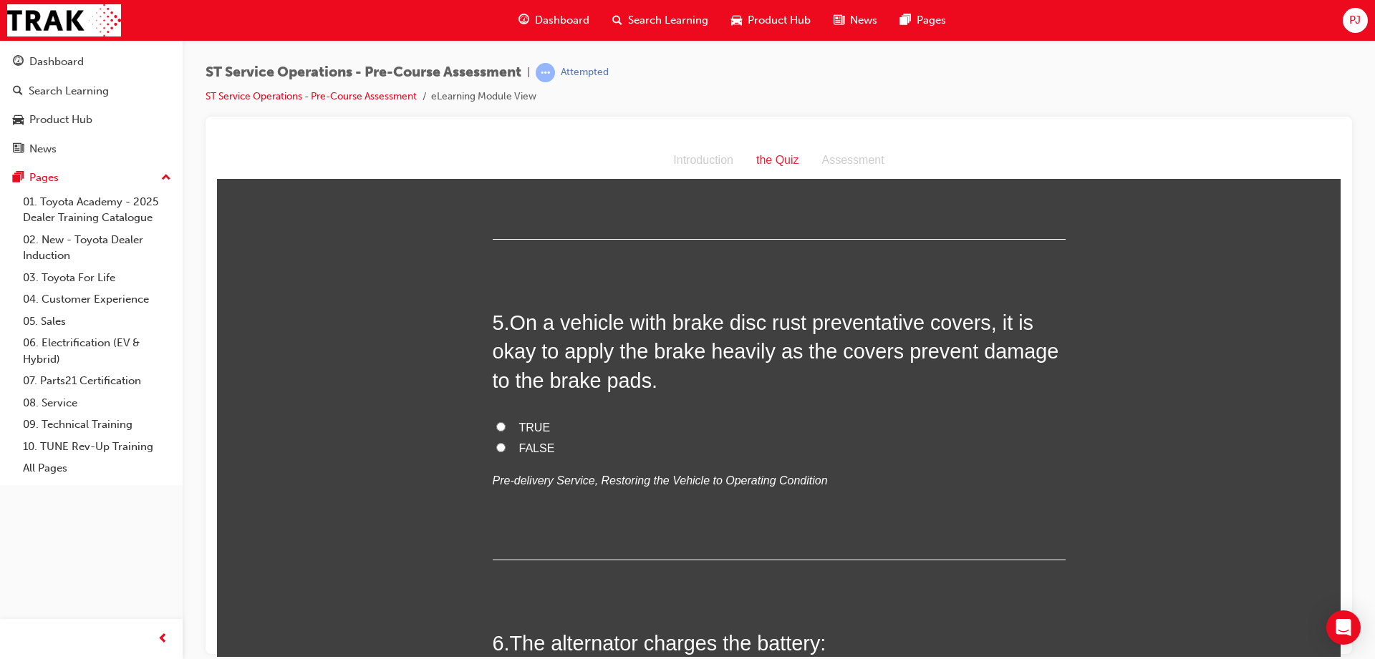
click at [496, 443] on input "FALSE" at bounding box center [500, 446] width 9 height 9
radio input "true"
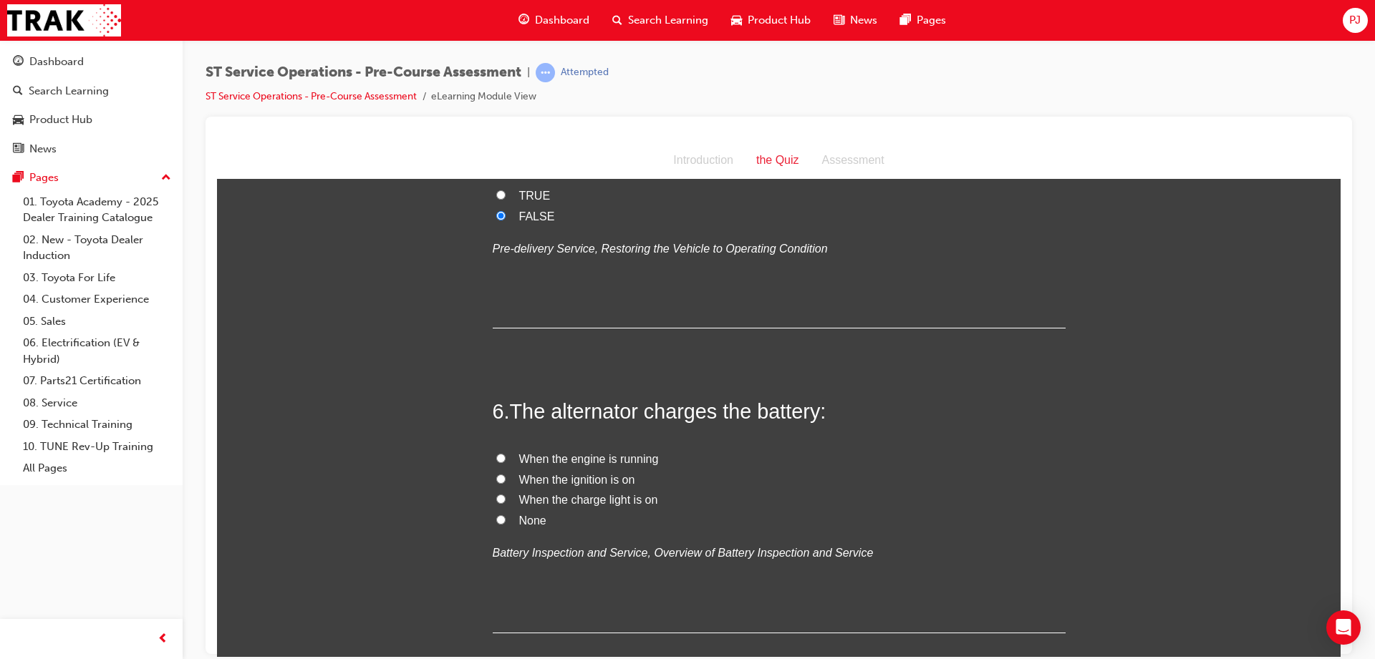
scroll to position [1466, 0]
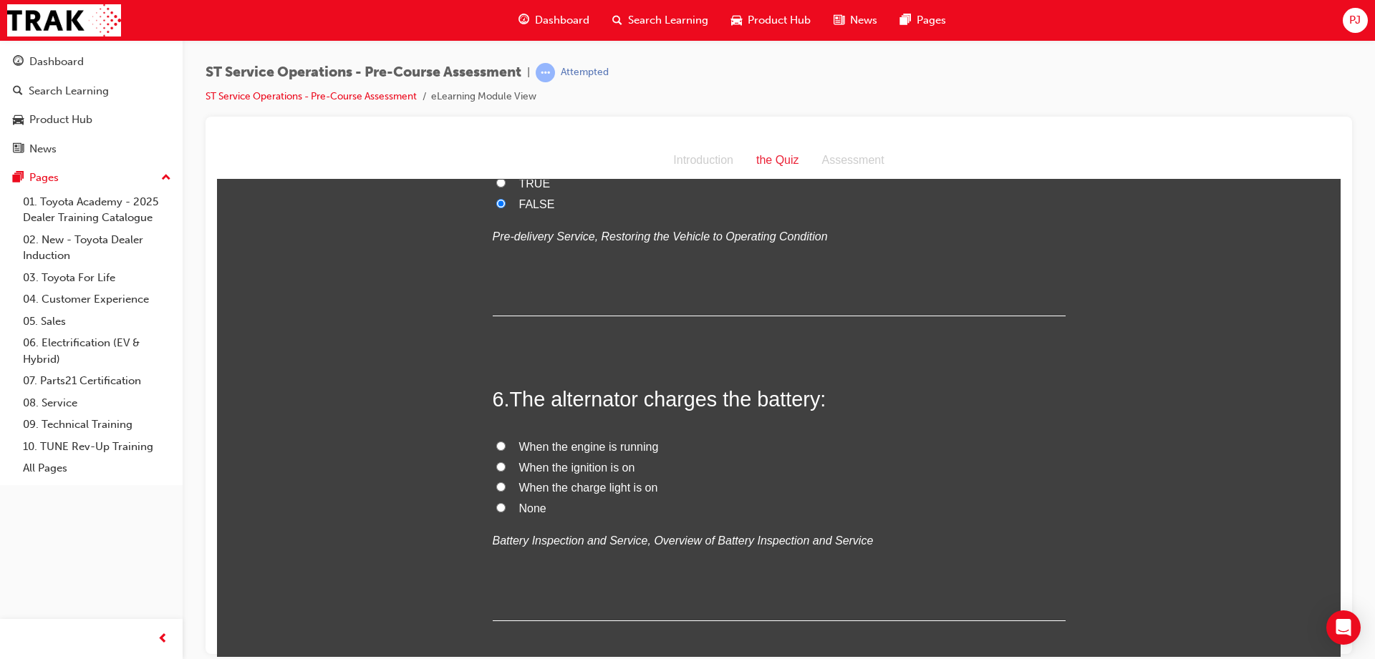
click at [586, 452] on span "When the engine is running" at bounding box center [589, 446] width 140 height 12
click at [505, 450] on input "When the engine is running" at bounding box center [500, 445] width 9 height 9
radio input "true"
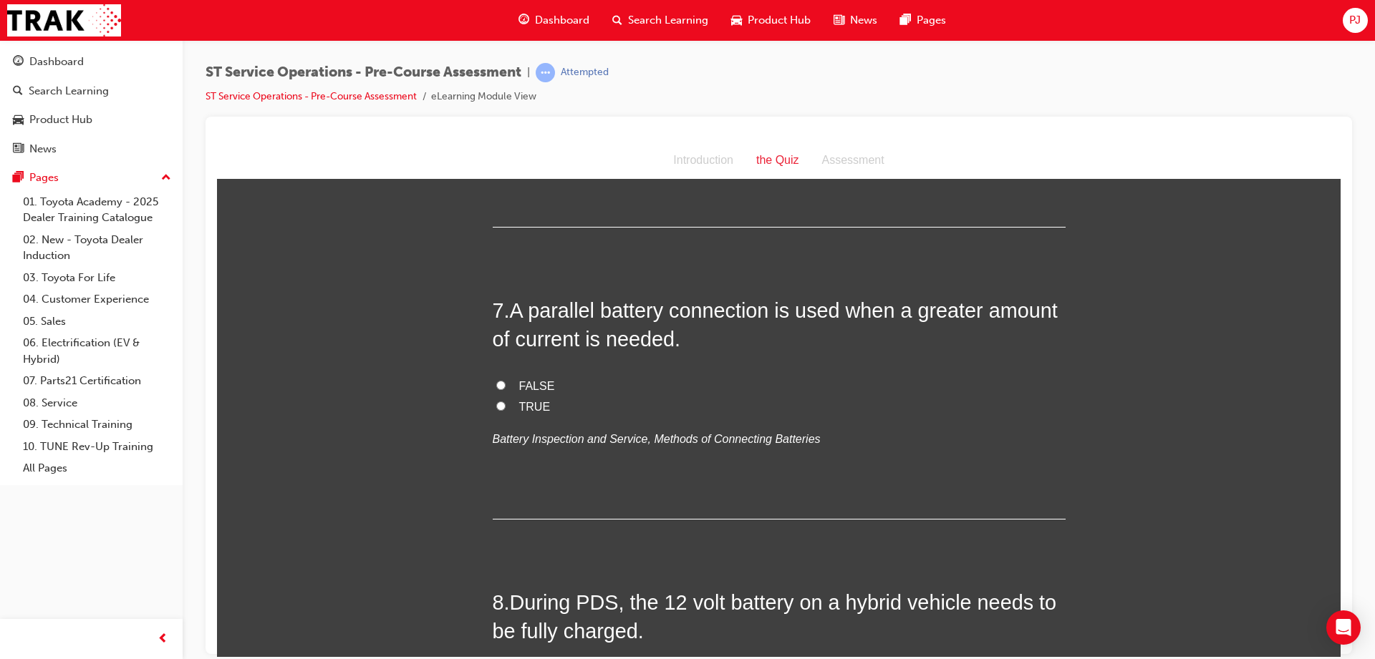
scroll to position [1862, 0]
drag, startPoint x: 620, startPoint y: 394, endPoint x: 624, endPoint y: 381, distance: 13.4
click at [624, 381] on div "FALSE TRUE Battery Inspection and Service, Methods of Connecting Batteries" at bounding box center [779, 410] width 573 height 73
click at [496, 403] on input "TRUE" at bounding box center [500, 403] width 9 height 9
radio input "true"
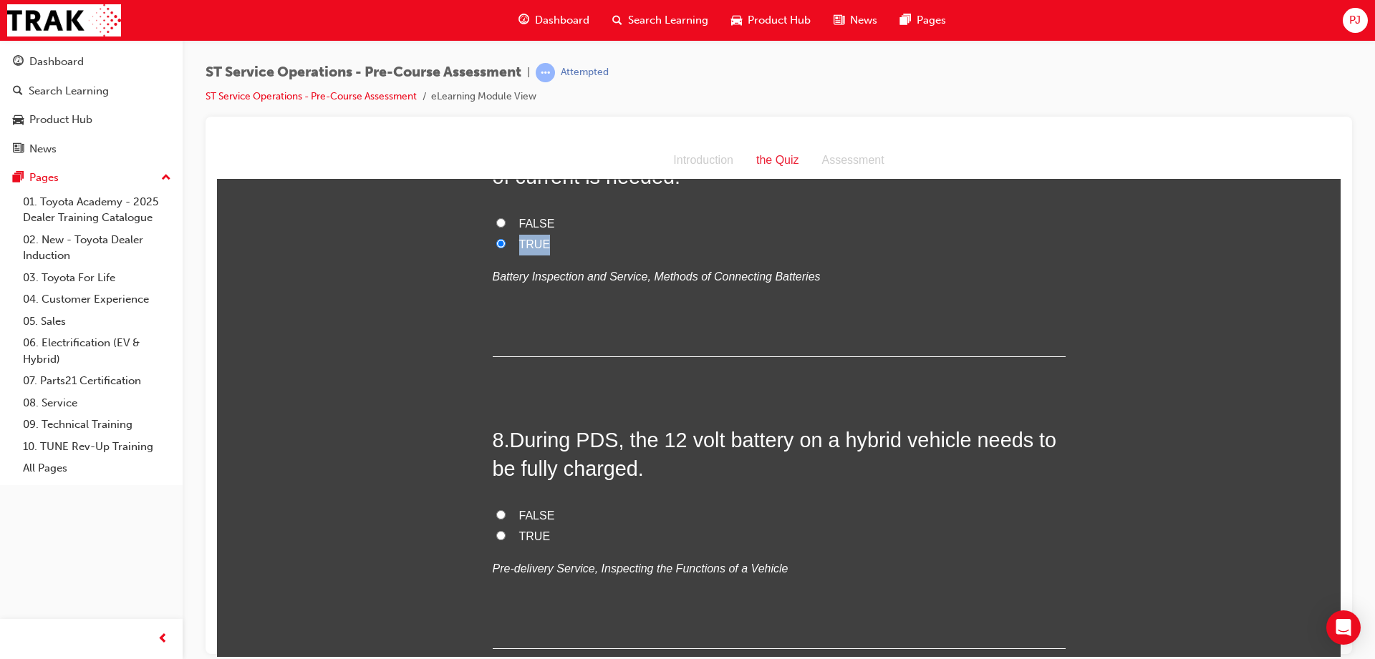
scroll to position [2023, 0]
click at [505, 534] on label "TRUE" at bounding box center [779, 536] width 573 height 21
click at [505, 534] on input "TRUE" at bounding box center [500, 534] width 9 height 9
radio input "true"
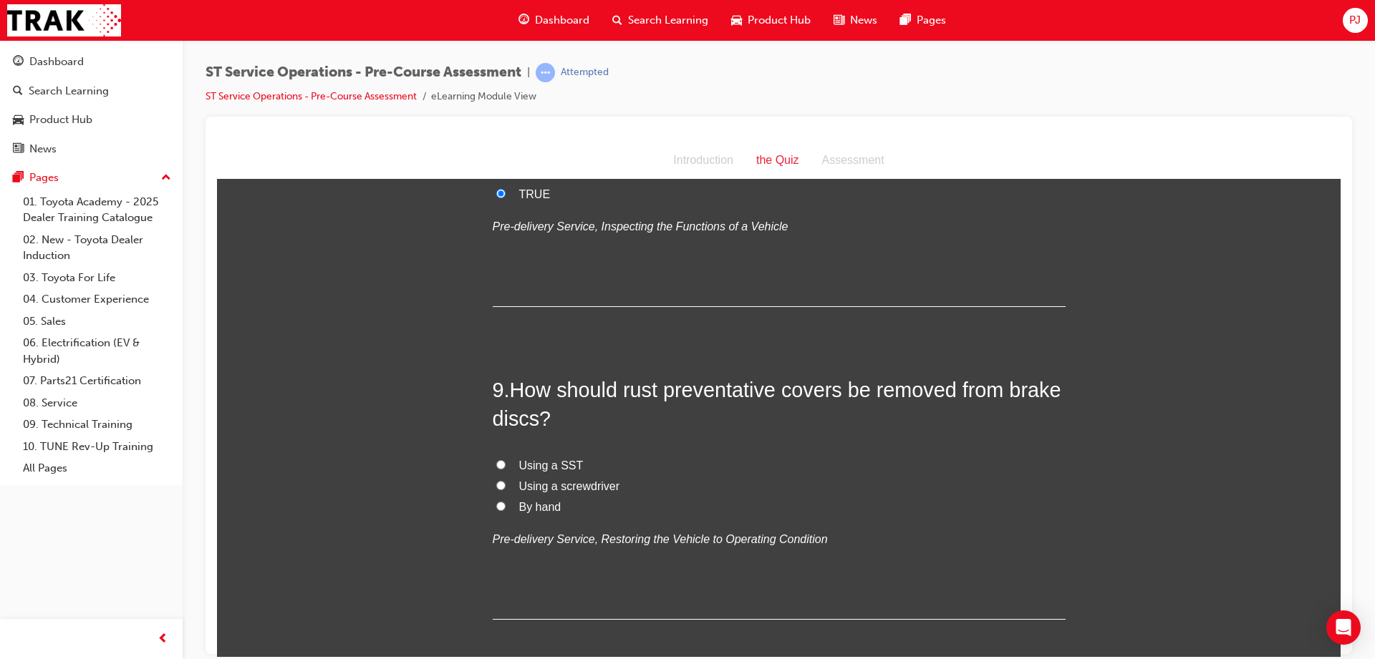
scroll to position [2475, 0]
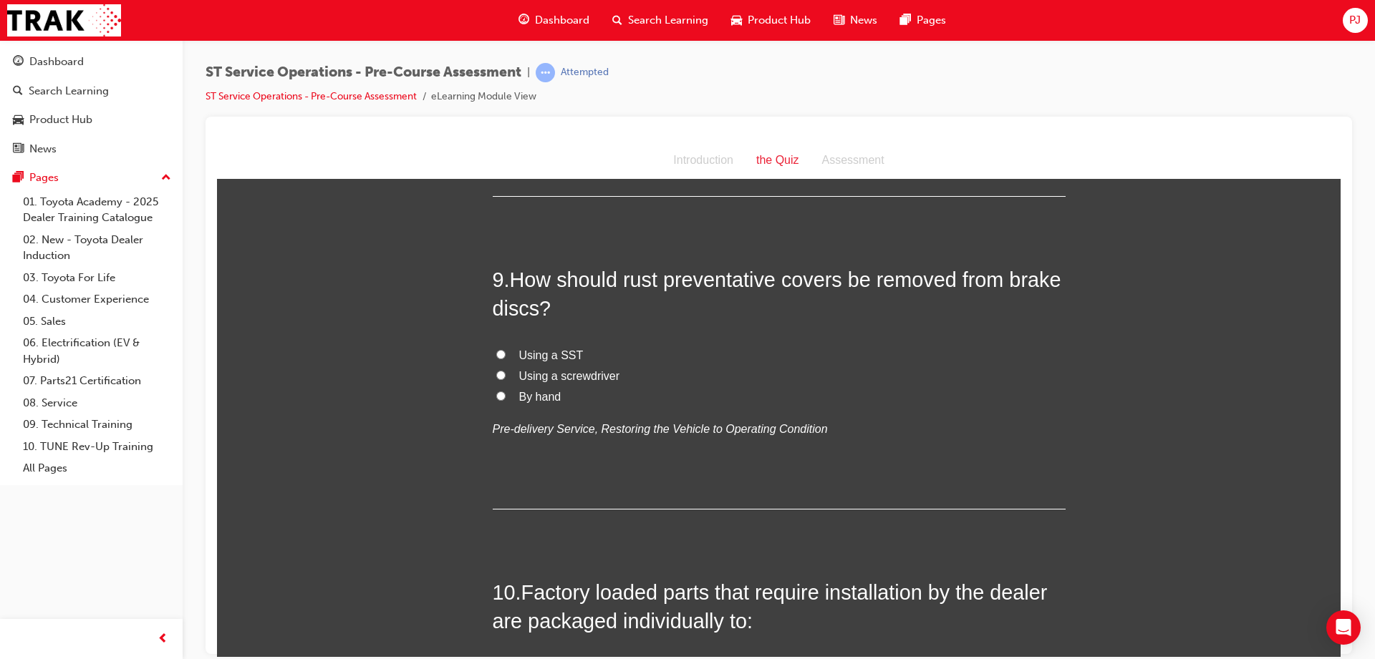
click at [542, 402] on span "By hand" at bounding box center [540, 396] width 42 height 12
click at [505, 400] on input "By hand" at bounding box center [500, 395] width 9 height 9
radio input "true"
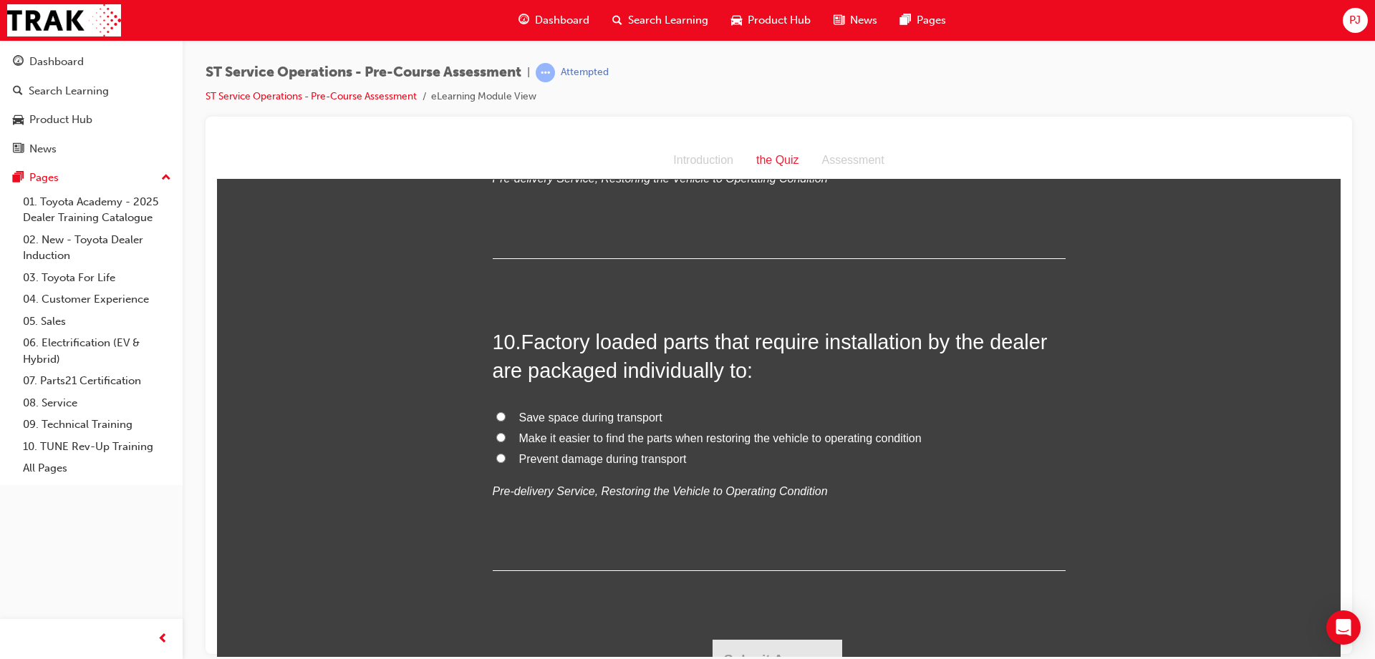
scroll to position [2728, 0]
click at [632, 457] on span "Prevent damage during transport" at bounding box center [603, 456] width 168 height 12
click at [505, 457] on input "Prevent damage during transport" at bounding box center [500, 454] width 9 height 9
radio input "true"
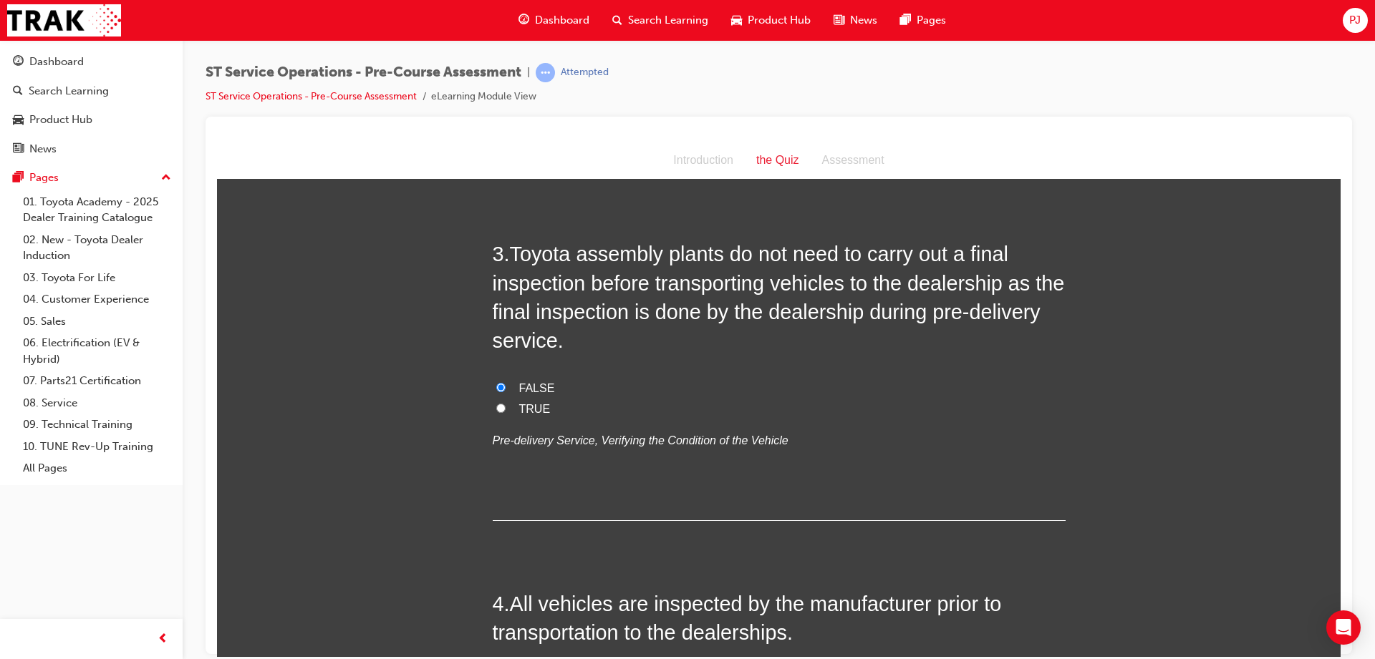
scroll to position [649, 0]
click at [499, 404] on label "TRUE" at bounding box center [779, 407] width 573 height 21
click at [499, 404] on input "TRUE" at bounding box center [500, 406] width 9 height 9
radio input "true"
click at [527, 380] on span "FALSE" at bounding box center [537, 386] width 36 height 12
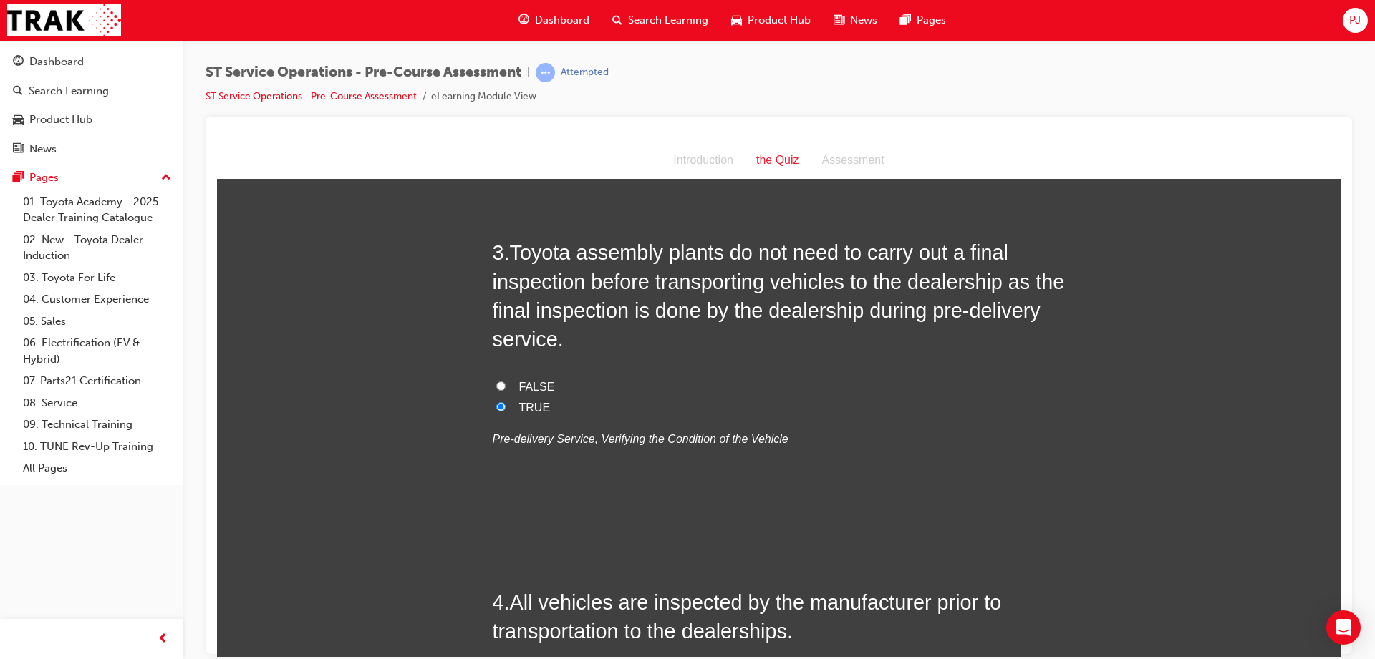
click at [505, 381] on input "FALSE" at bounding box center [500, 385] width 9 height 9
radio input "true"
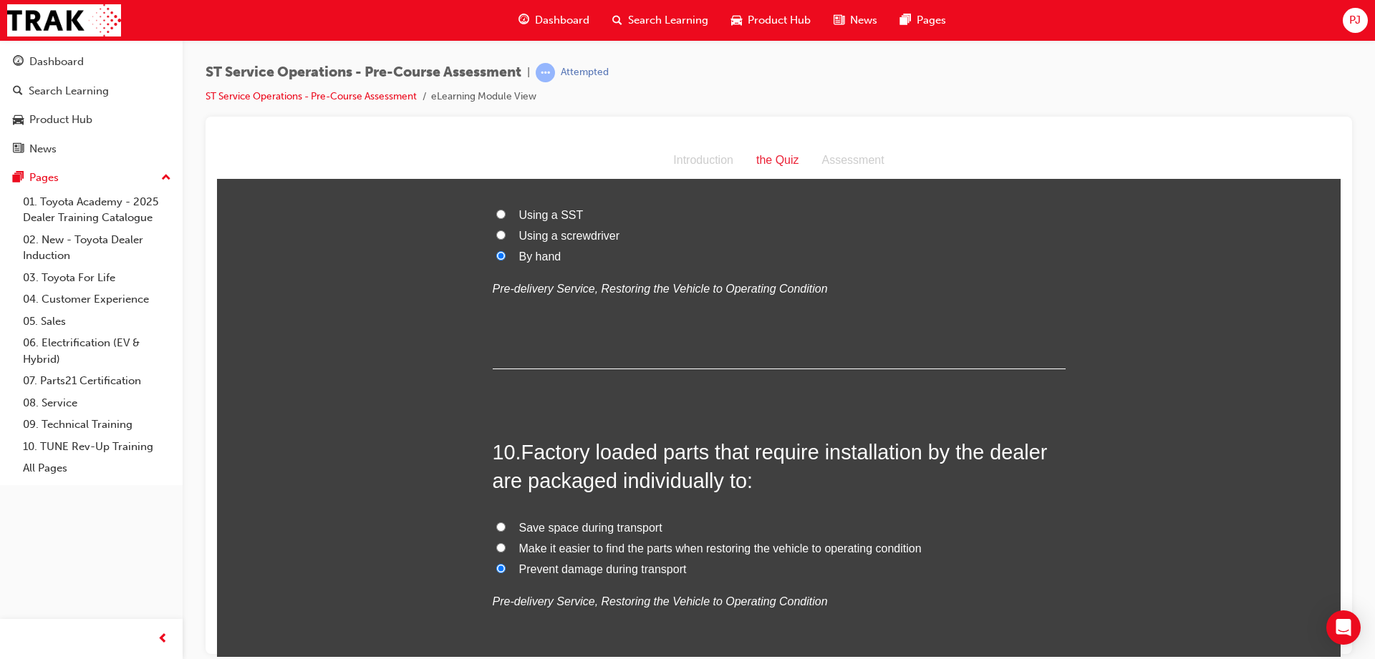
scroll to position [2747, 0]
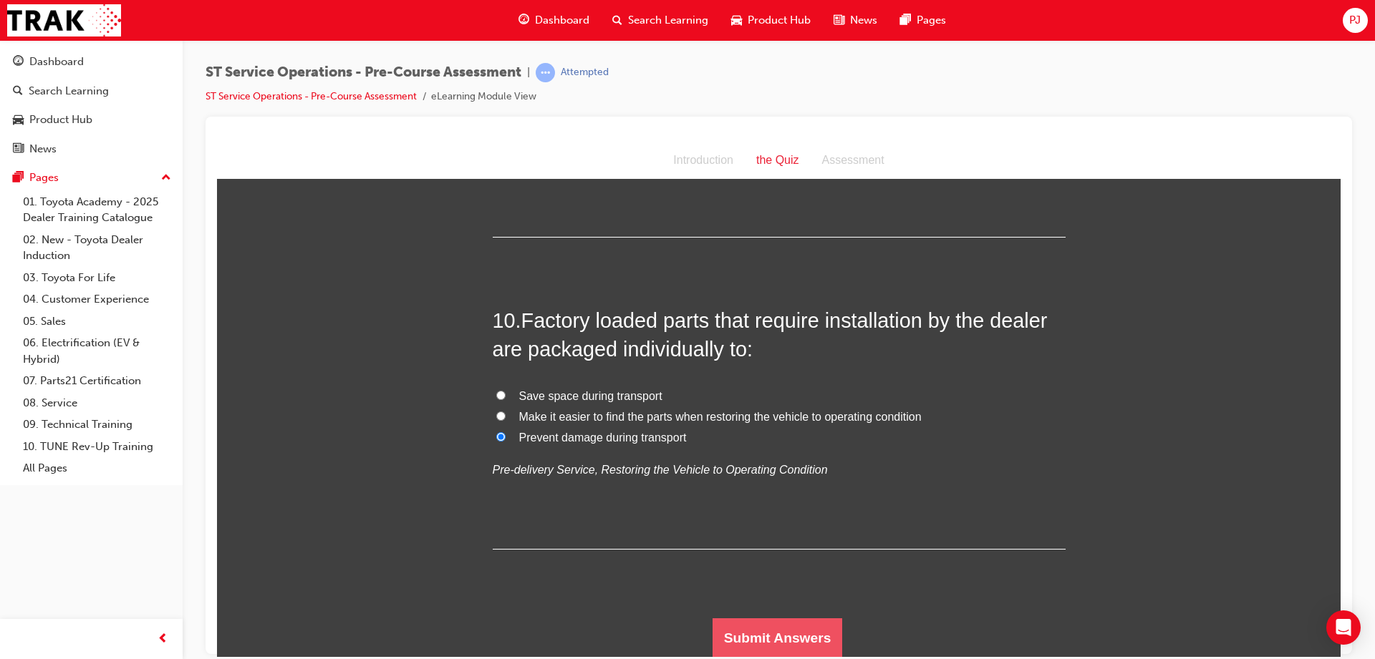
click at [772, 645] on button "Submit Answers" at bounding box center [777, 638] width 130 height 40
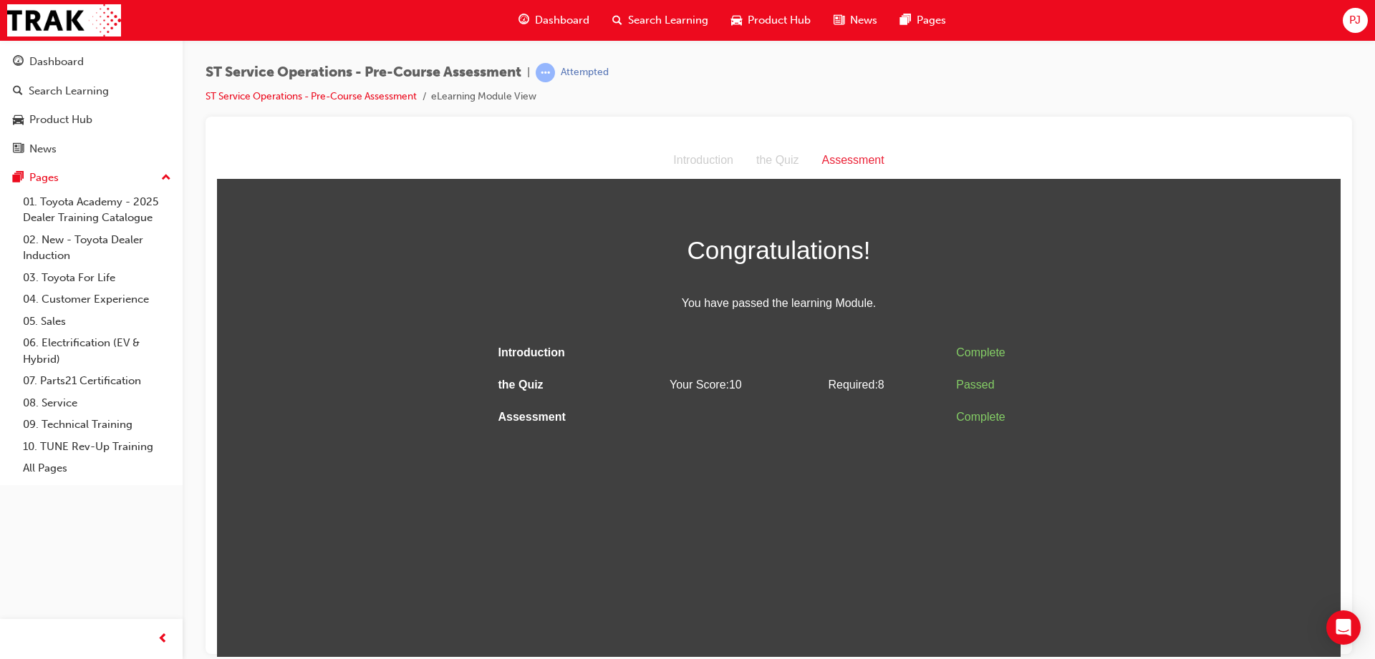
scroll to position [0, 0]
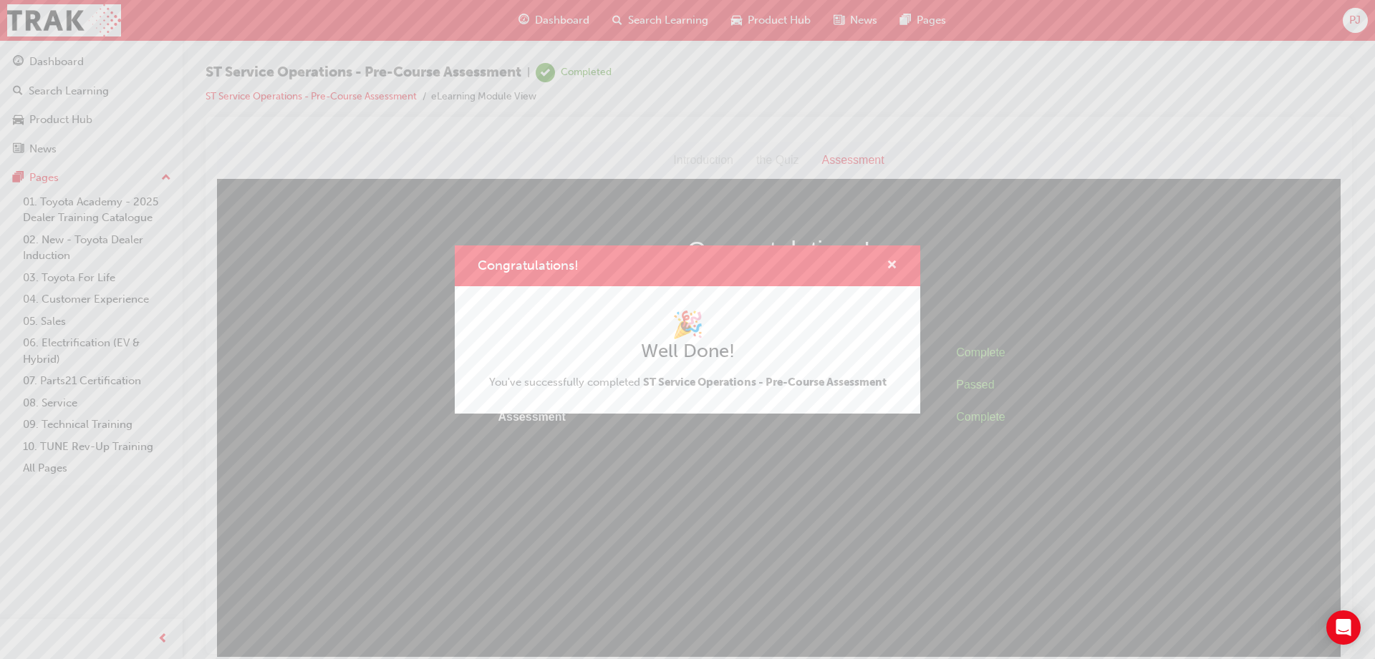
click at [888, 266] on span "cross-icon" at bounding box center [891, 266] width 11 height 13
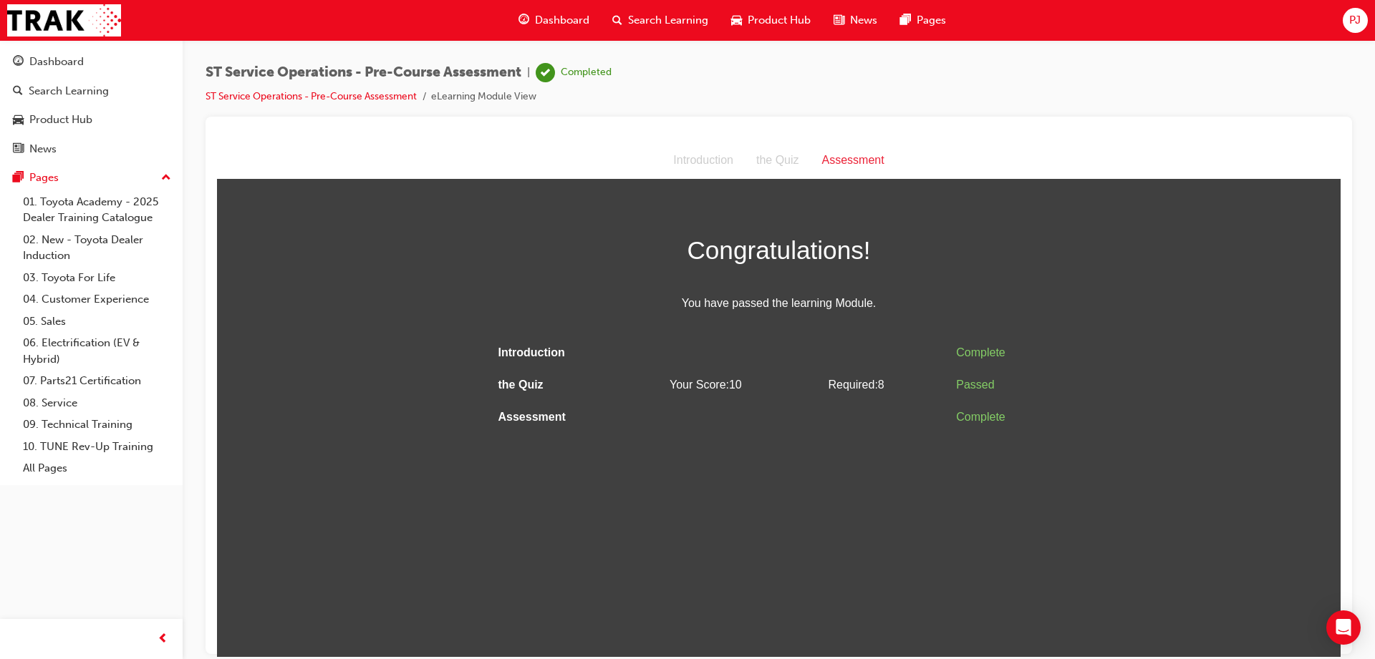
click at [527, 24] on span "guage-icon" at bounding box center [523, 20] width 11 height 18
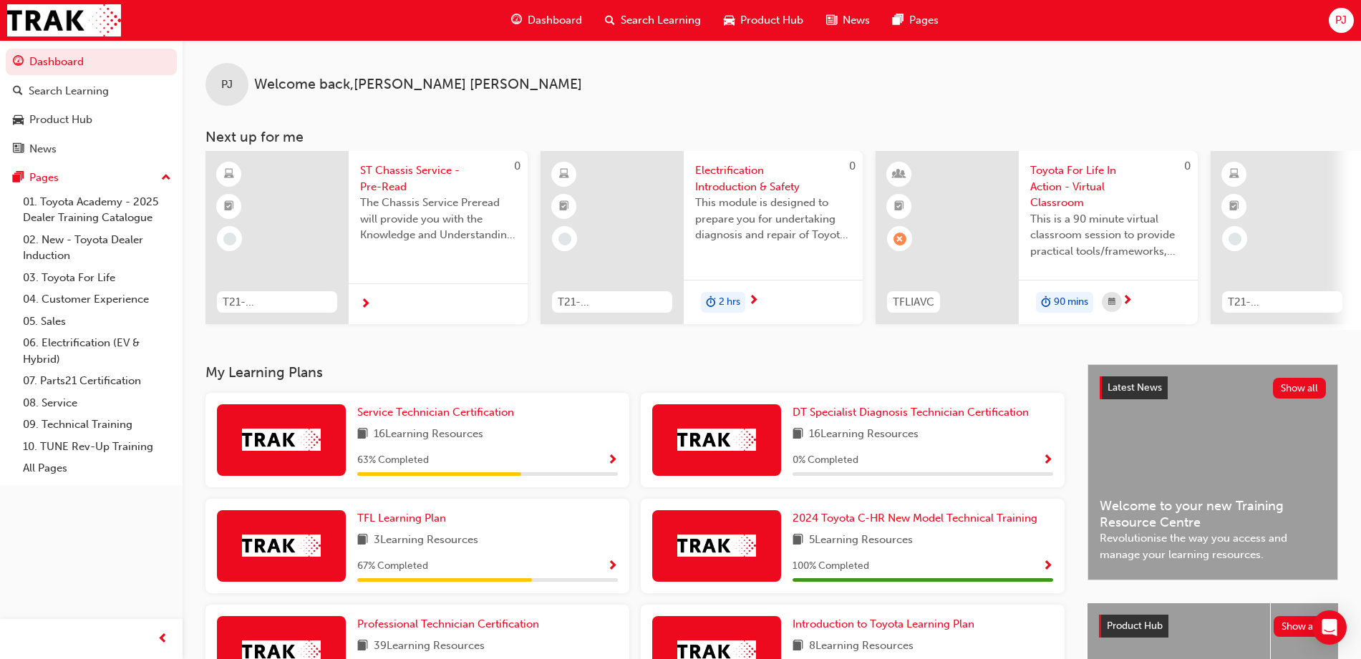
click at [385, 167] on span "ST Chassis Service - Pre-Read" at bounding box center [438, 179] width 156 height 32
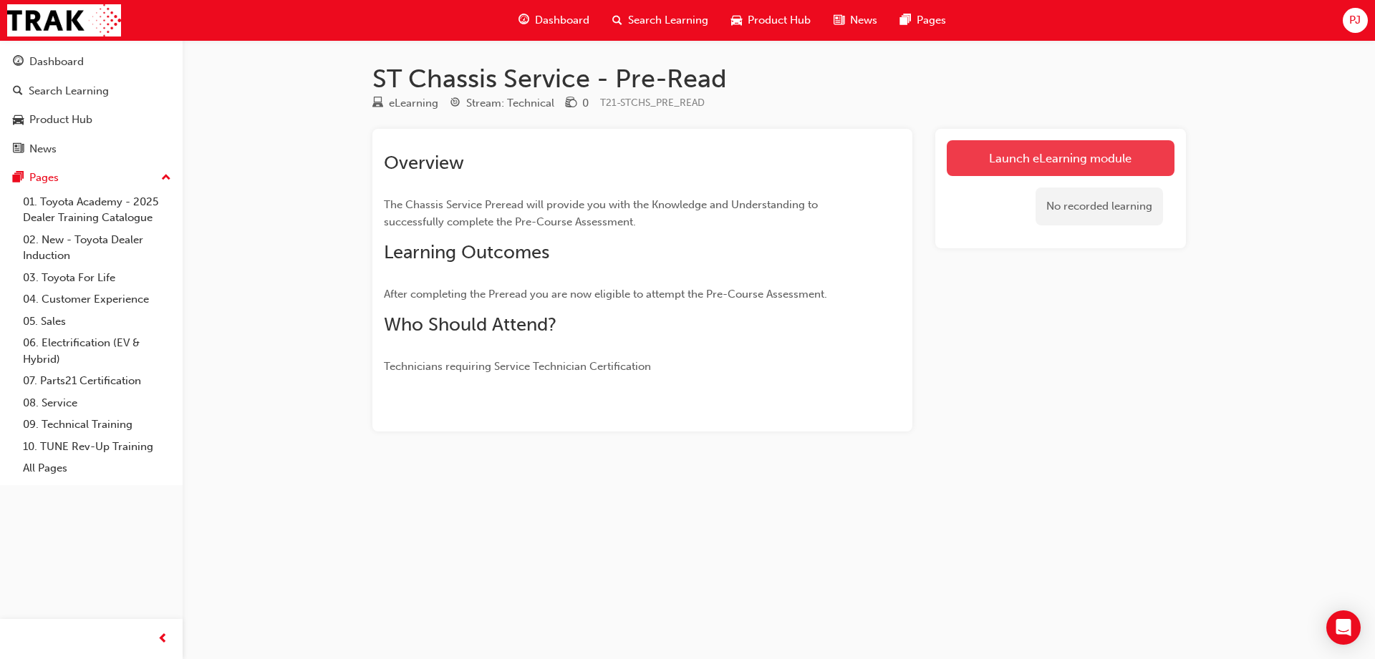
click at [979, 161] on link "Launch eLearning module" at bounding box center [1061, 158] width 228 height 36
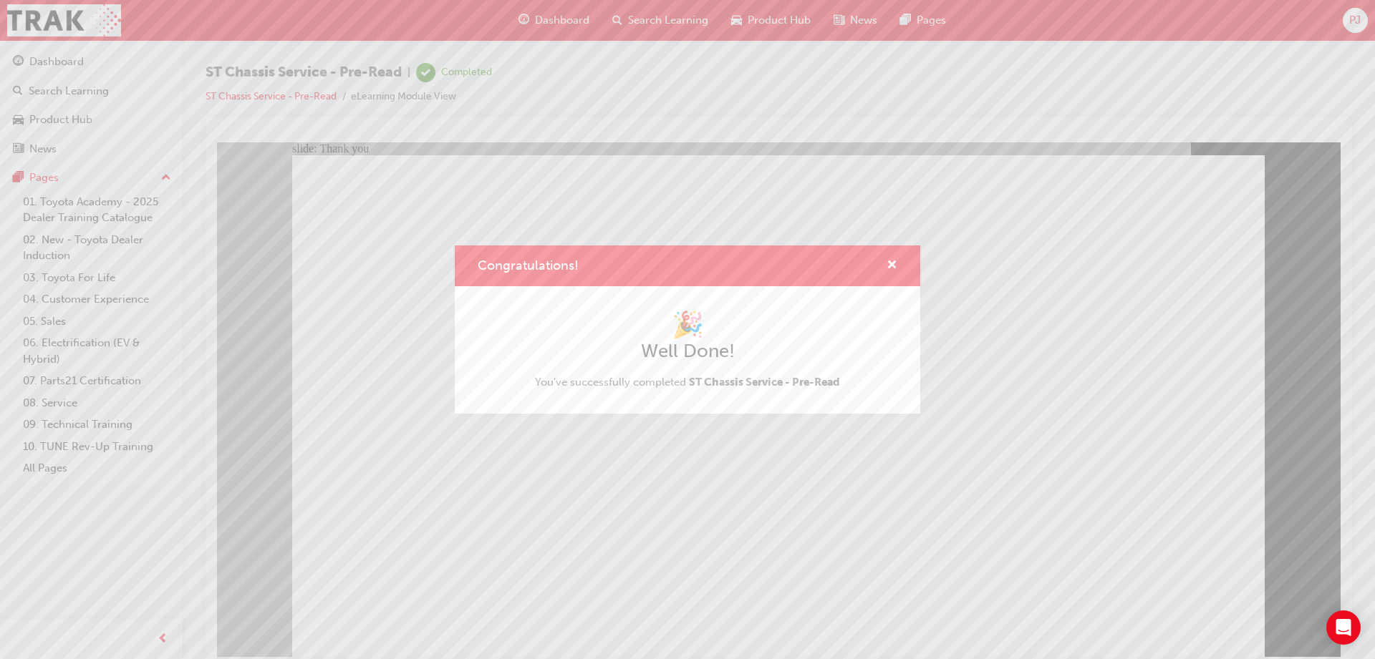
click at [565, 17] on div "Congratulations! 🎉 Well Done! You've successfully completed ST Chassis Service …" at bounding box center [687, 329] width 1375 height 659
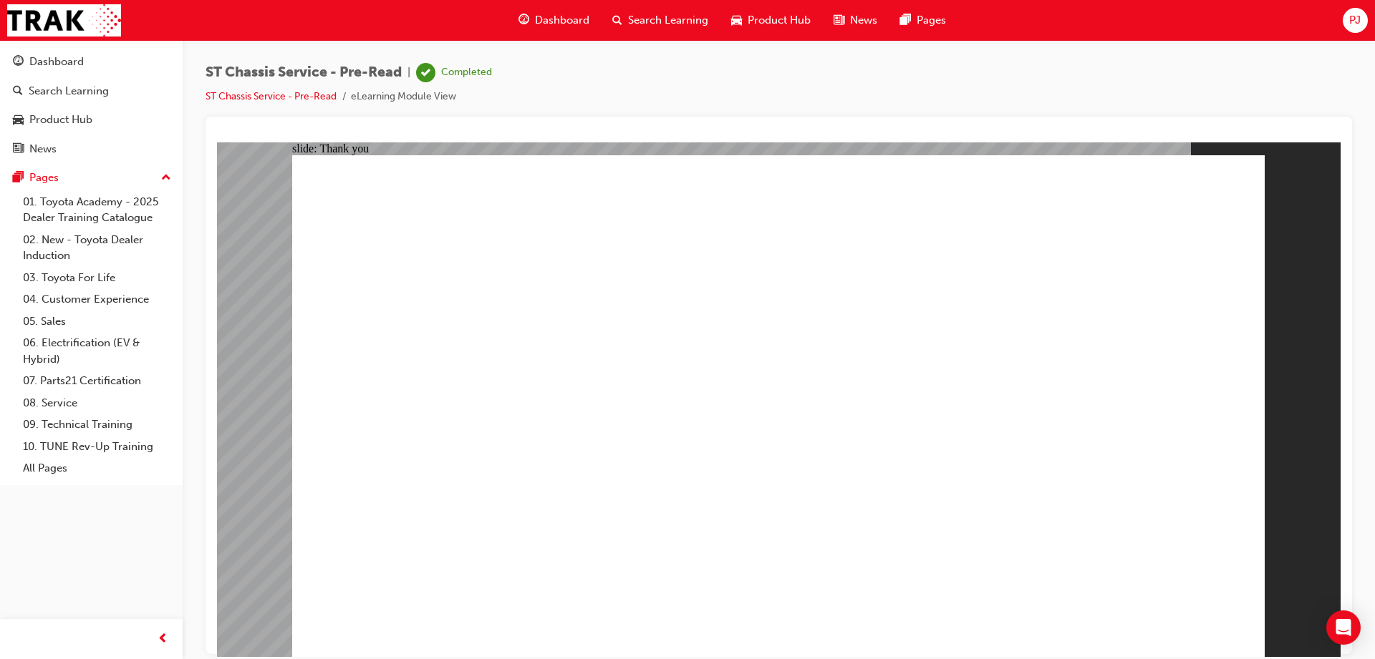
click at [559, 16] on span "Dashboard" at bounding box center [562, 20] width 54 height 16
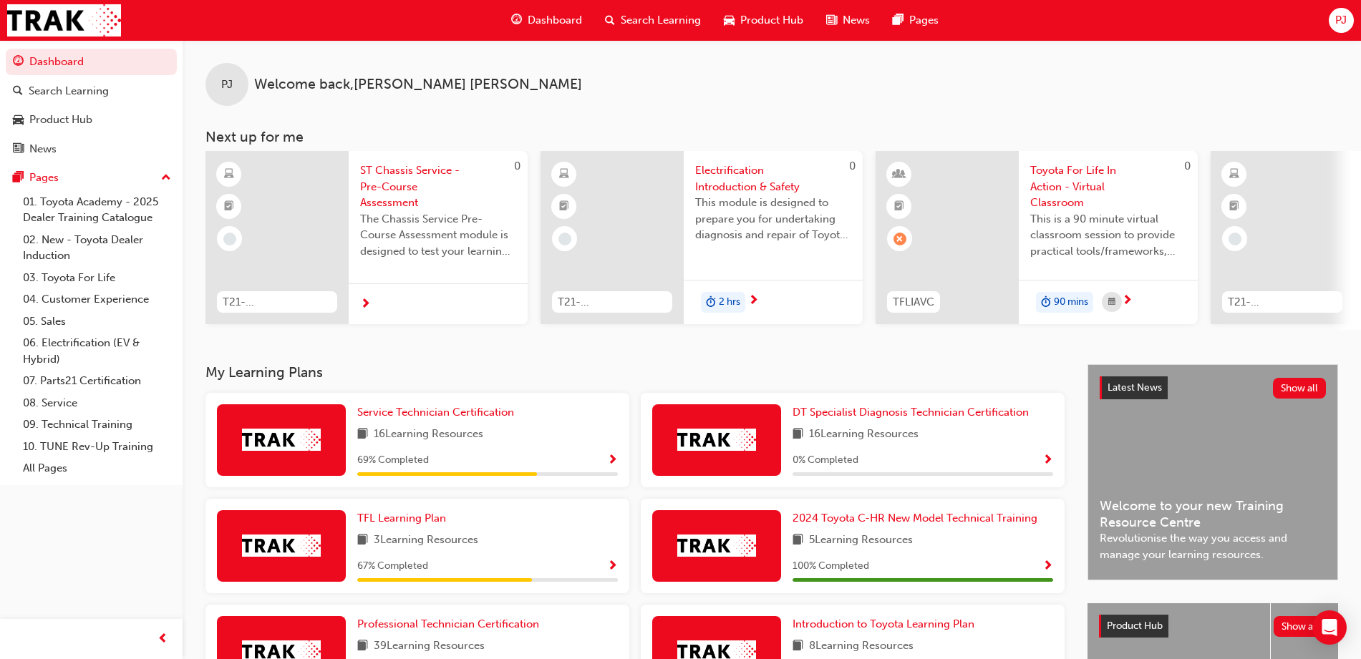
click at [610, 460] on span "Show Progress" at bounding box center [612, 461] width 11 height 13
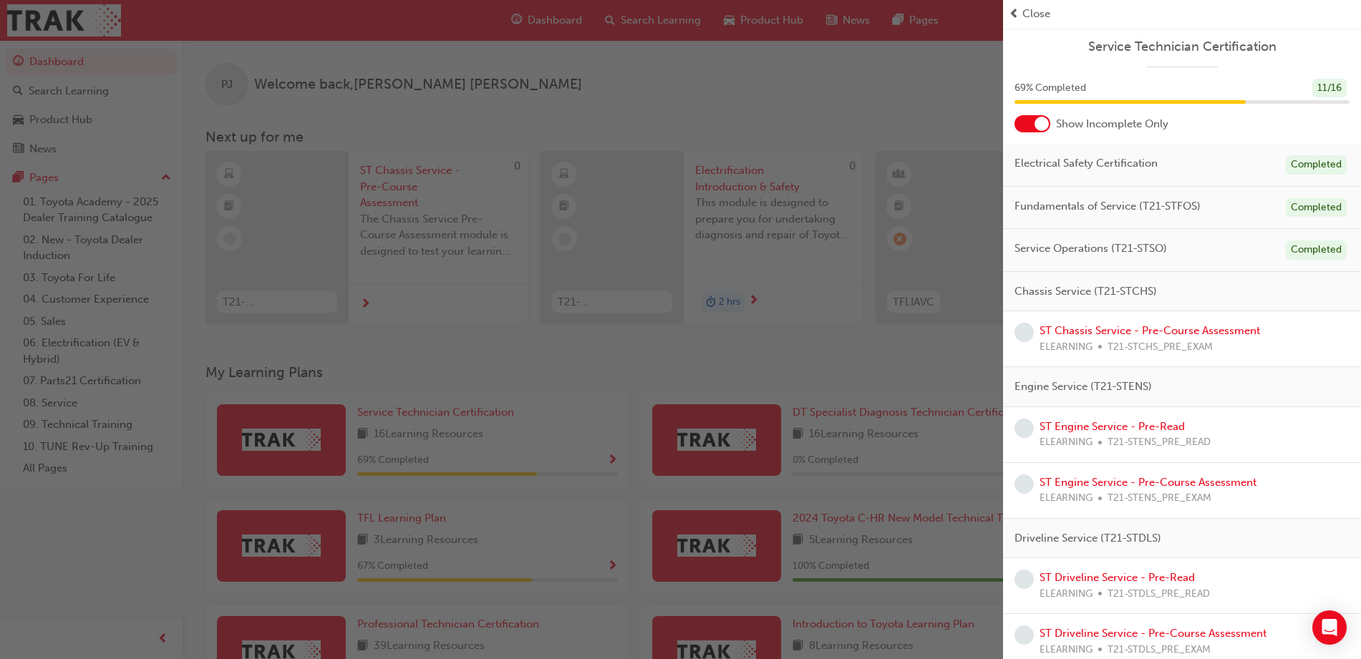
scroll to position [10, 0]
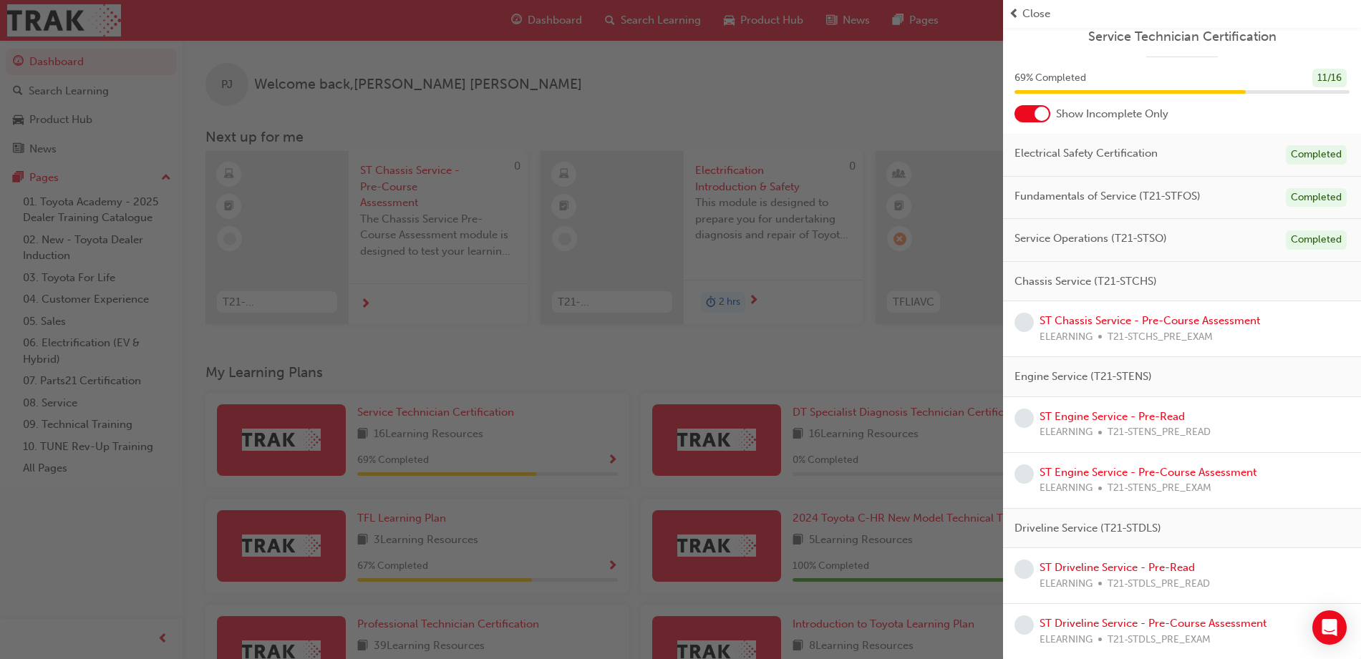
click at [1037, 106] on div at bounding box center [1033, 113] width 36 height 17
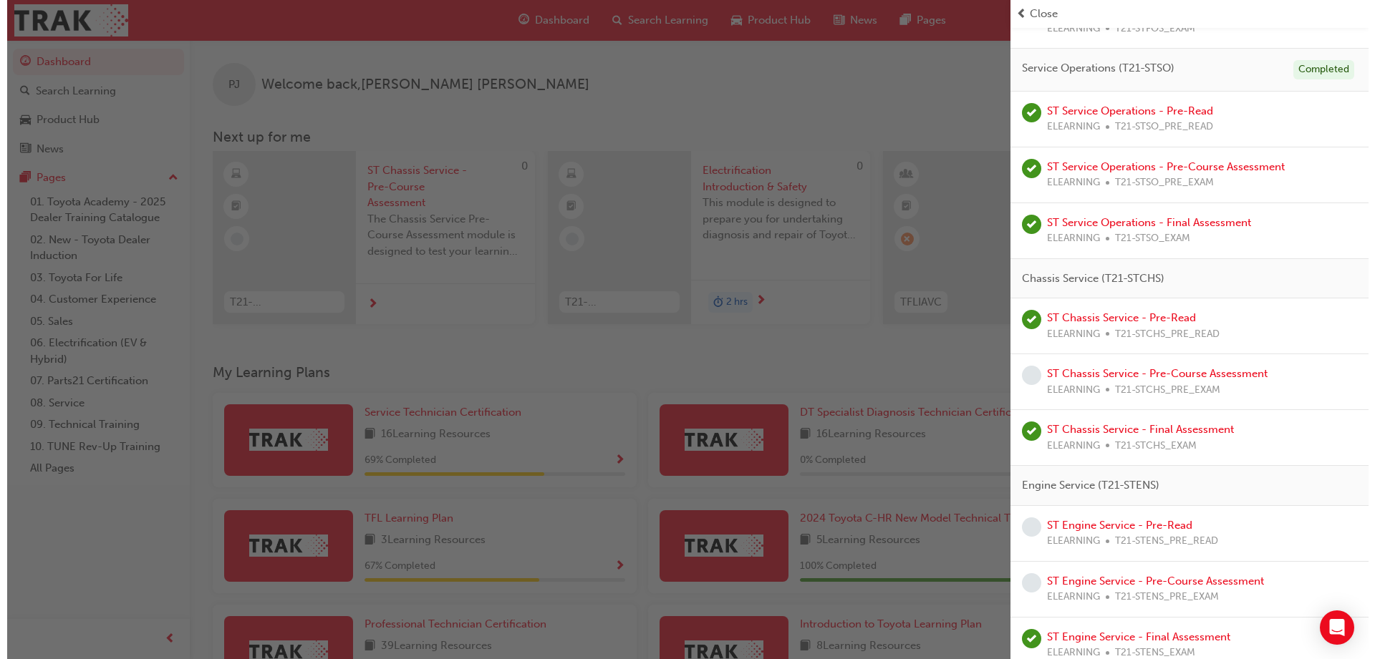
scroll to position [533, 0]
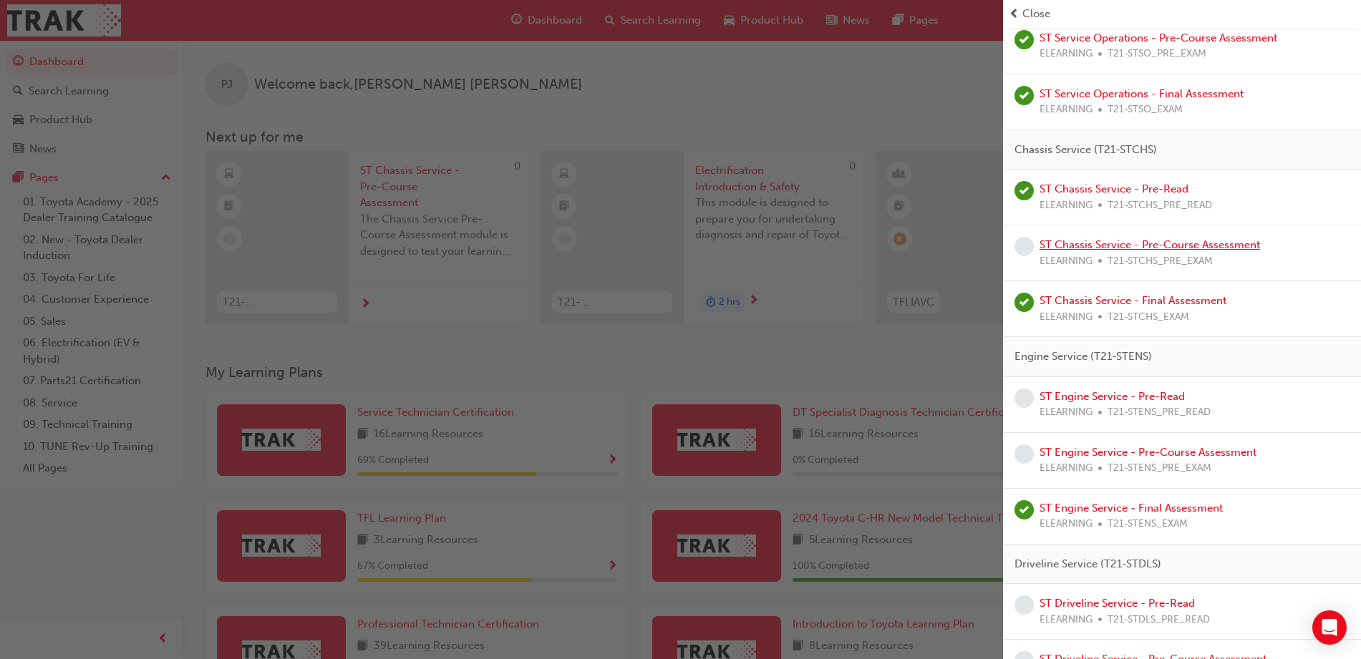
click at [1070, 246] on link "ST Chassis Service - Pre-Course Assessment" at bounding box center [1150, 244] width 221 height 13
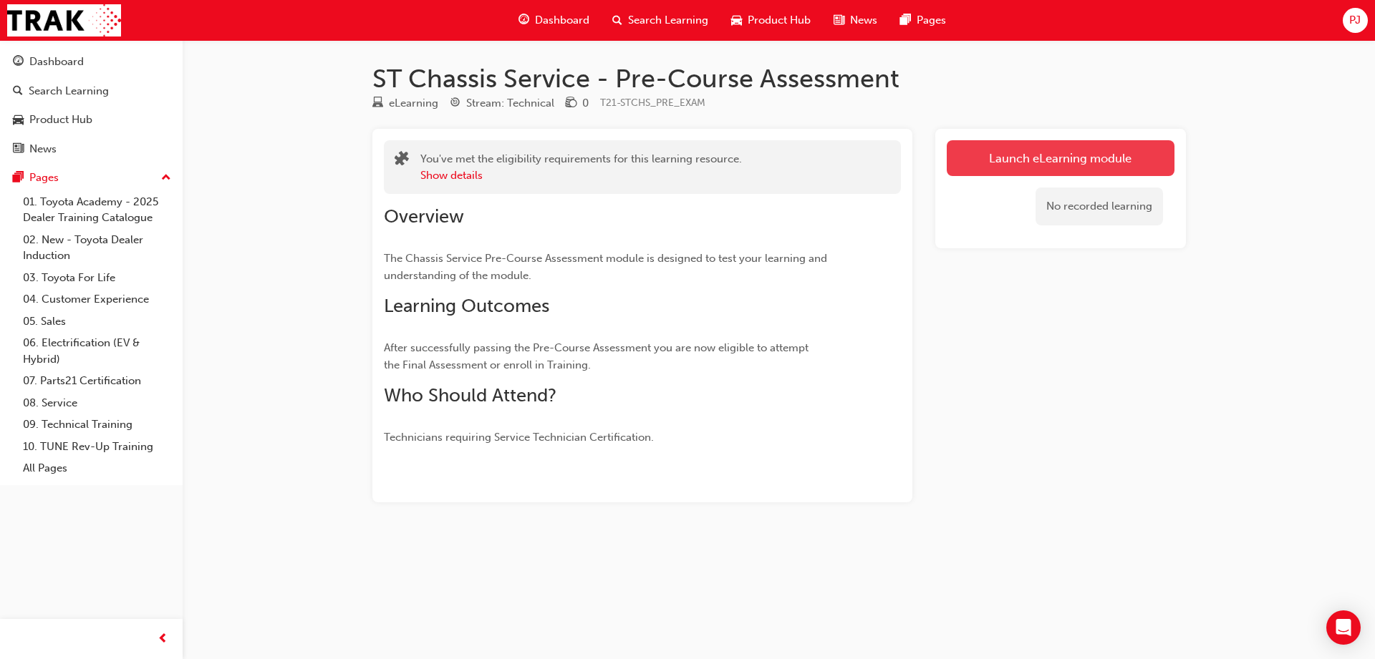
click at [1066, 158] on link "Launch eLearning module" at bounding box center [1061, 158] width 228 height 36
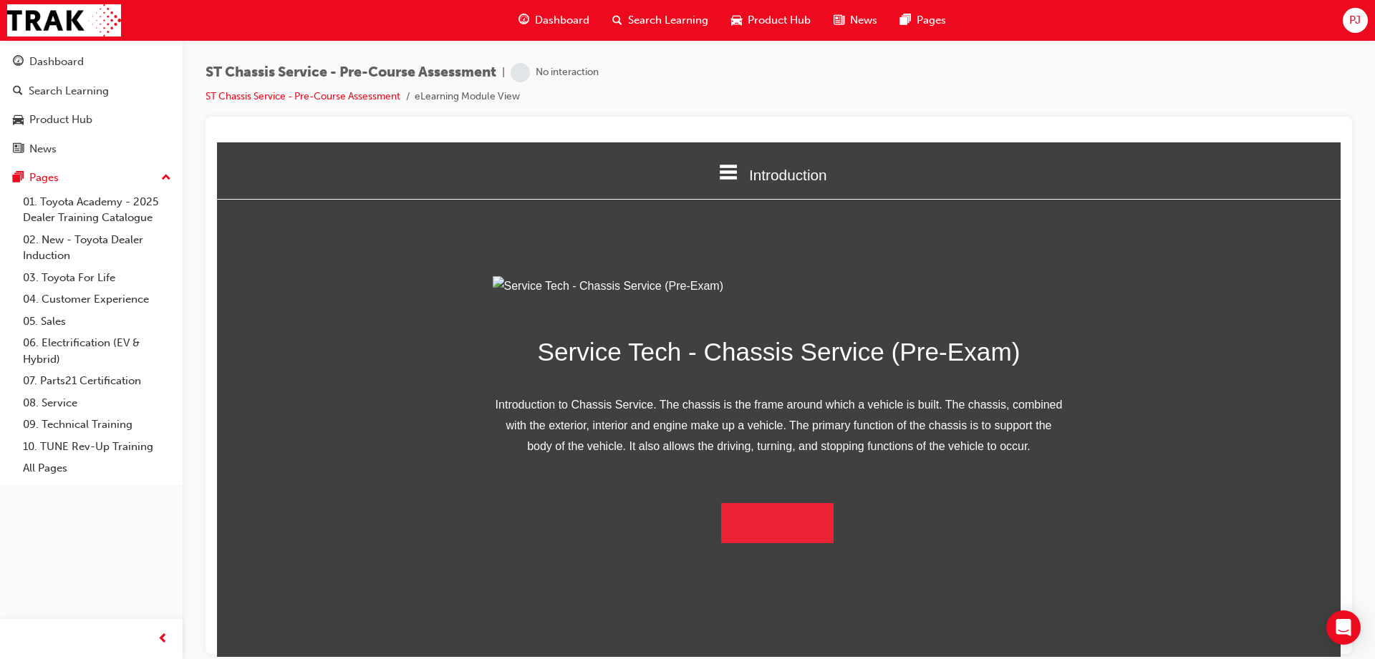
scroll to position [43, 0]
click at [785, 543] on button "Begin Module" at bounding box center [777, 523] width 113 height 40
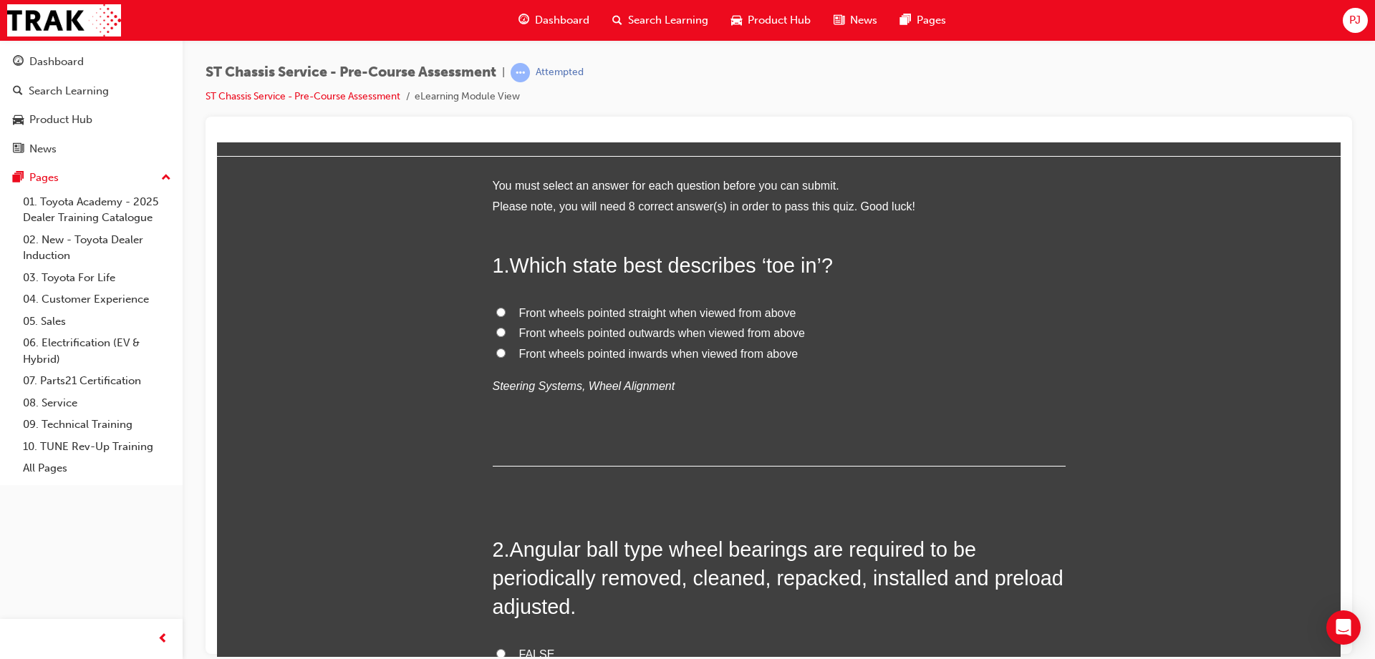
scroll to position [0, 0]
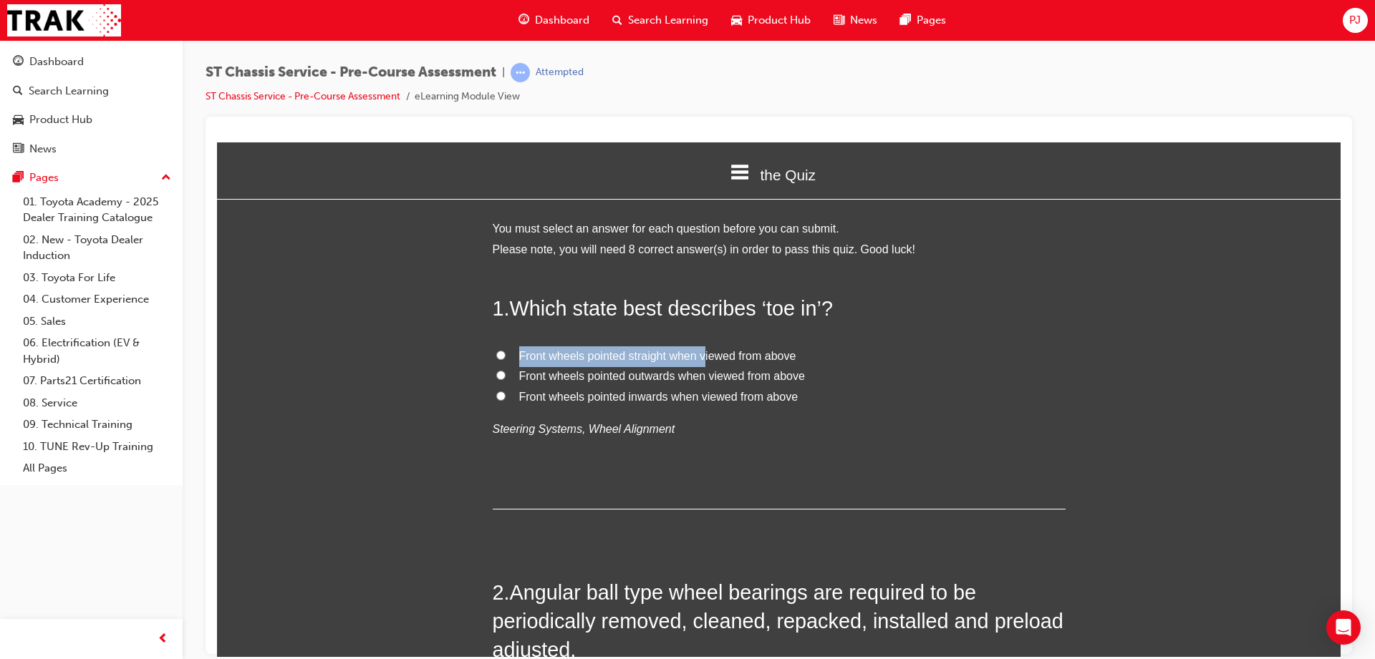
drag, startPoint x: 725, startPoint y: 449, endPoint x: 701, endPoint y: 343, distance: 108.7
click at [701, 343] on div "1 . Which state best describes ‘toe in’? Front wheels pointed straight when vie…" at bounding box center [779, 402] width 573 height 216
click at [702, 336] on div "1 . Which state best describes ‘toe in’? Front wheels pointed straight when vie…" at bounding box center [779, 402] width 573 height 216
click at [589, 401] on span "Front wheels pointed inwards when viewed from above" at bounding box center [658, 396] width 279 height 12
click at [505, 400] on input "Front wheels pointed inwards when viewed from above" at bounding box center [500, 395] width 9 height 9
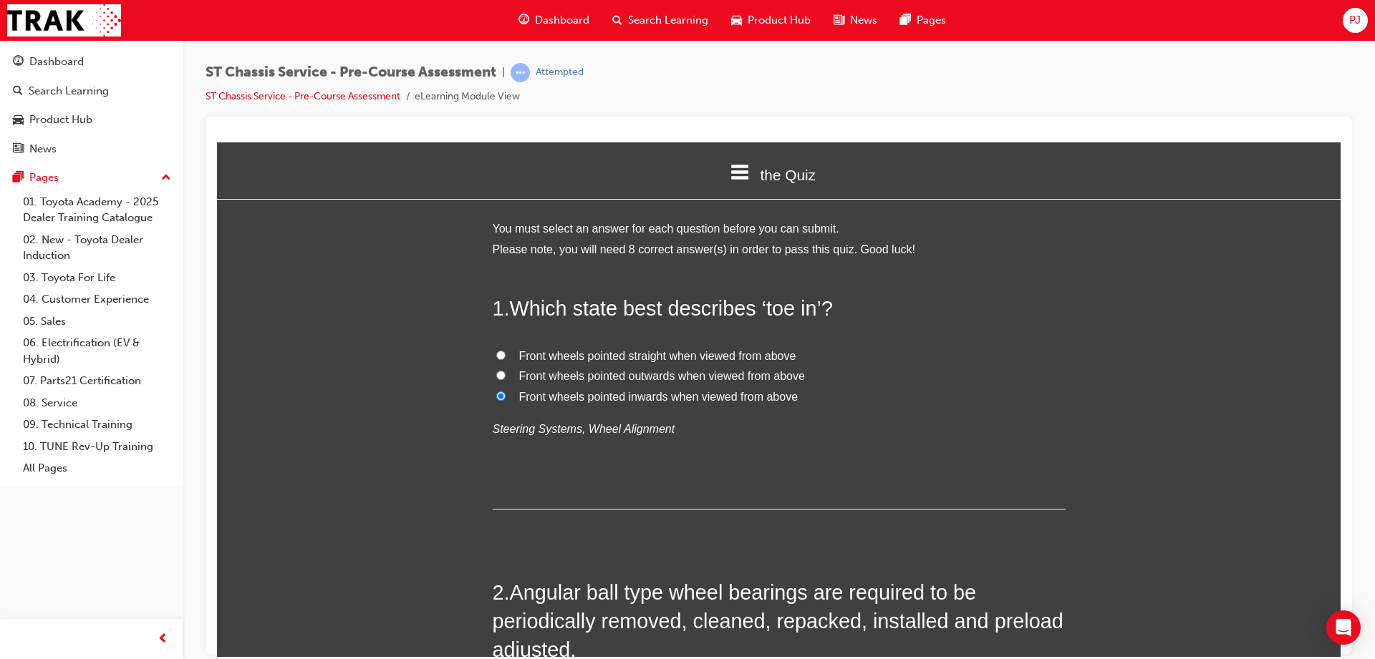
radio input "true"
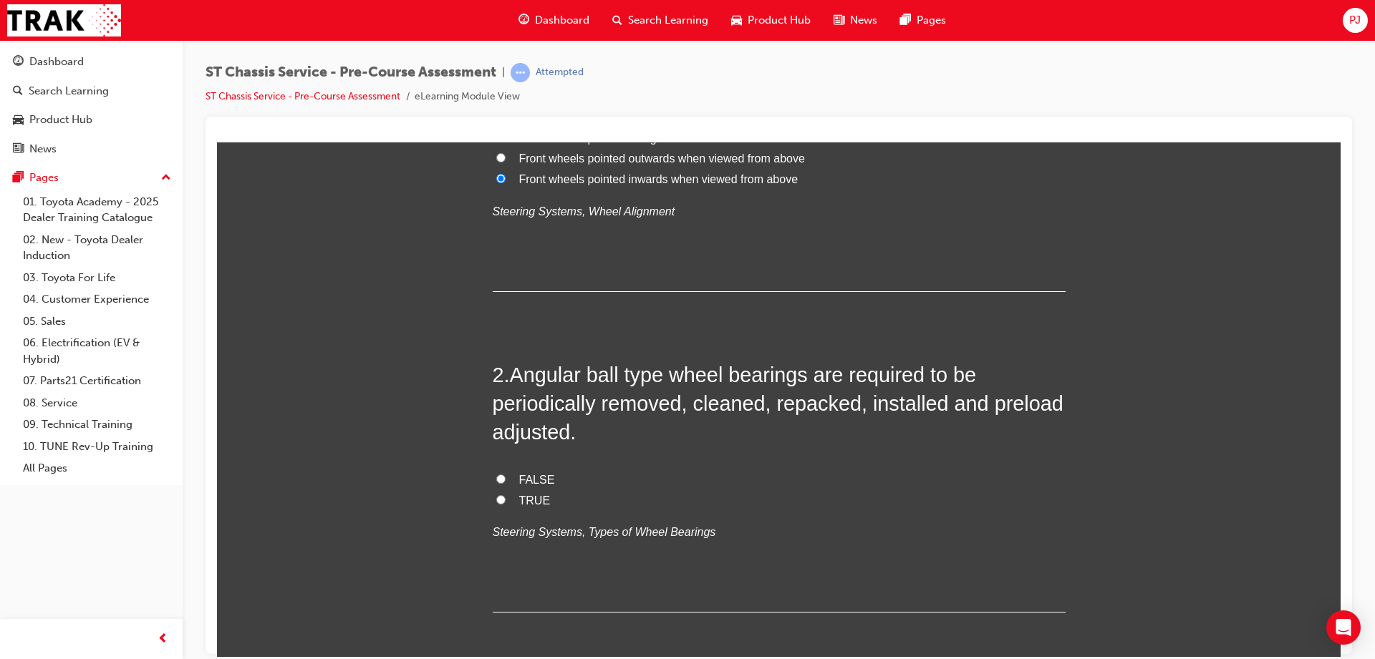
scroll to position [218, 0]
click at [536, 479] on span "FALSE" at bounding box center [537, 479] width 36 height 12
click at [505, 479] on input "FALSE" at bounding box center [500, 477] width 9 height 9
radio input "true"
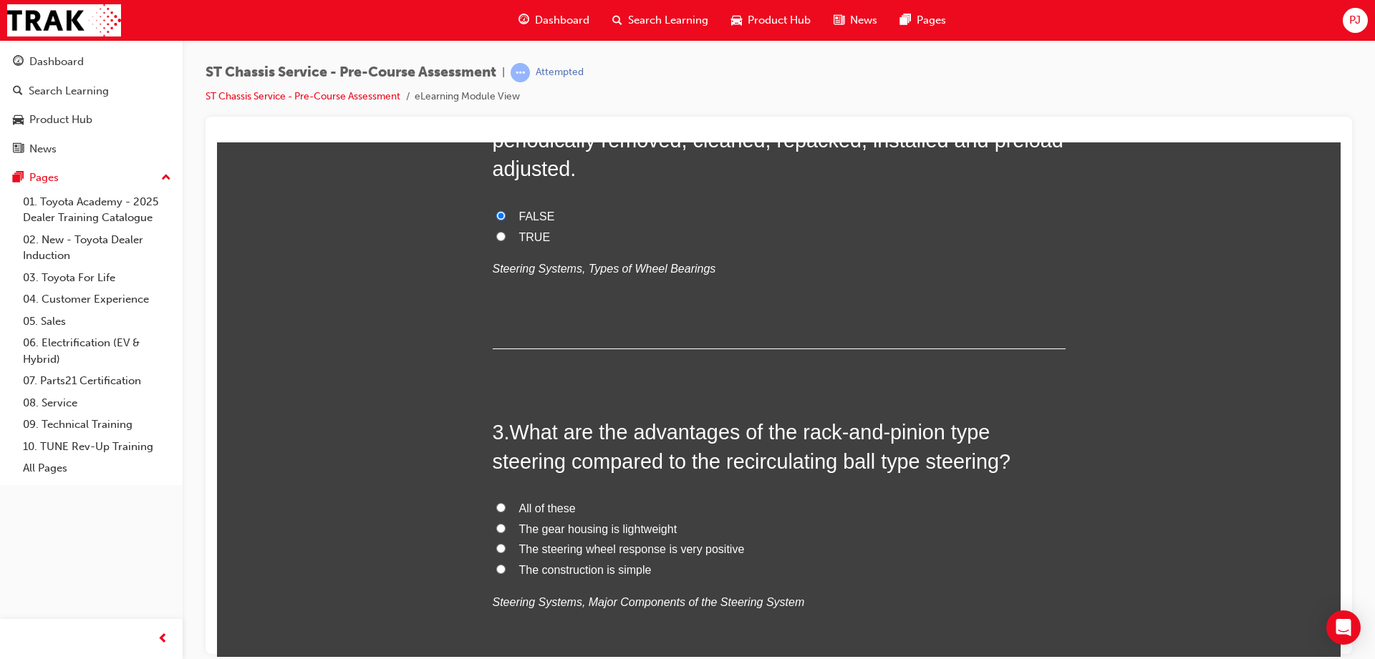
scroll to position [480, 0]
click at [496, 546] on input "The steering wheel response is very positive" at bounding box center [500, 548] width 9 height 9
radio input "true"
click at [552, 508] on span "All of these" at bounding box center [547, 509] width 57 height 12
click at [505, 508] on input "All of these" at bounding box center [500, 507] width 9 height 9
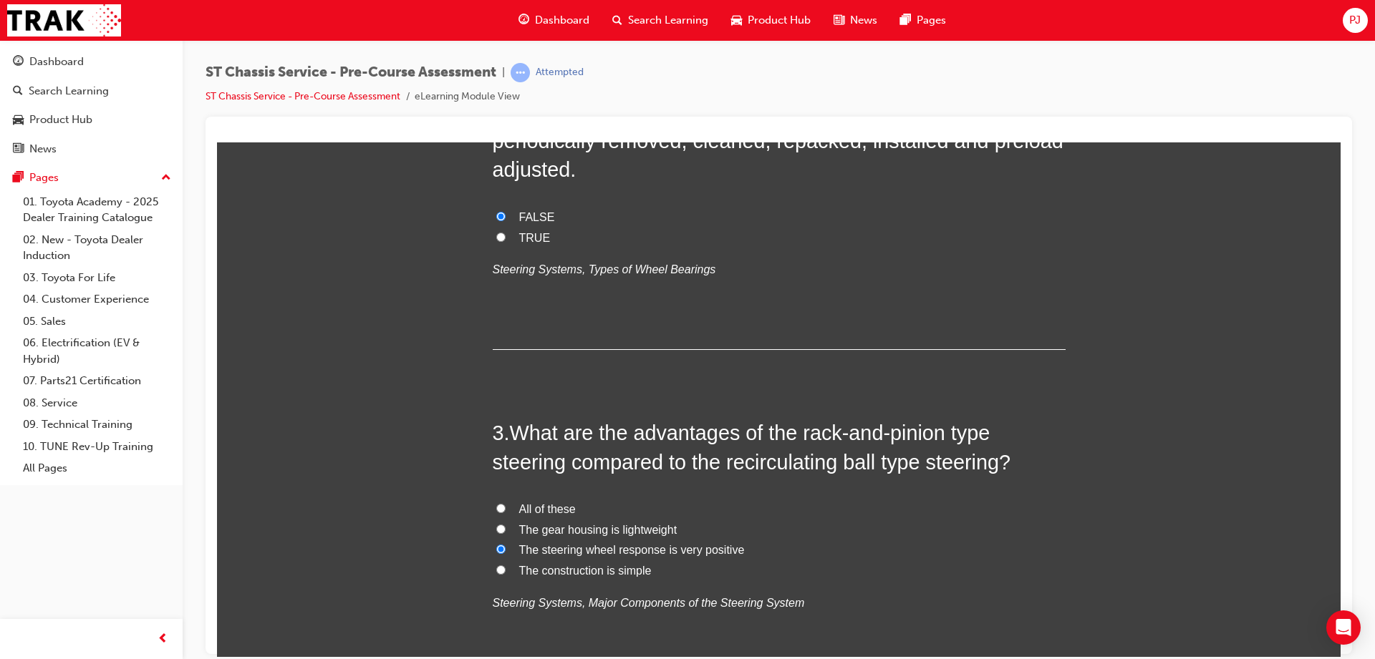
radio input "true"
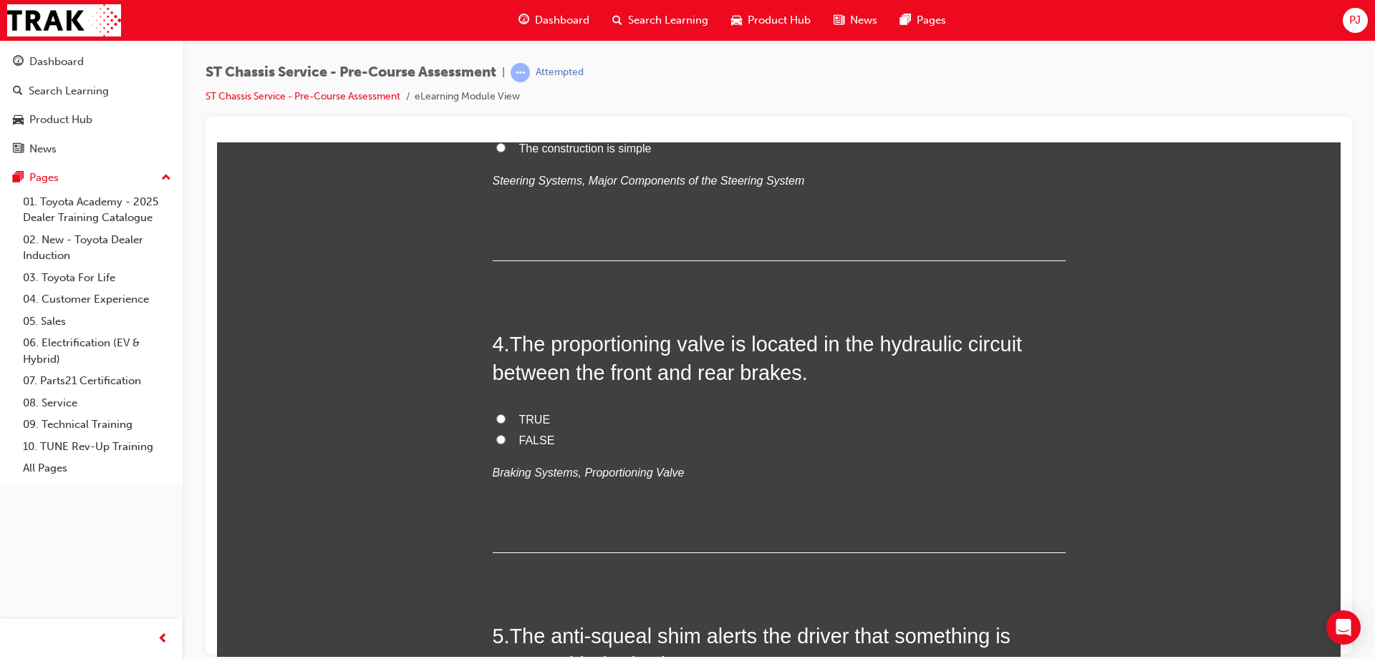
scroll to position [904, 0]
click at [524, 423] on span "TRUE" at bounding box center [535, 418] width 32 height 12
click at [505, 422] on input "TRUE" at bounding box center [500, 417] width 9 height 9
radio input "true"
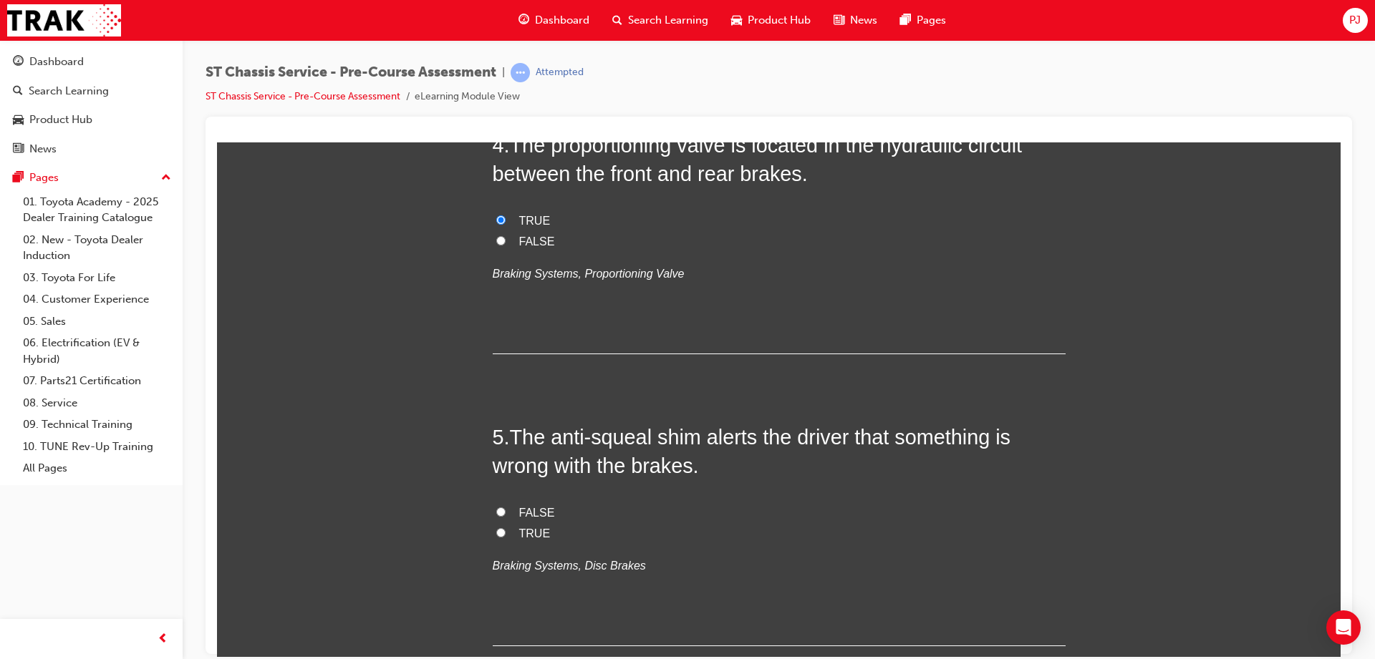
scroll to position [1125, 0]
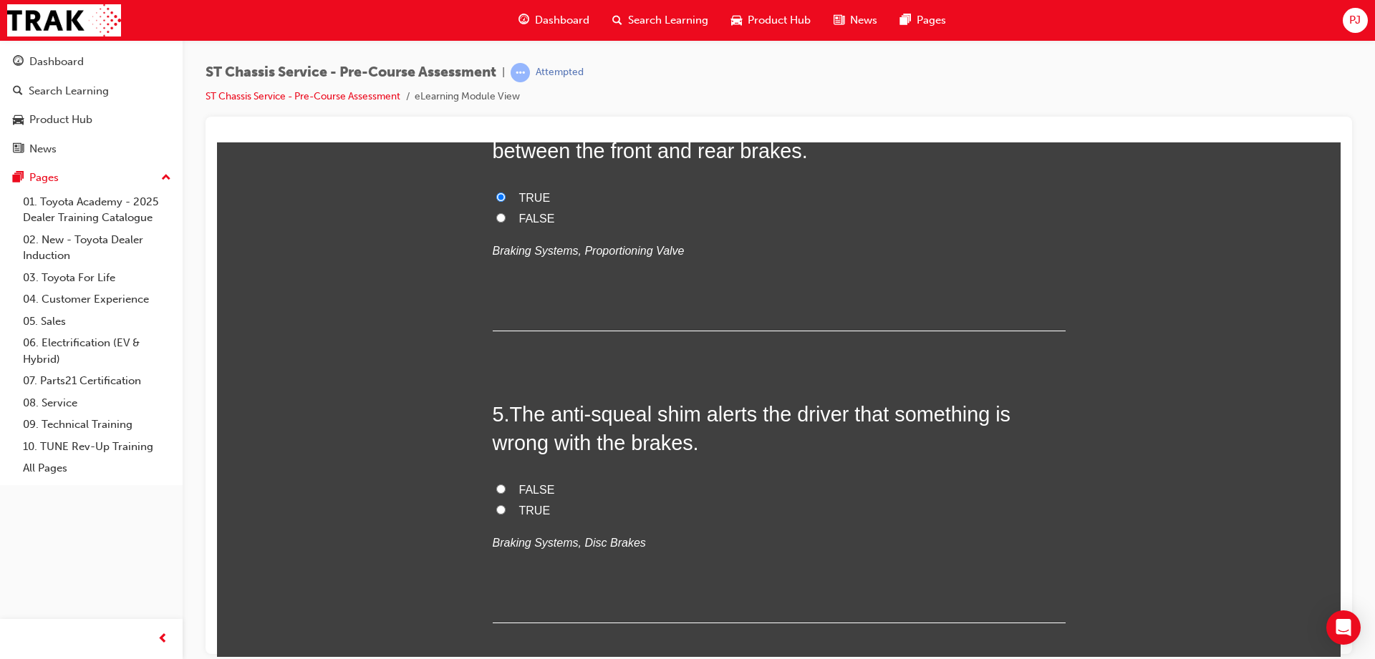
click at [529, 484] on span "FALSE" at bounding box center [537, 489] width 36 height 12
click at [505, 484] on input "FALSE" at bounding box center [500, 488] width 9 height 9
radio input "true"
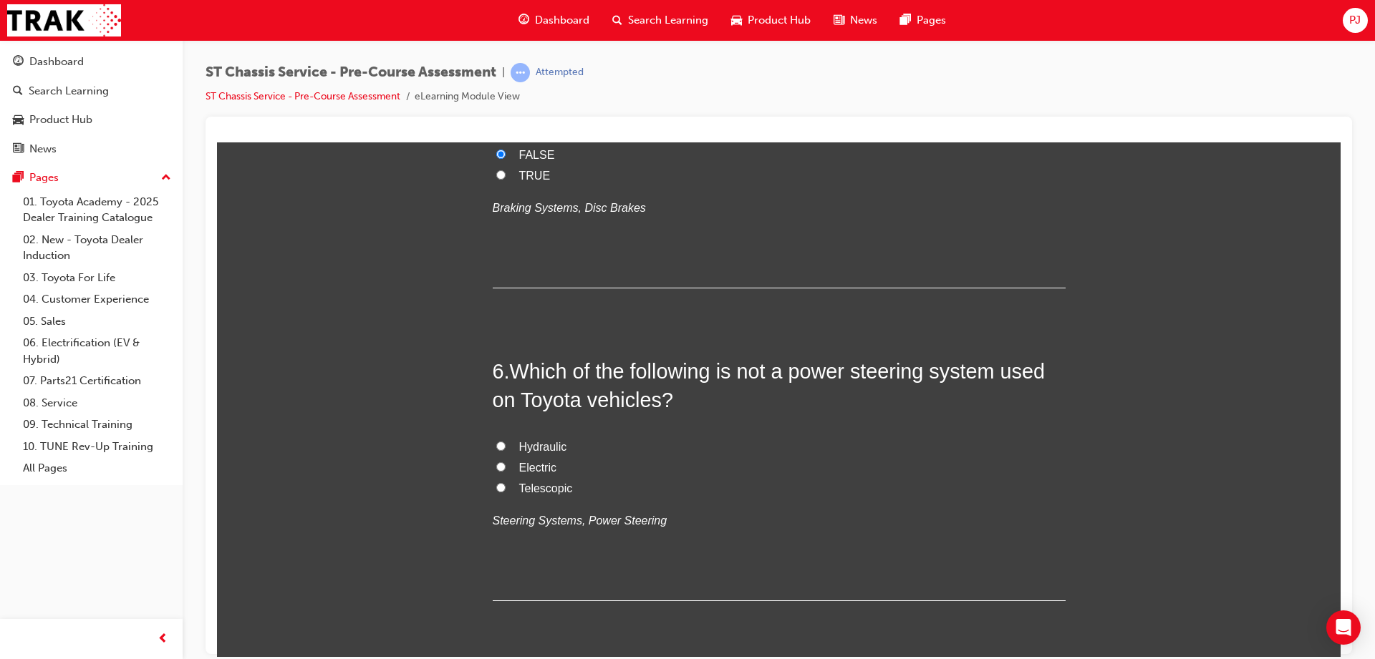
scroll to position [1462, 0]
click at [500, 488] on label "Telescopic" at bounding box center [779, 486] width 573 height 21
click at [500, 488] on input "Telescopic" at bounding box center [500, 484] width 9 height 9
radio input "true"
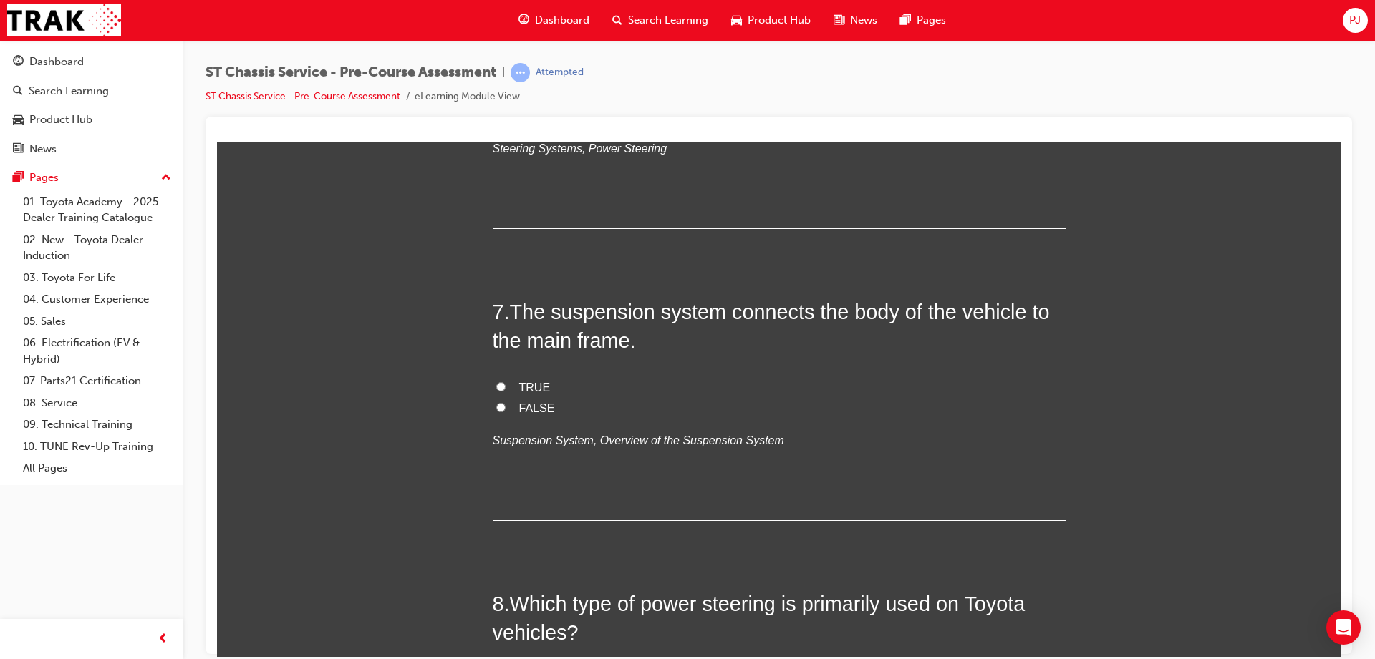
scroll to position [1827, 0]
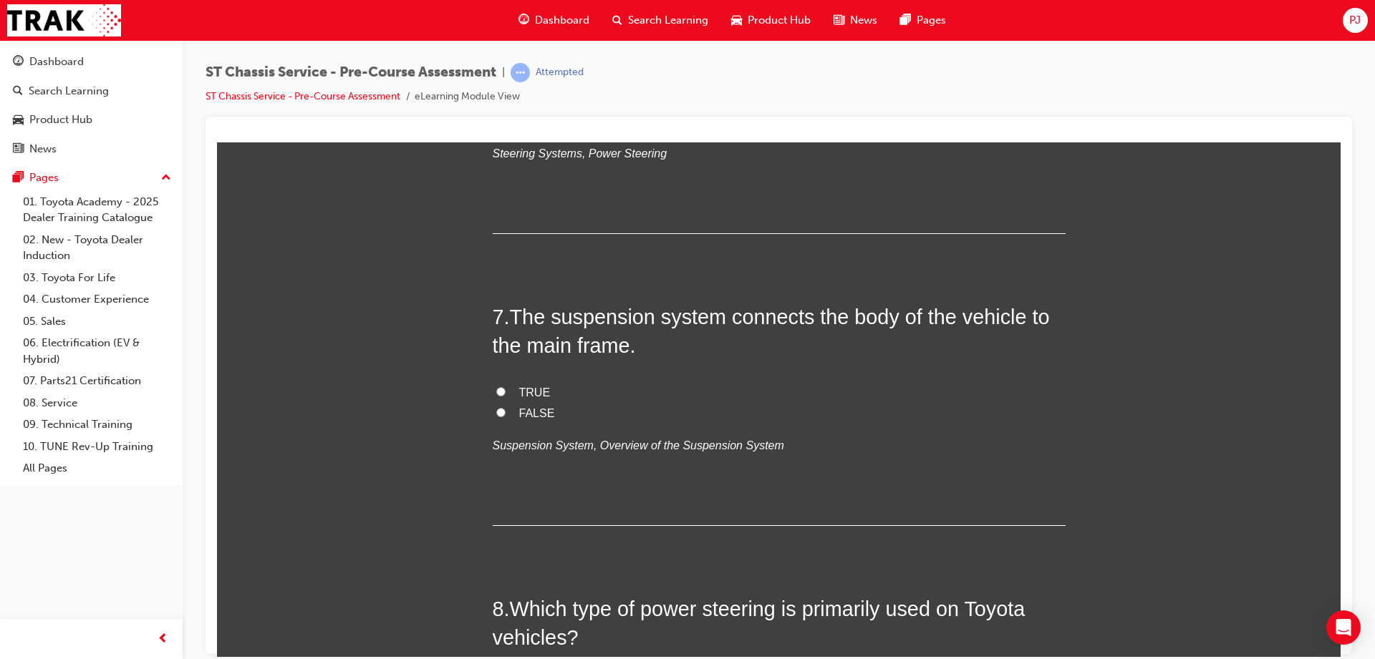
click at [519, 389] on span "TRUE" at bounding box center [535, 392] width 32 height 12
click at [505, 389] on input "TRUE" at bounding box center [500, 391] width 9 height 9
radio input "true"
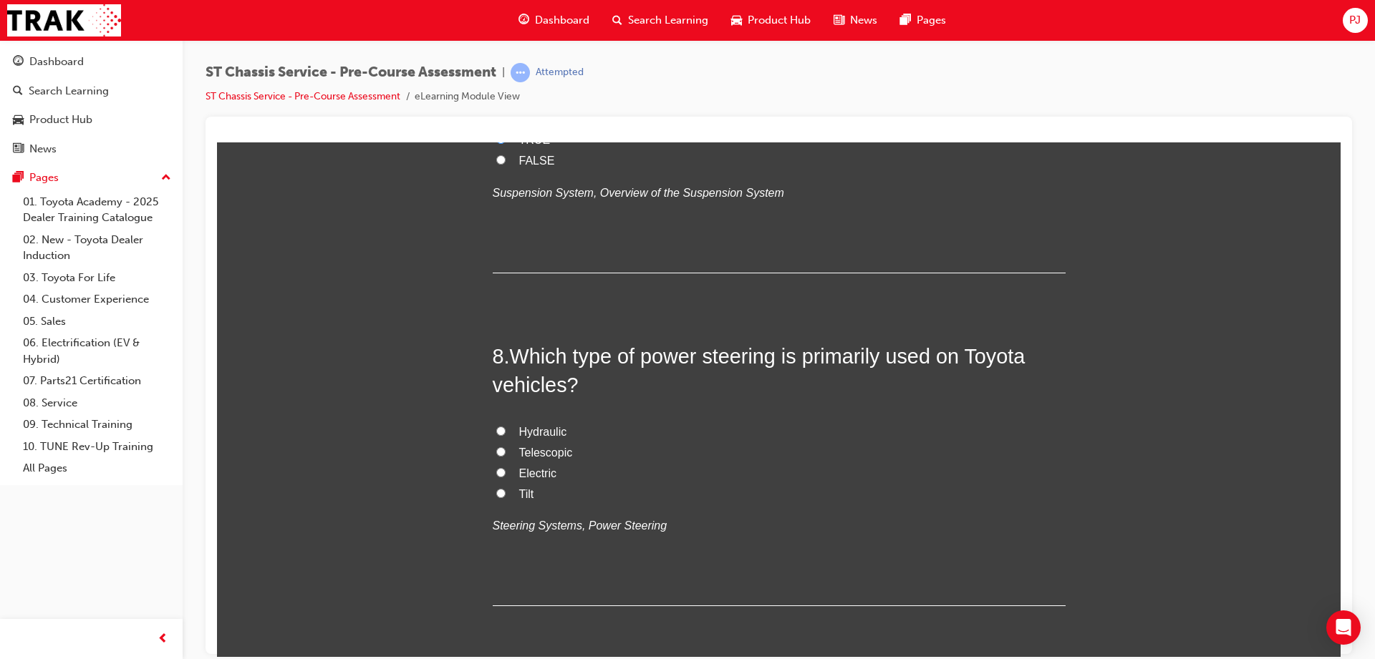
scroll to position [2081, 0]
click at [499, 429] on label "Hydraulic" at bounding box center [779, 430] width 573 height 21
click at [499, 429] on input "Hydraulic" at bounding box center [500, 429] width 9 height 9
radio input "true"
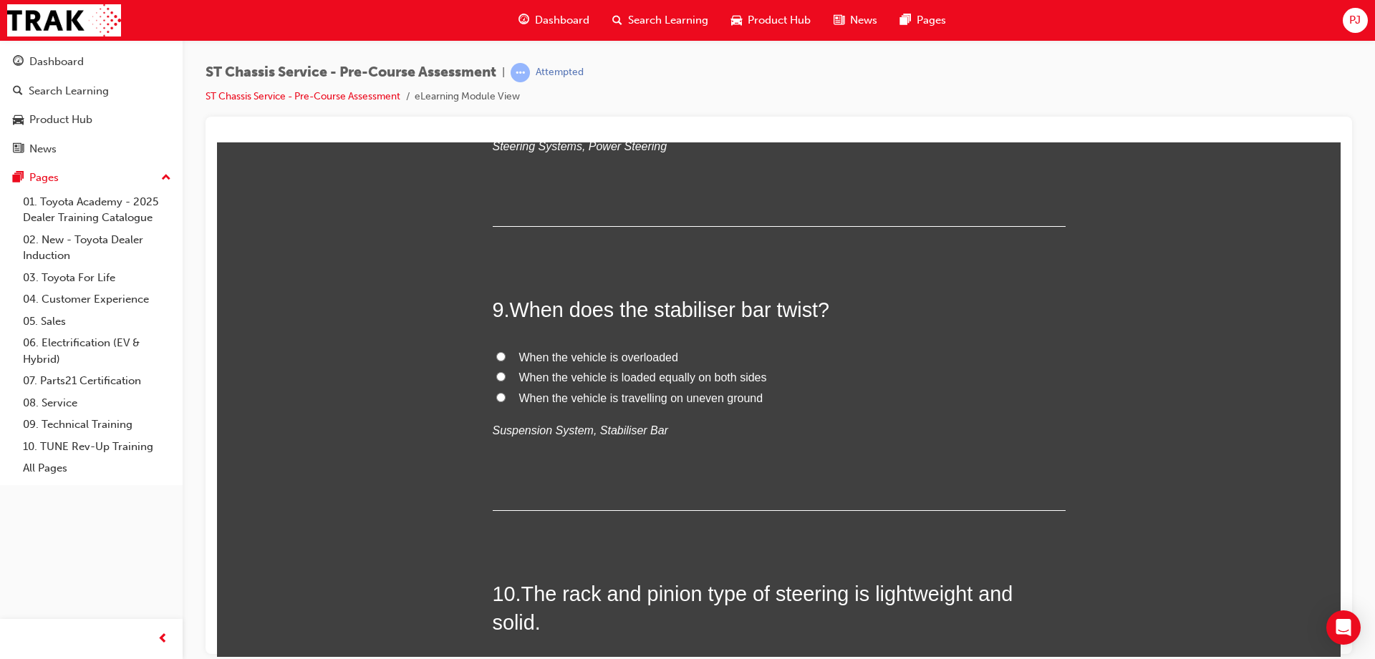
scroll to position [2461, 0]
click at [496, 391] on input "When the vehicle is travelling on uneven ground" at bounding box center [500, 395] width 9 height 9
radio input "true"
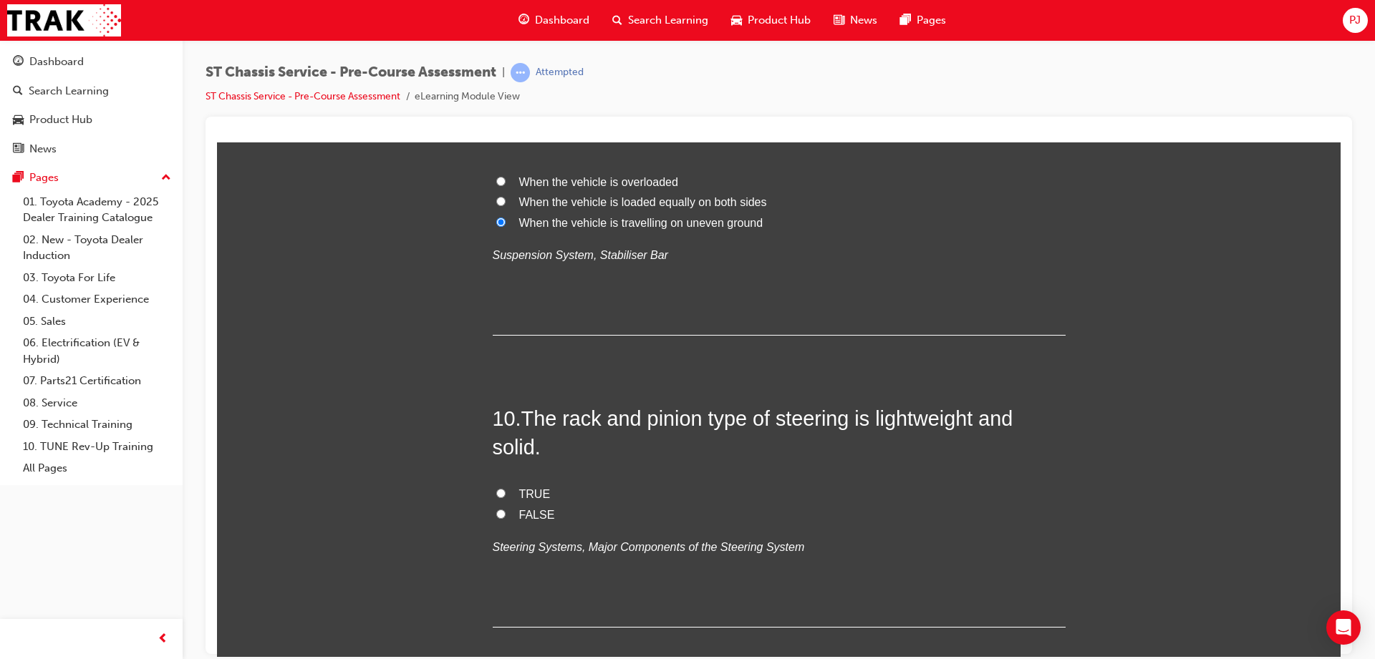
scroll to position [2663, 0]
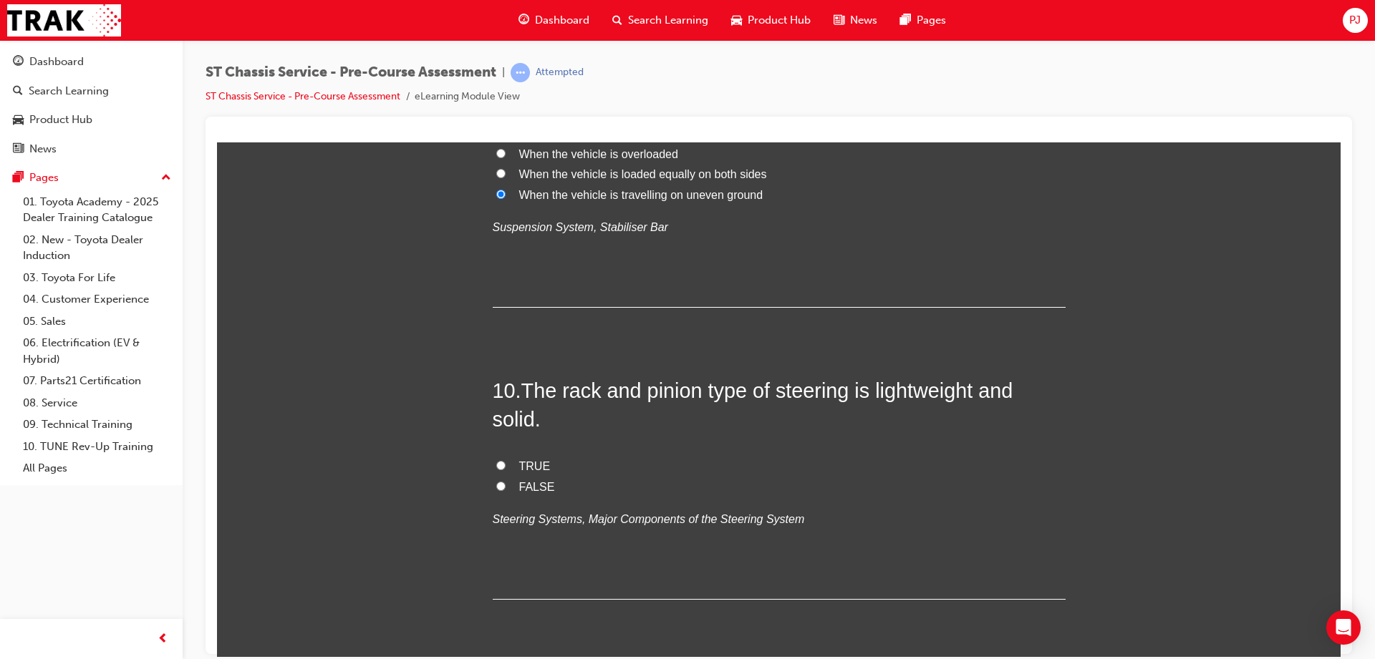
click at [519, 466] on span "TRUE" at bounding box center [535, 466] width 32 height 12
click at [505, 466] on input "TRUE" at bounding box center [500, 464] width 9 height 9
radio input "true"
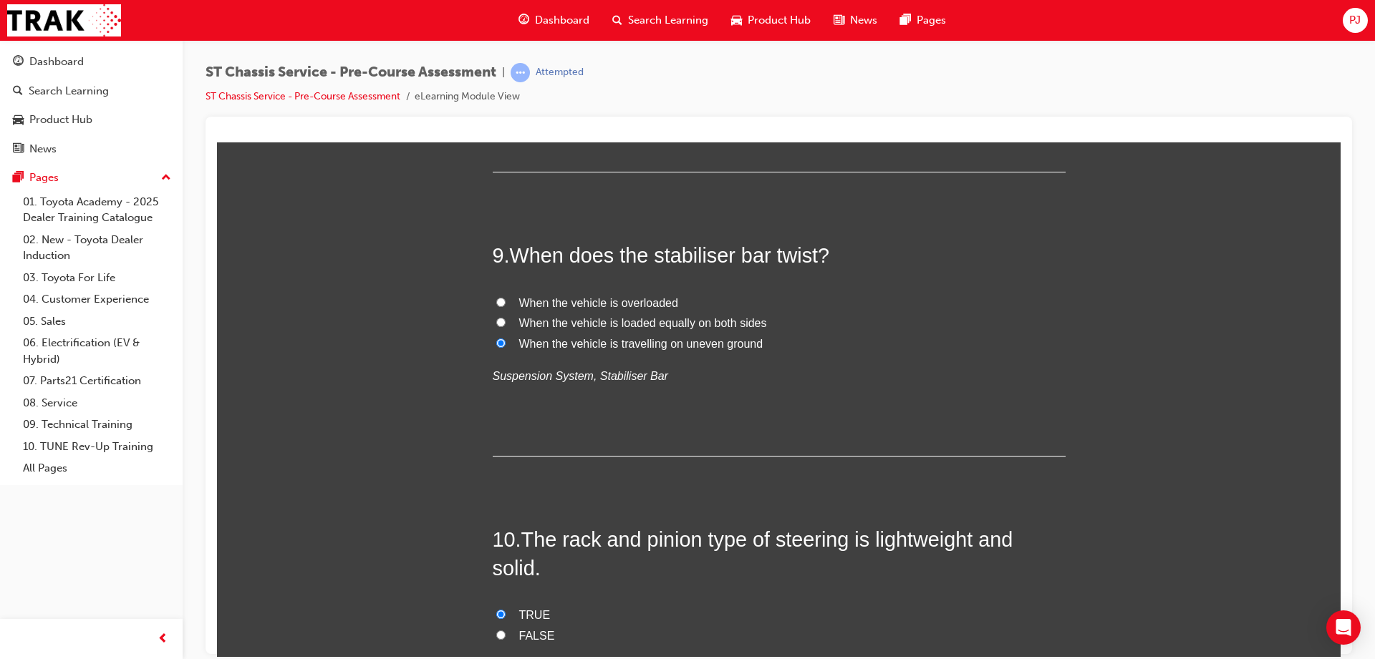
scroll to position [2713, 0]
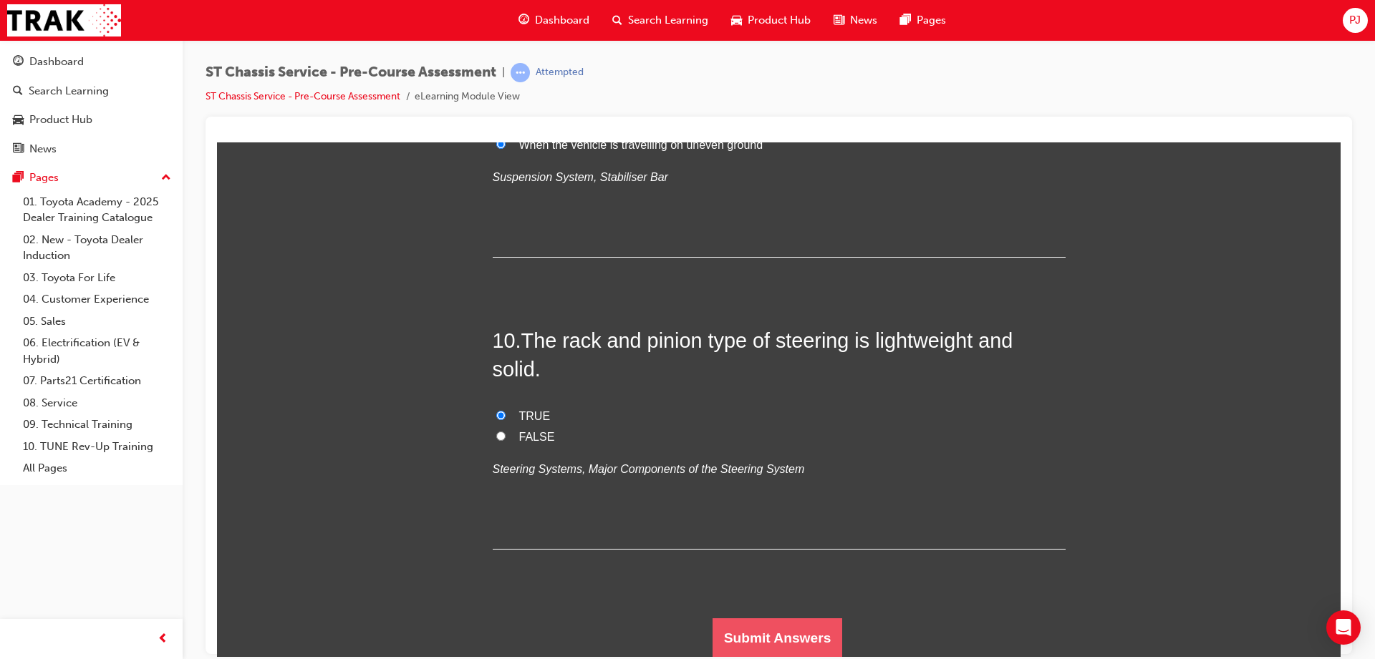
click at [778, 647] on button "Submit Answers" at bounding box center [777, 638] width 130 height 40
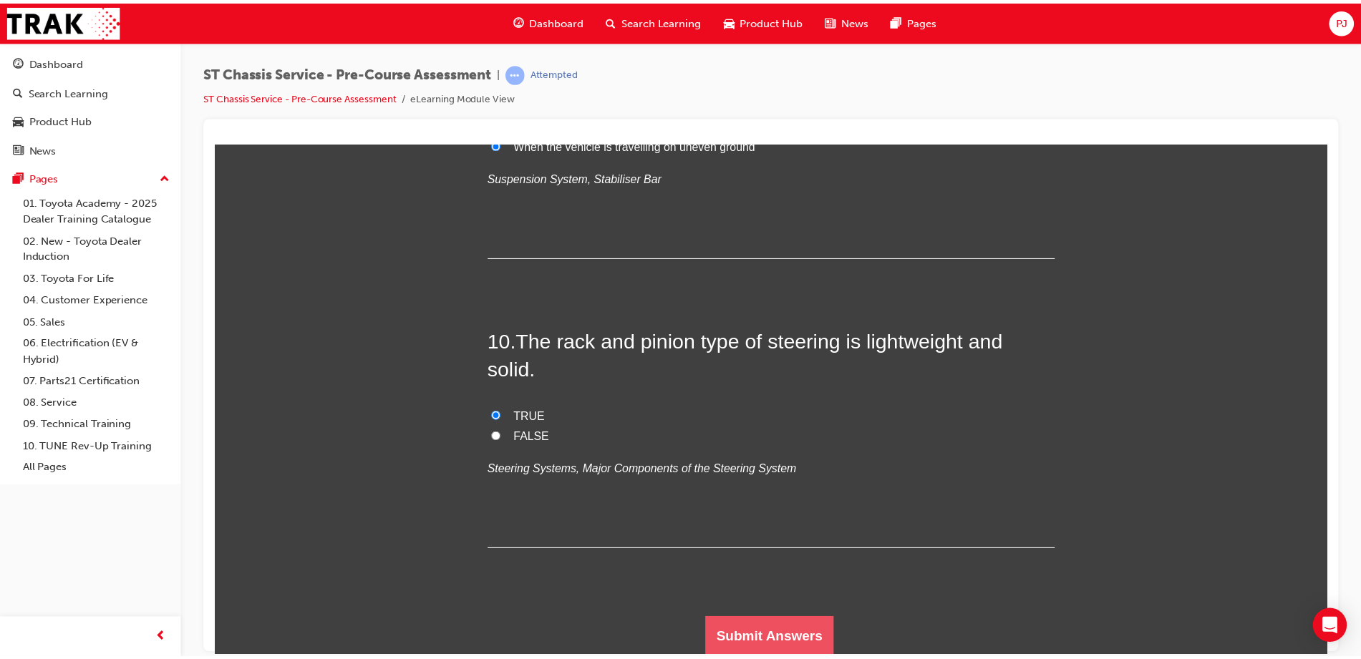
scroll to position [0, 0]
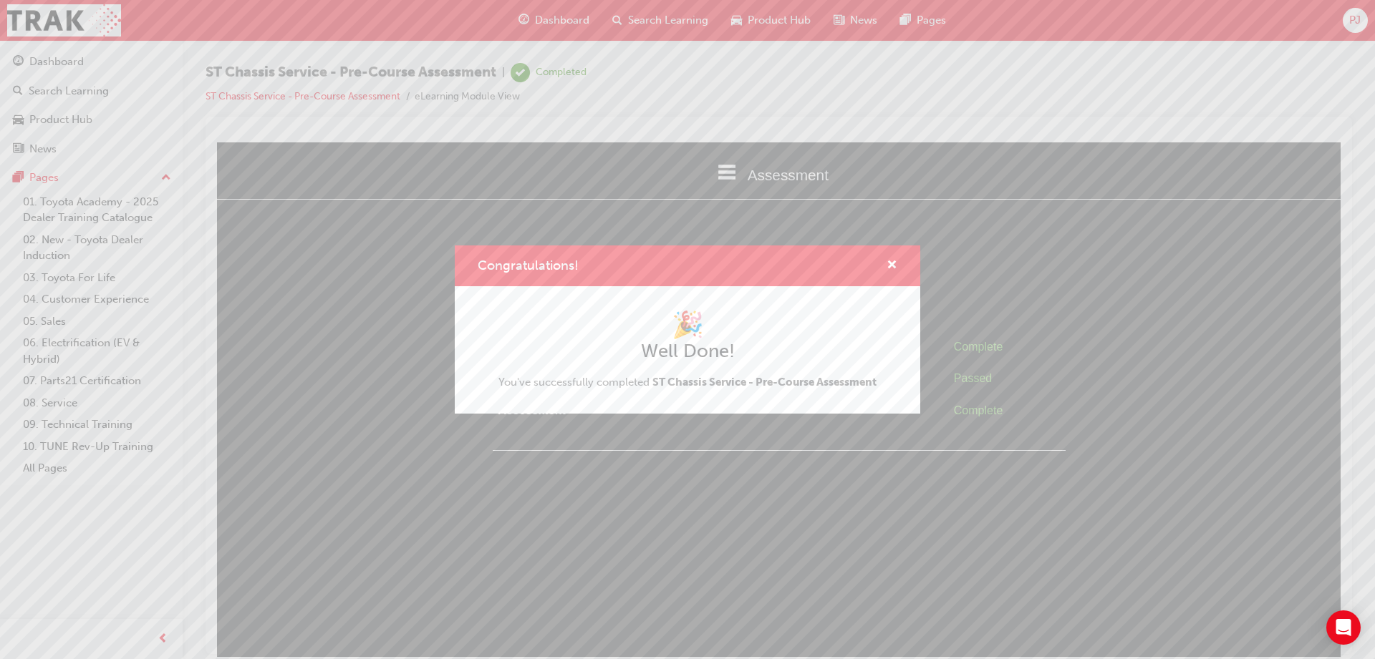
drag, startPoint x: 826, startPoint y: 261, endPoint x: 982, endPoint y: 365, distance: 187.9
drag, startPoint x: 982, startPoint y: 365, endPoint x: 890, endPoint y: 269, distance: 133.2
click at [890, 269] on span "cross-icon" at bounding box center [891, 266] width 11 height 13
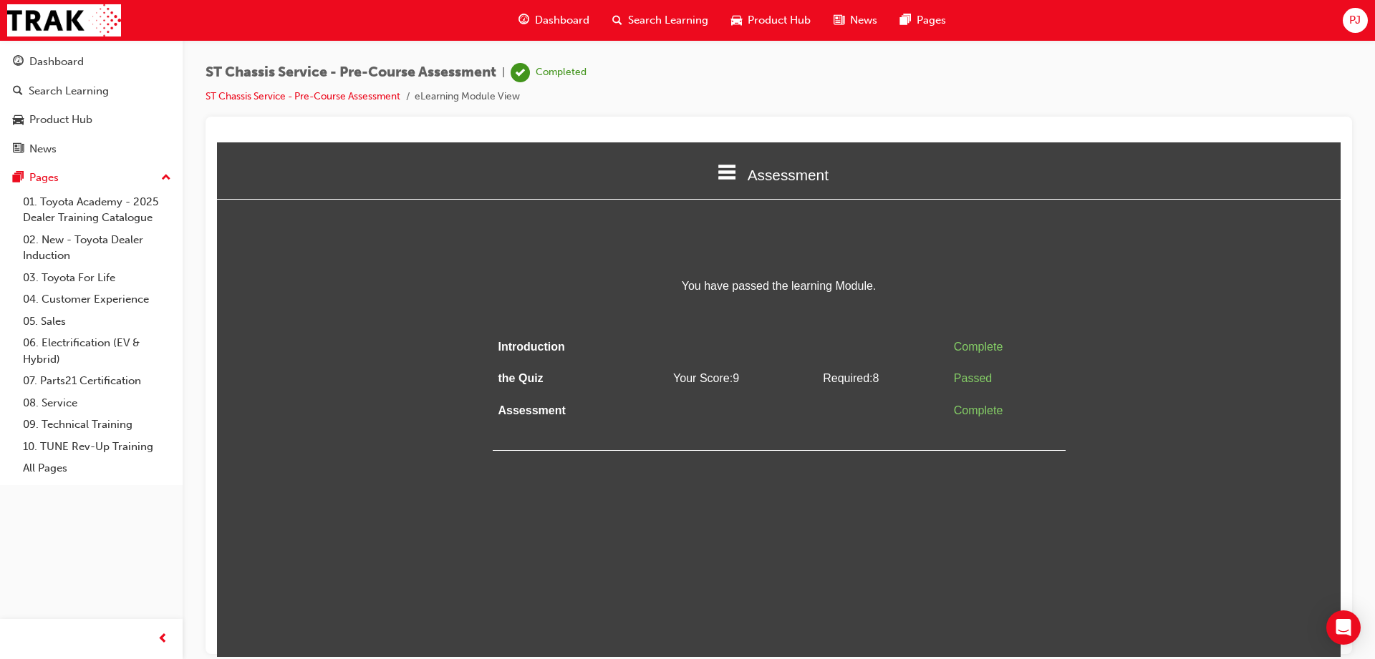
click at [568, 26] on span "Dashboard" at bounding box center [562, 20] width 54 height 16
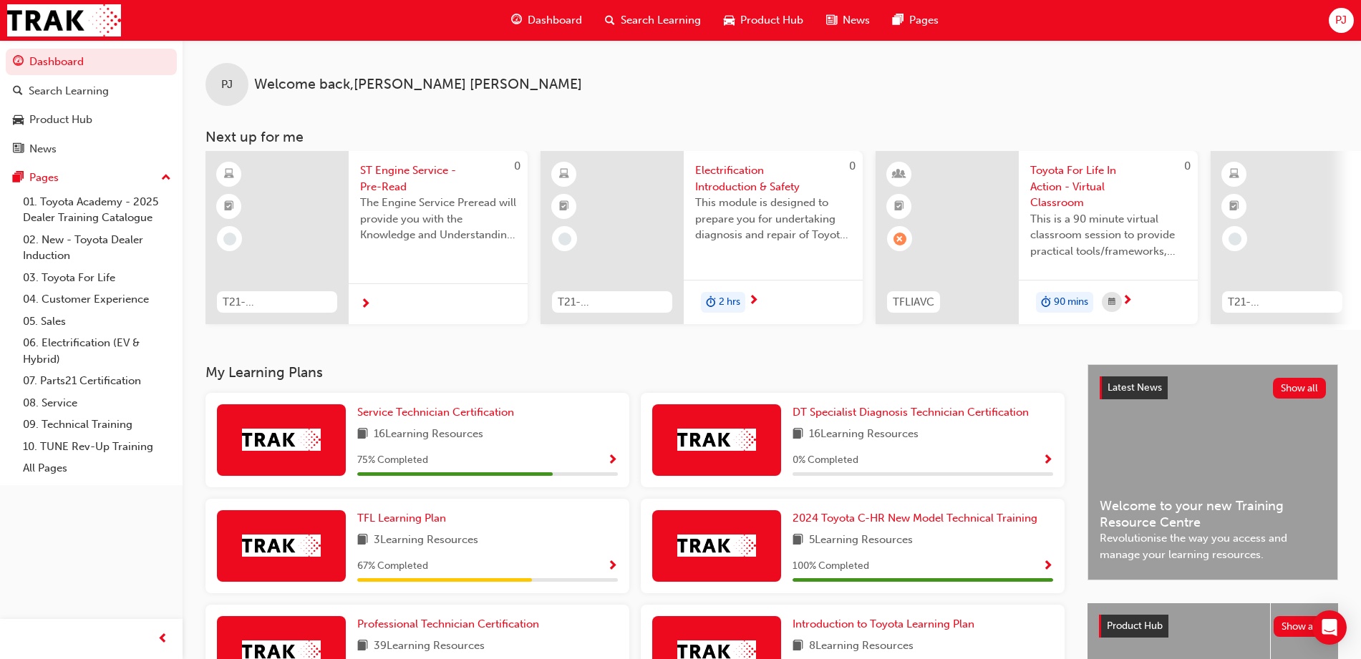
click at [1028, 455] on div "DT Specialist Diagnosis Technician Certification 16 Learning Resources 0 % Comp…" at bounding box center [923, 441] width 261 height 72
click at [1048, 462] on span "Show Progress" at bounding box center [1047, 461] width 11 height 13
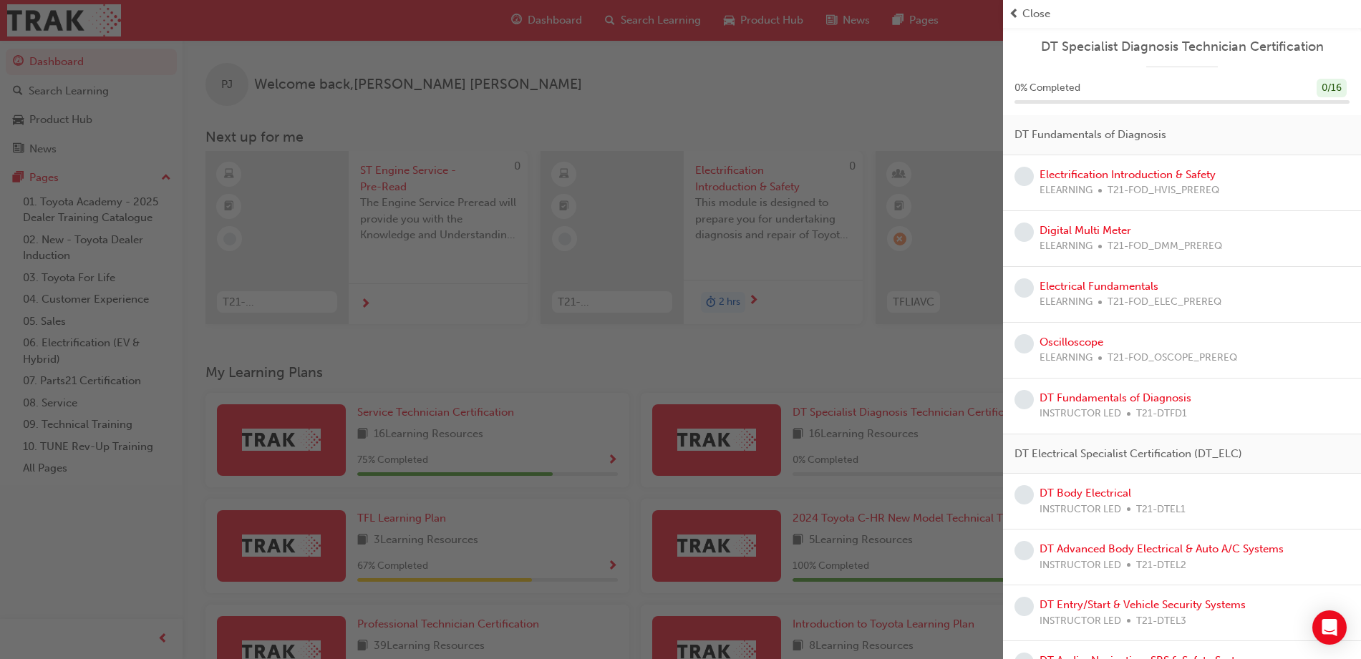
click at [1026, 9] on span "Close" at bounding box center [1036, 14] width 28 height 16
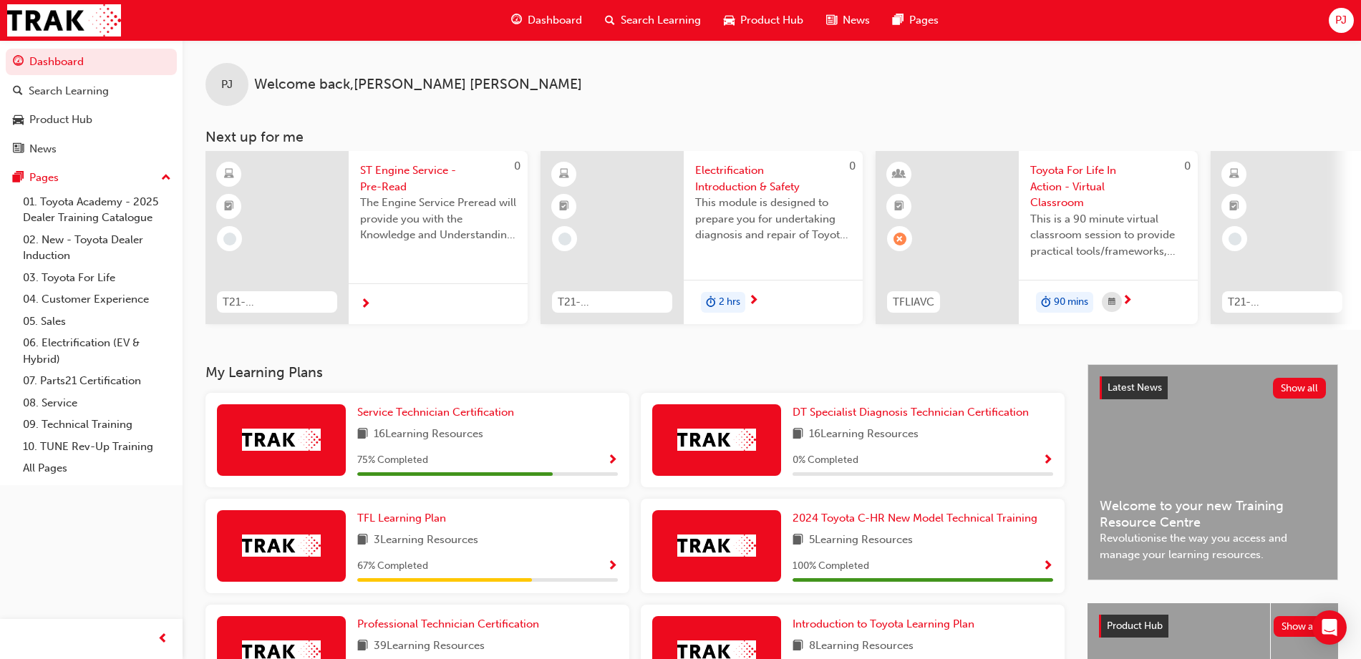
scroll to position [195, 0]
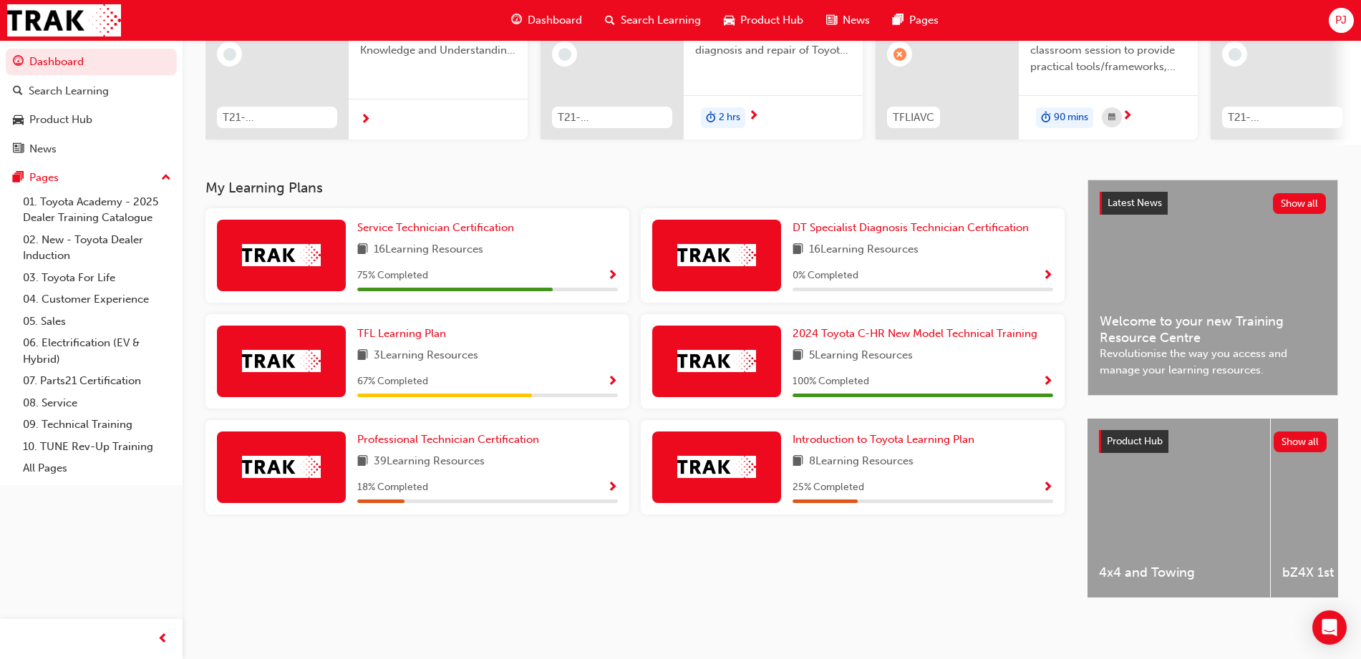
click at [612, 485] on span "Show Progress" at bounding box center [612, 488] width 11 height 13
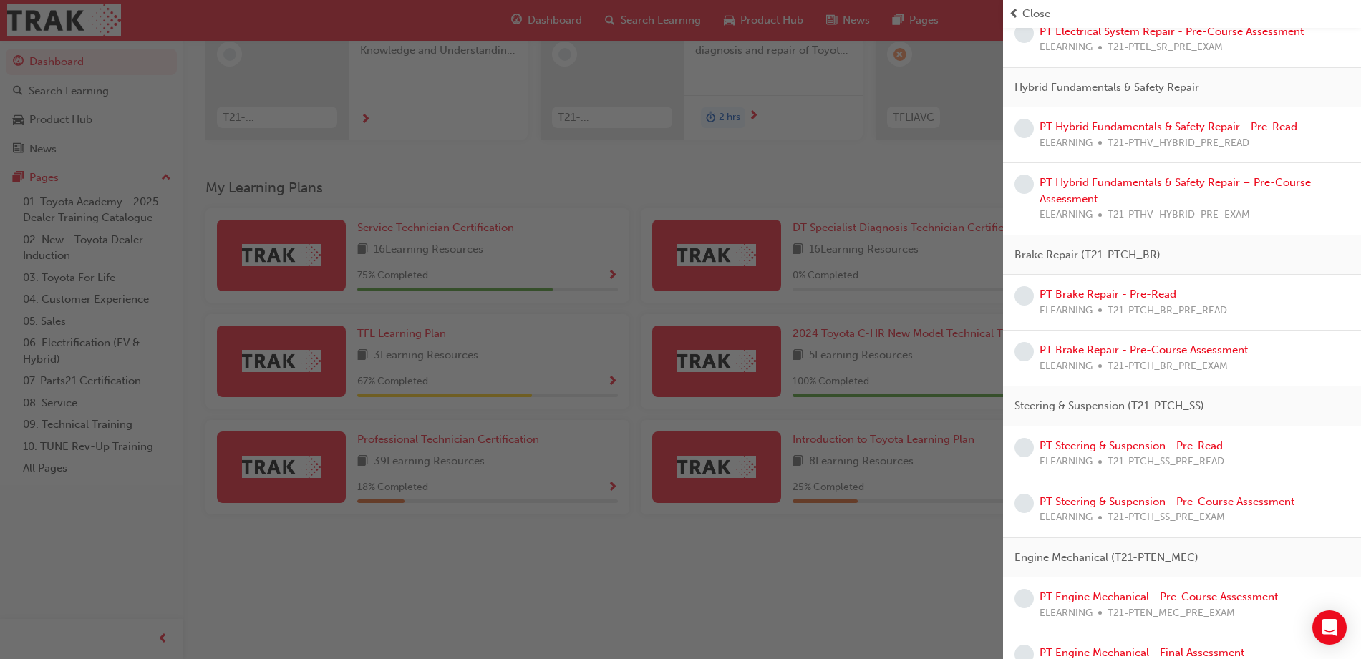
scroll to position [0, 0]
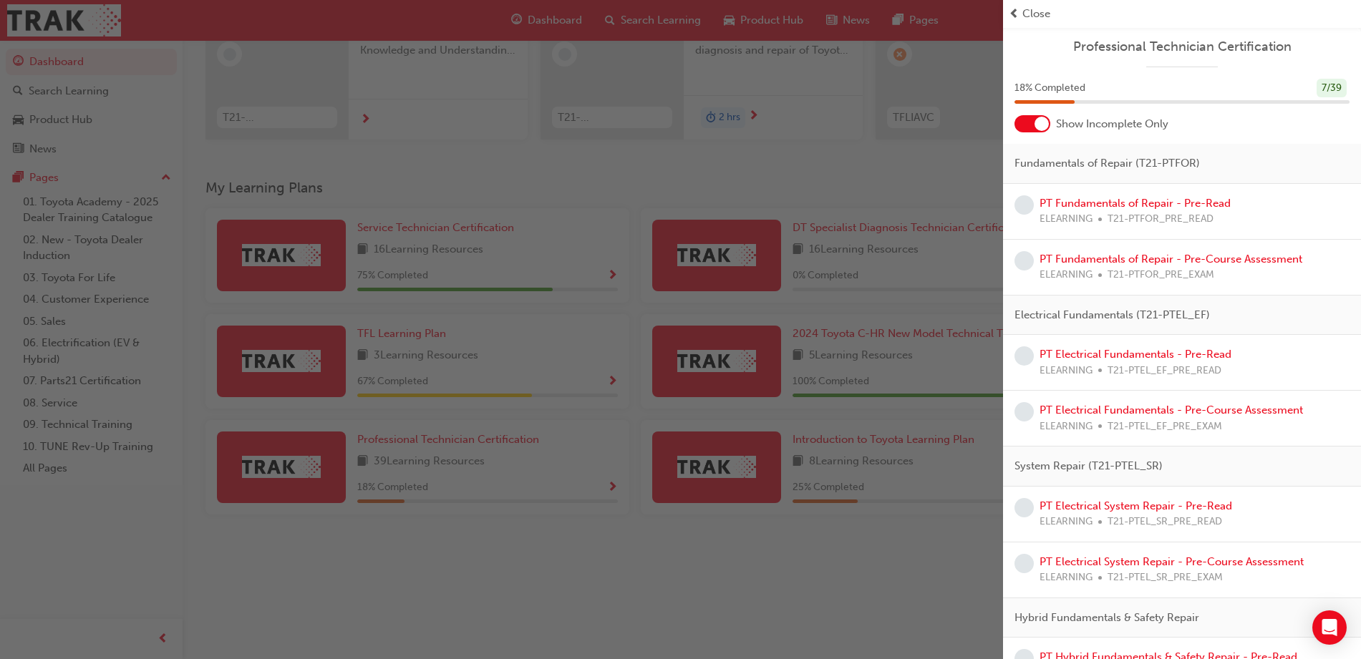
click at [1032, 14] on span "Close" at bounding box center [1036, 14] width 28 height 16
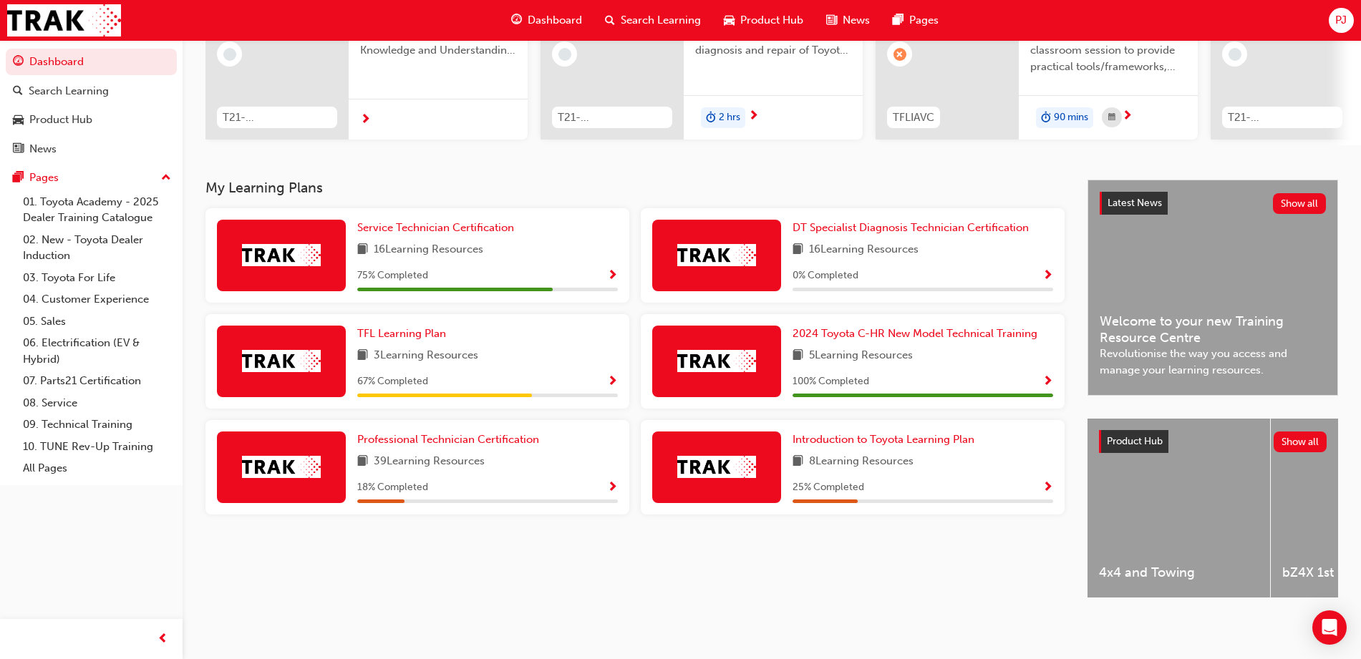
click at [607, 470] on div "Professional Technician Certification 39 Learning Resources 18 % Completed" at bounding box center [487, 468] width 261 height 72
click at [607, 270] on span "Show Progress" at bounding box center [612, 276] width 11 height 13
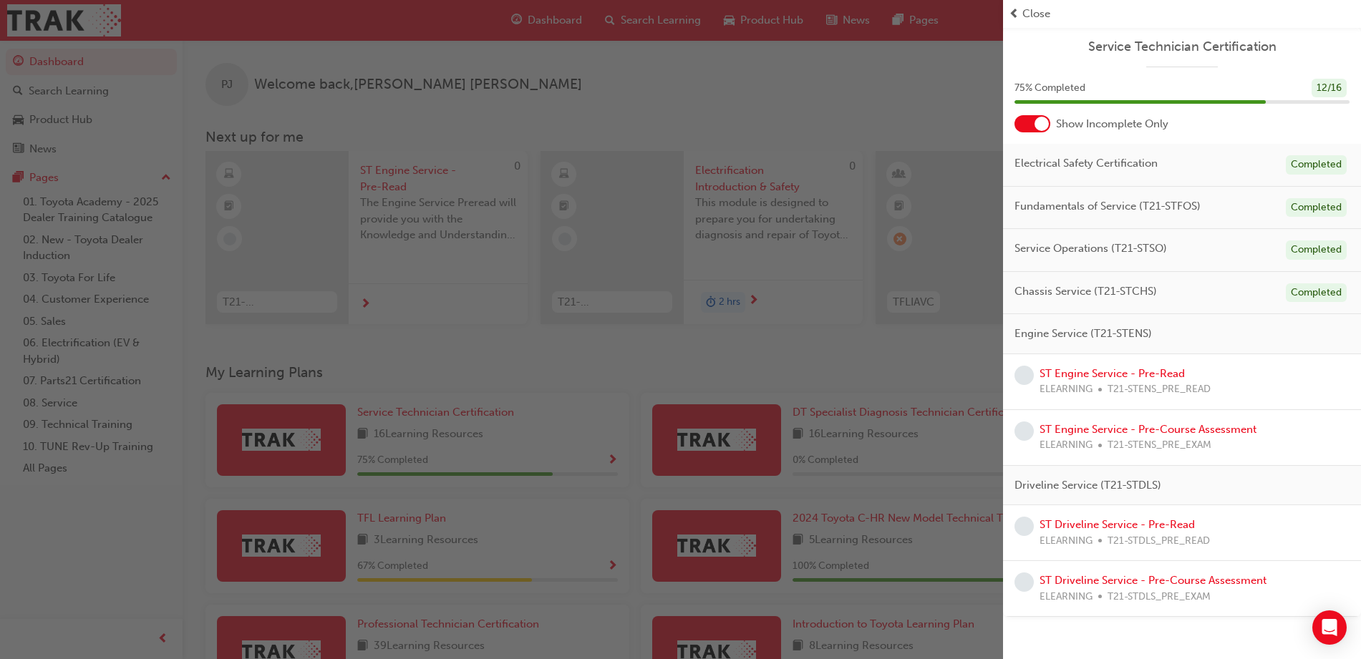
click at [1046, 124] on div at bounding box center [1042, 124] width 14 height 14
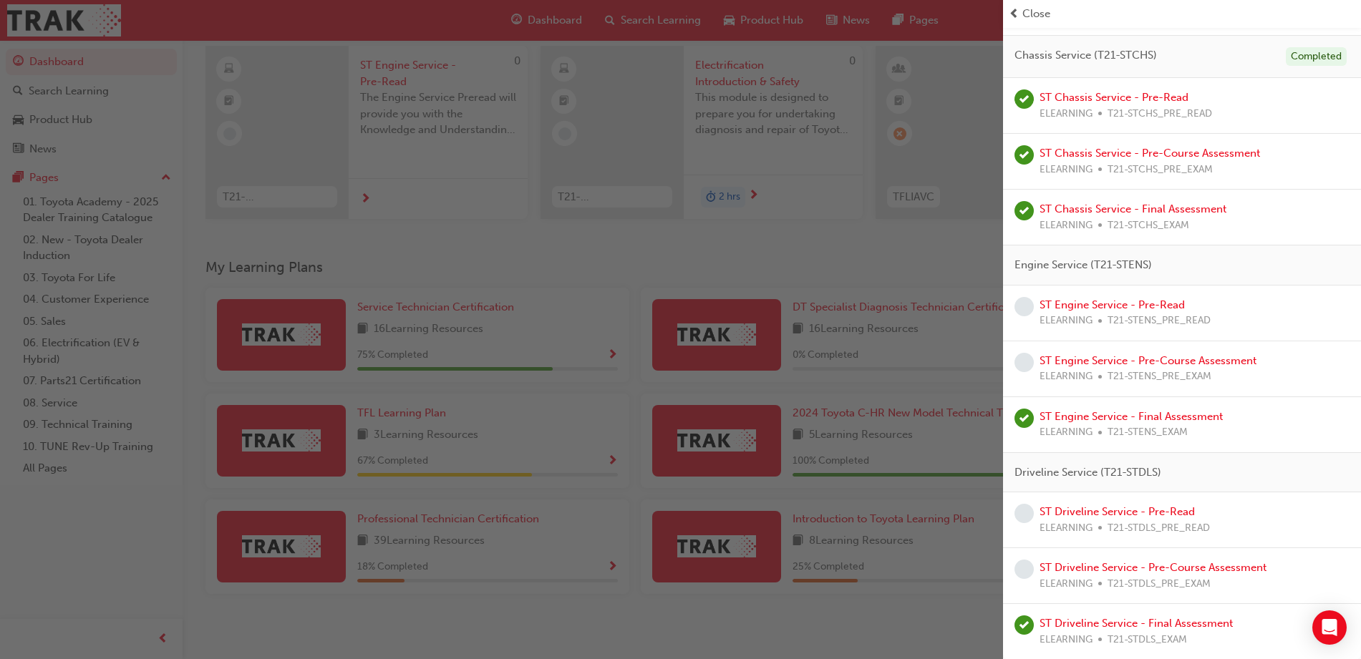
scroll to position [195, 0]
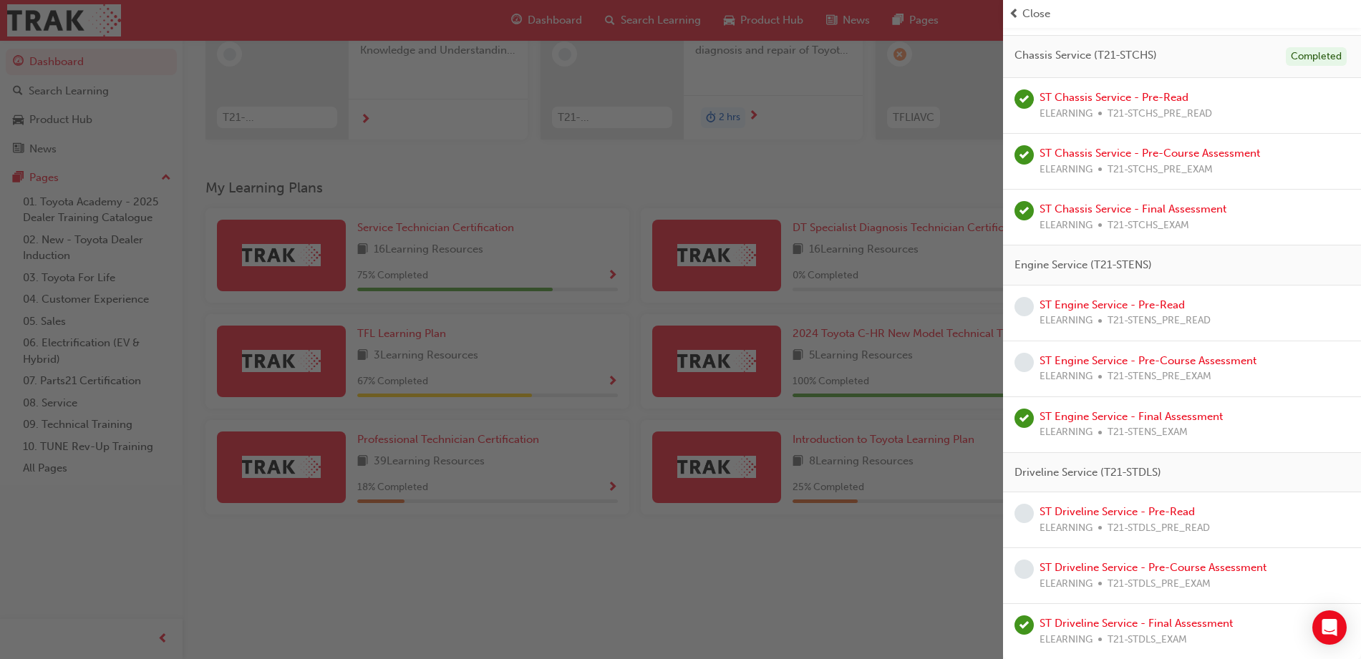
click at [604, 494] on div "button" at bounding box center [501, 329] width 1003 height 659
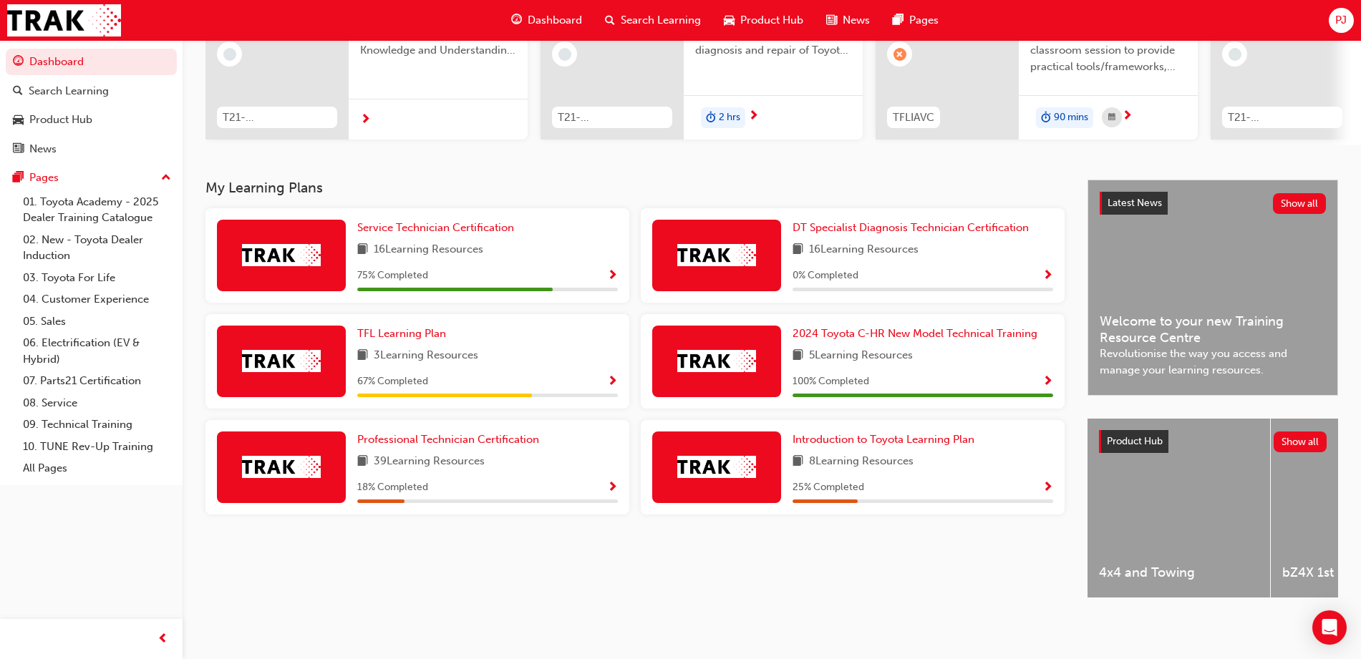
click at [604, 500] on div at bounding box center [487, 502] width 261 height 4
click at [606, 470] on div "Professional Technician Certification 39 Learning Resources 18 % Completed" at bounding box center [487, 468] width 261 height 72
click at [445, 433] on span "Professional Technician Certification" at bounding box center [448, 439] width 182 height 13
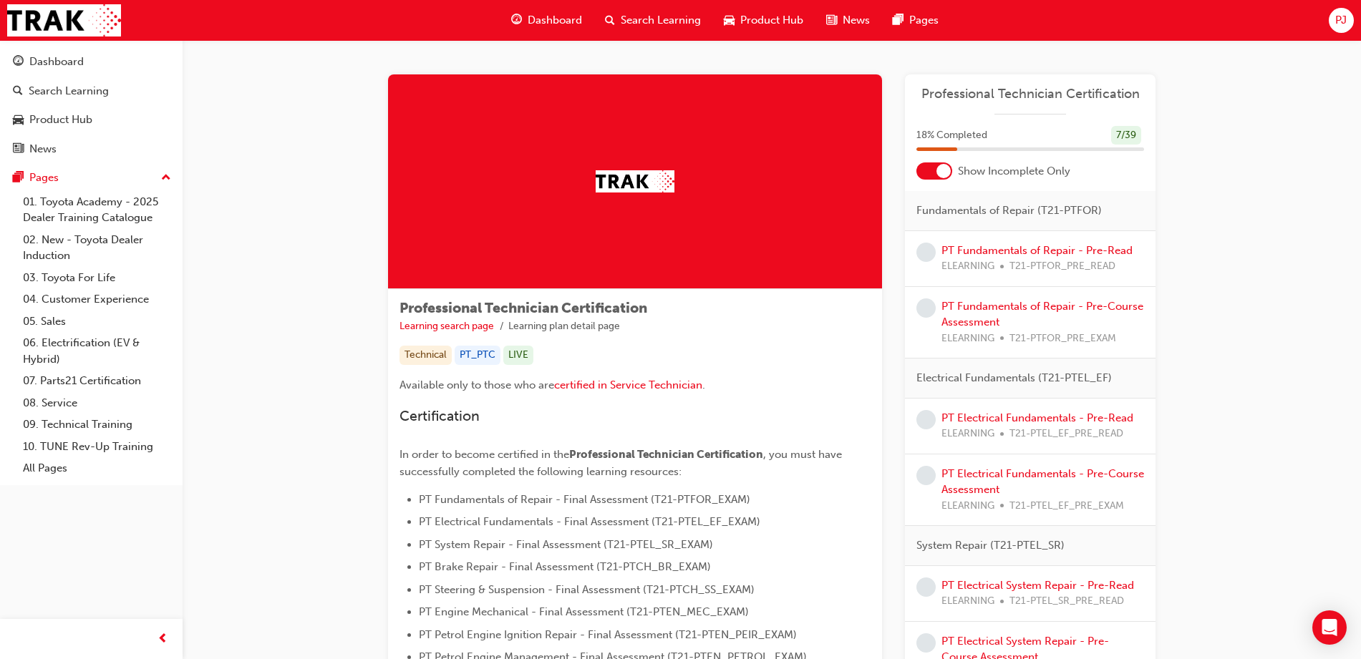
click at [935, 173] on div at bounding box center [934, 171] width 36 height 17
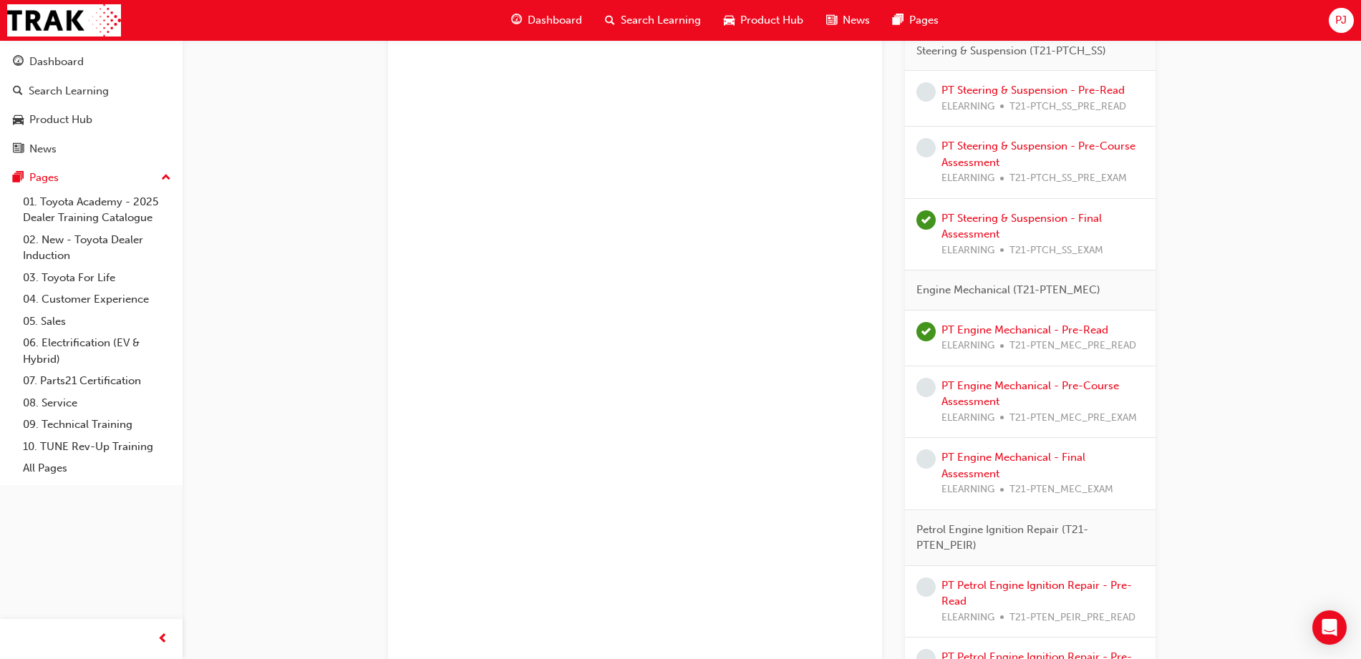
scroll to position [1385, 0]
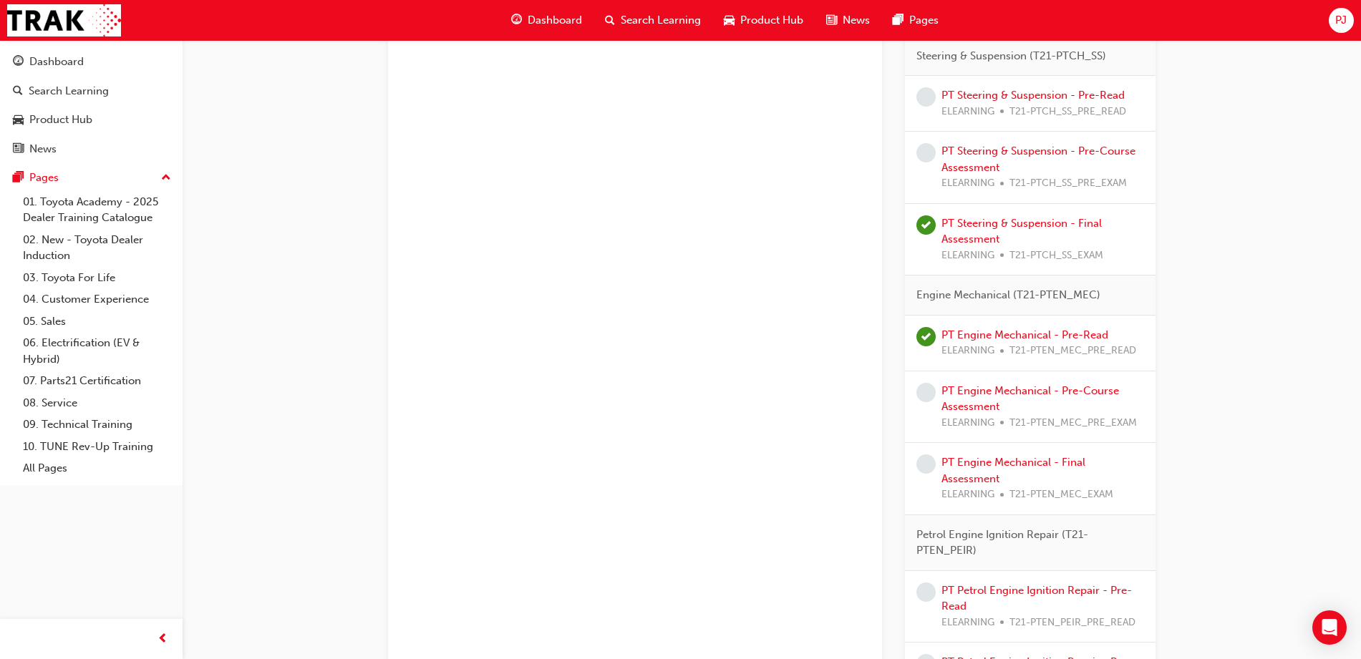
click at [569, 20] on span "Dashboard" at bounding box center [555, 20] width 54 height 16
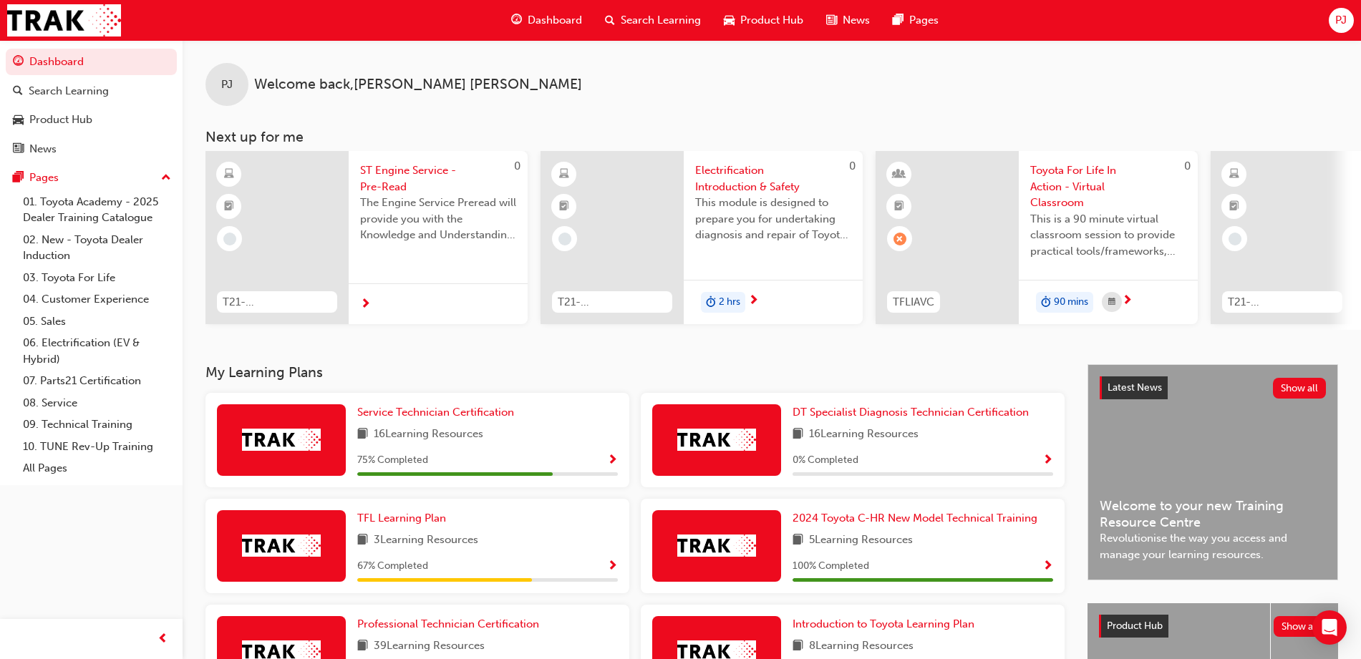
click at [745, 176] on span "Electrification Introduction & Safety" at bounding box center [773, 179] width 156 height 32
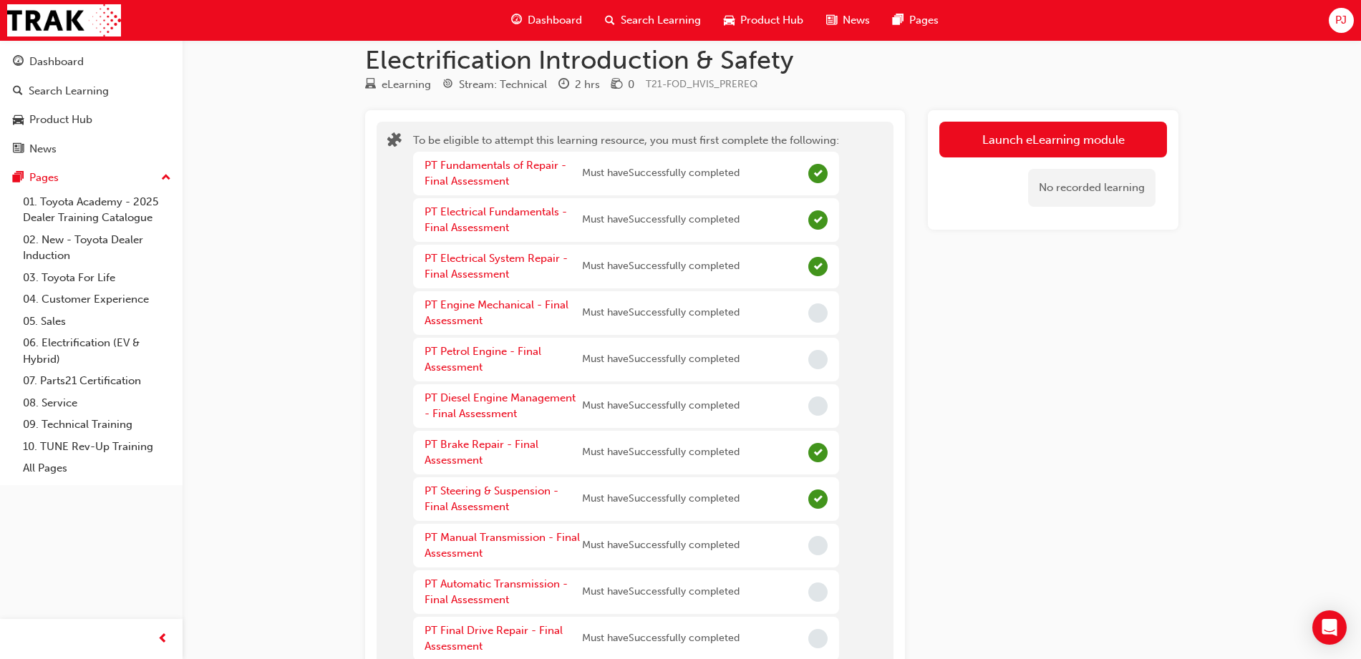
scroll to position [26, 0]
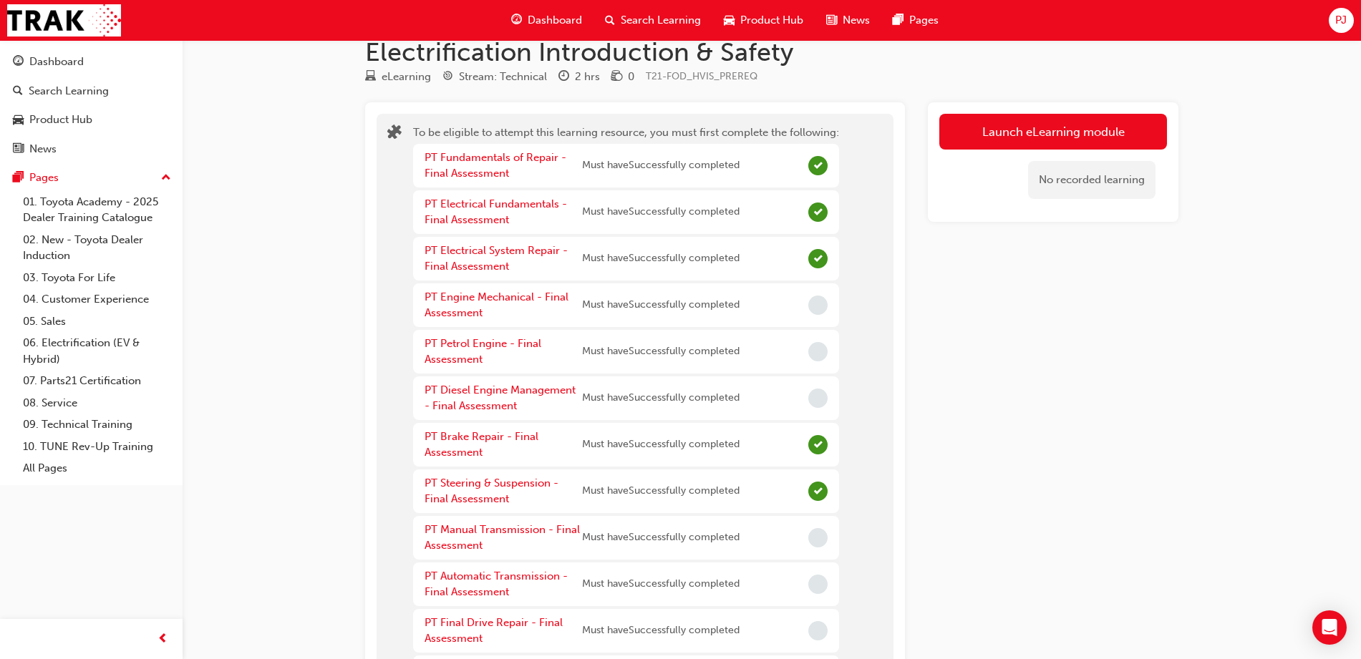
click at [542, 15] on span "Dashboard" at bounding box center [555, 20] width 54 height 16
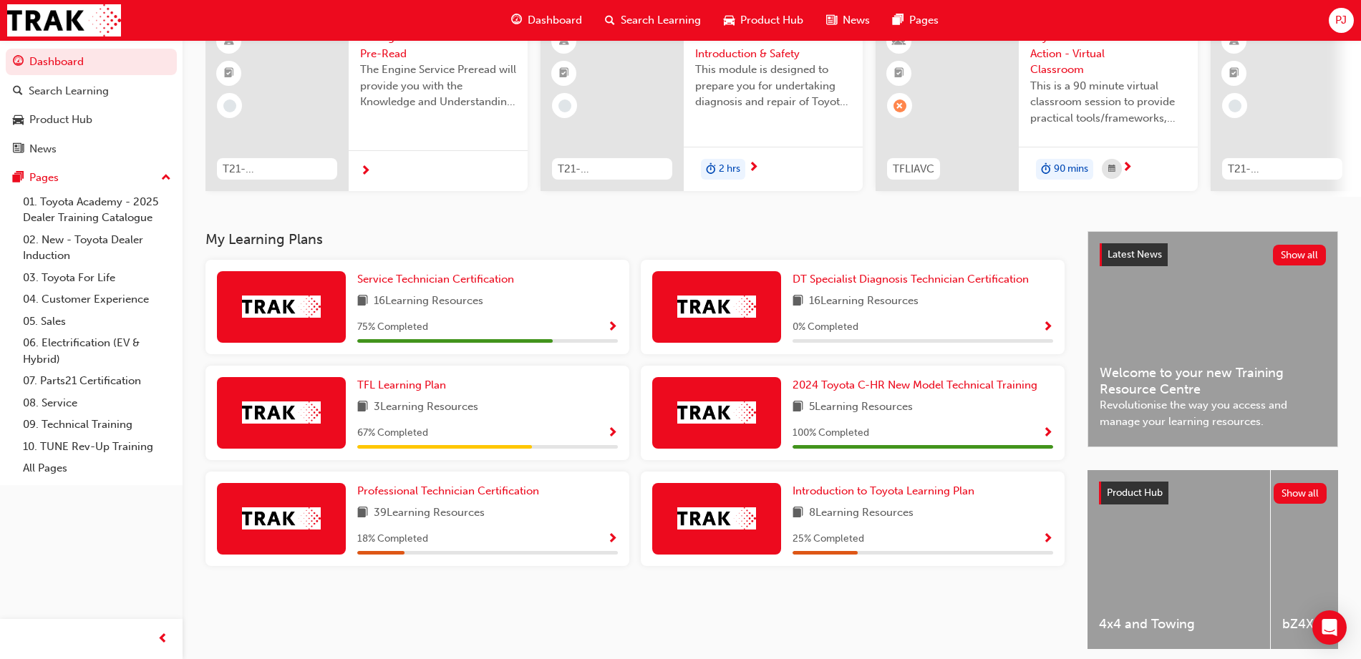
scroll to position [195, 0]
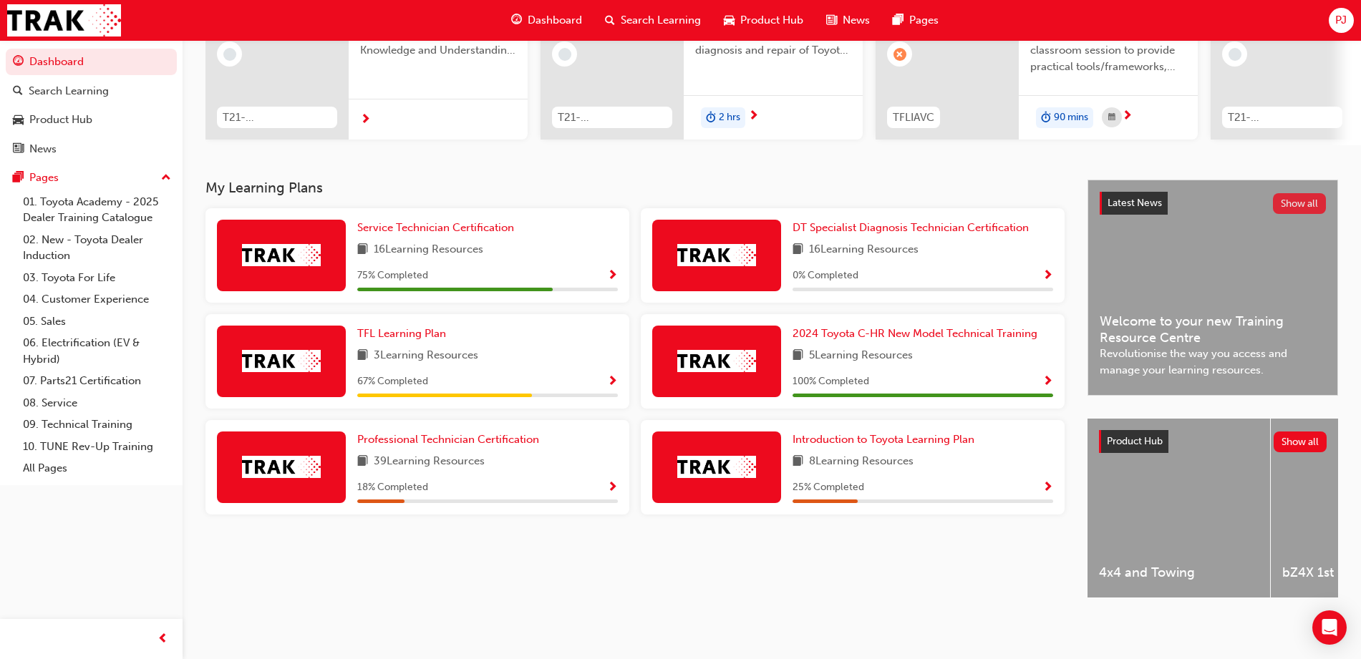
click at [1289, 193] on button "Show all" at bounding box center [1300, 203] width 54 height 21
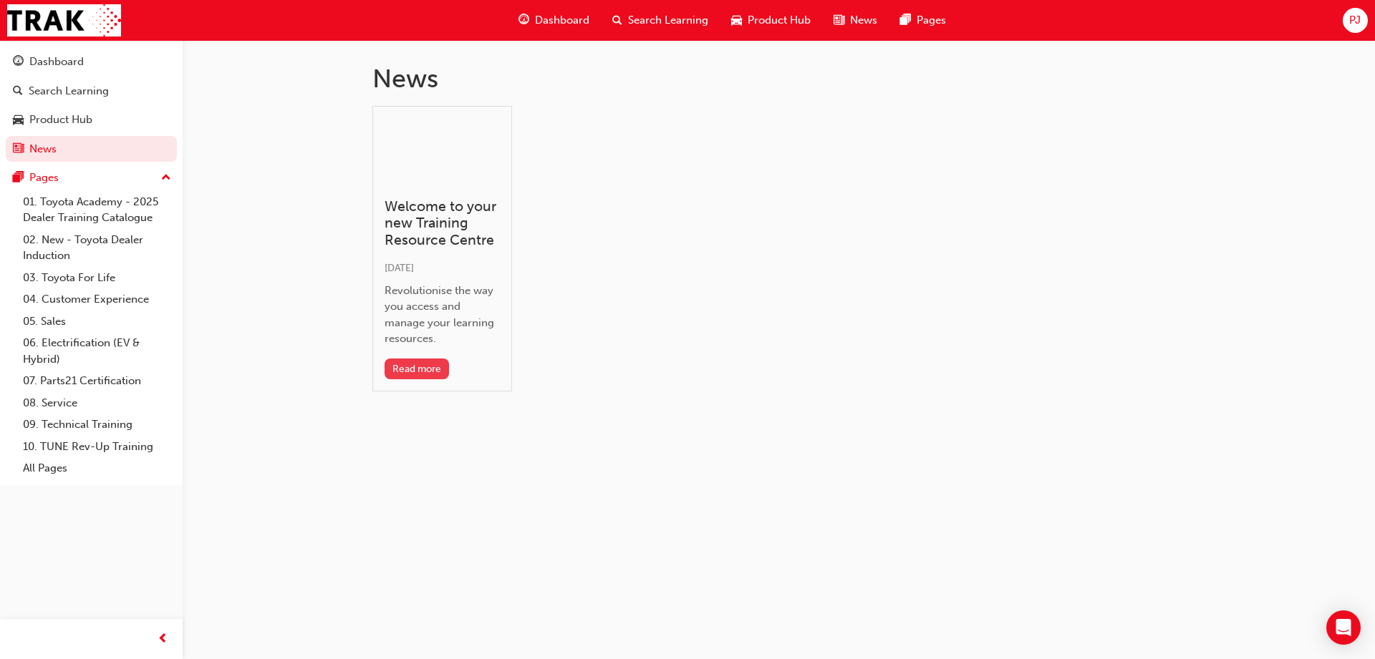
click at [427, 362] on button "Read more" at bounding box center [416, 369] width 65 height 21
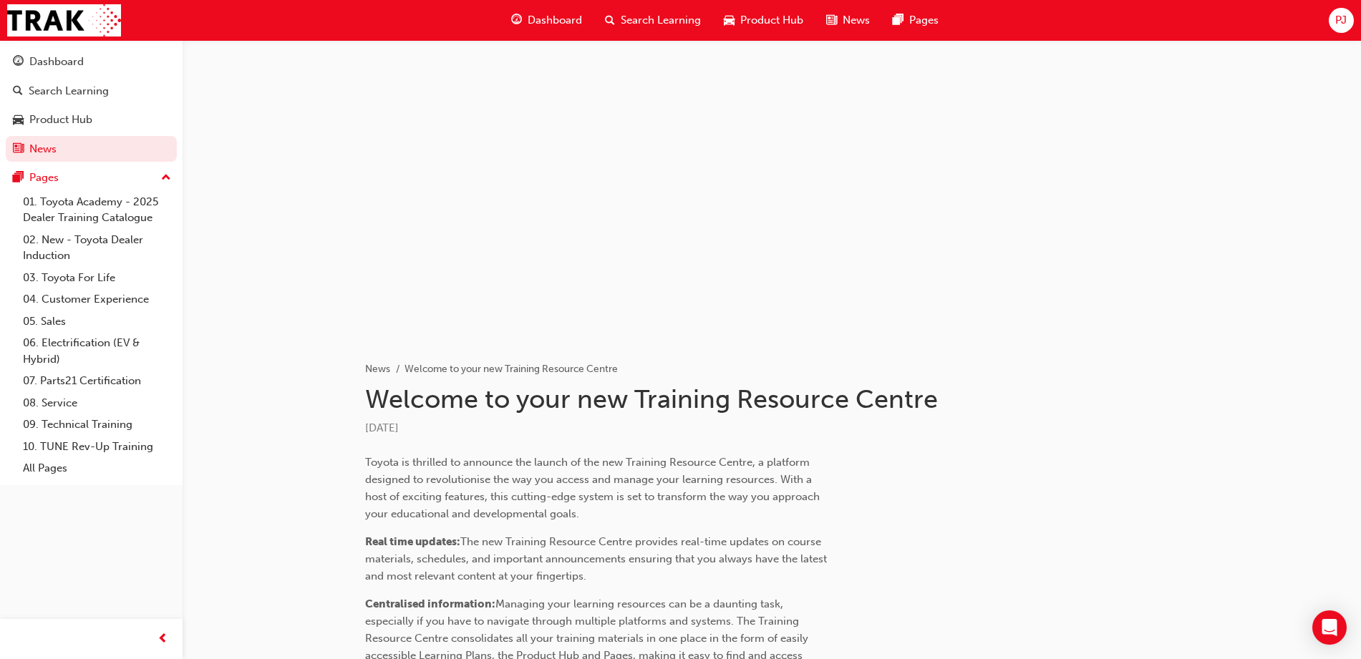
drag, startPoint x: 284, startPoint y: 446, endPoint x: 253, endPoint y: 448, distance: 30.8
click at [253, 448] on div "News Welcome to your new Training Resource Centre Welcome to your new Training …" at bounding box center [772, 626] width 1179 height 1173
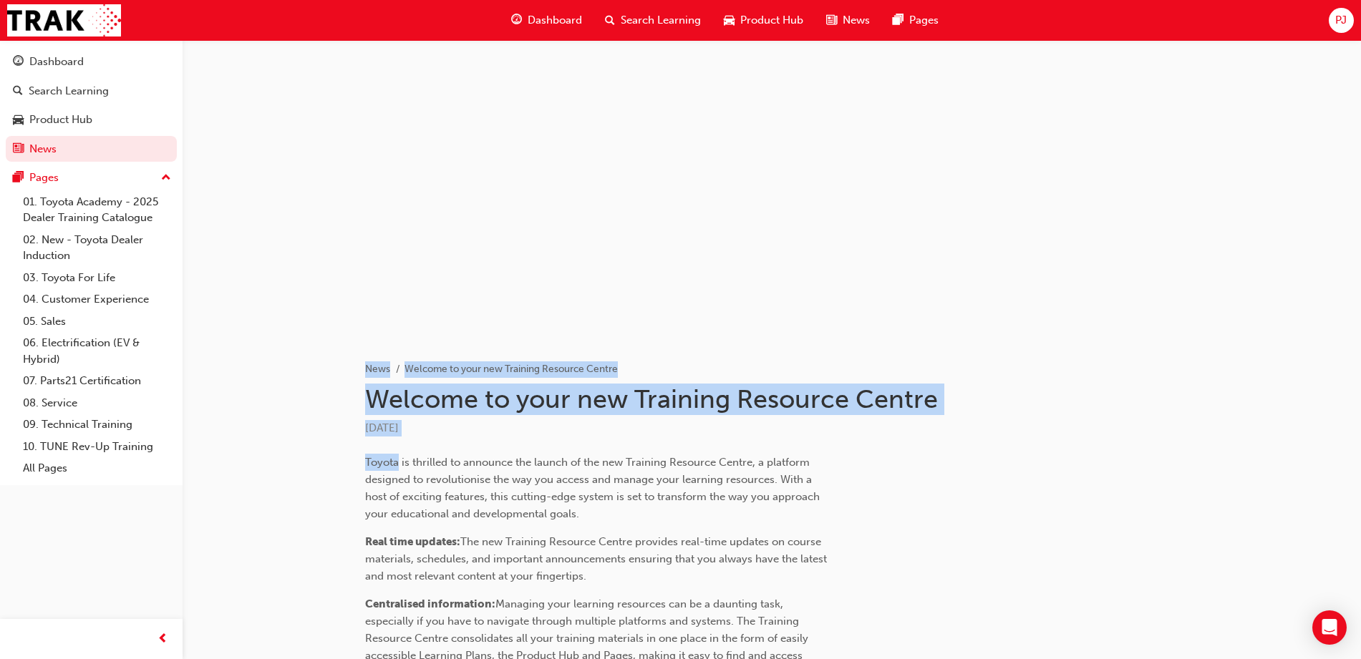
drag, startPoint x: 253, startPoint y: 448, endPoint x: 271, endPoint y: 227, distance: 221.2
click at [271, 227] on div "News Welcome to your new Training Resource Centre Welcome to your new Training …" at bounding box center [772, 626] width 1179 height 1173
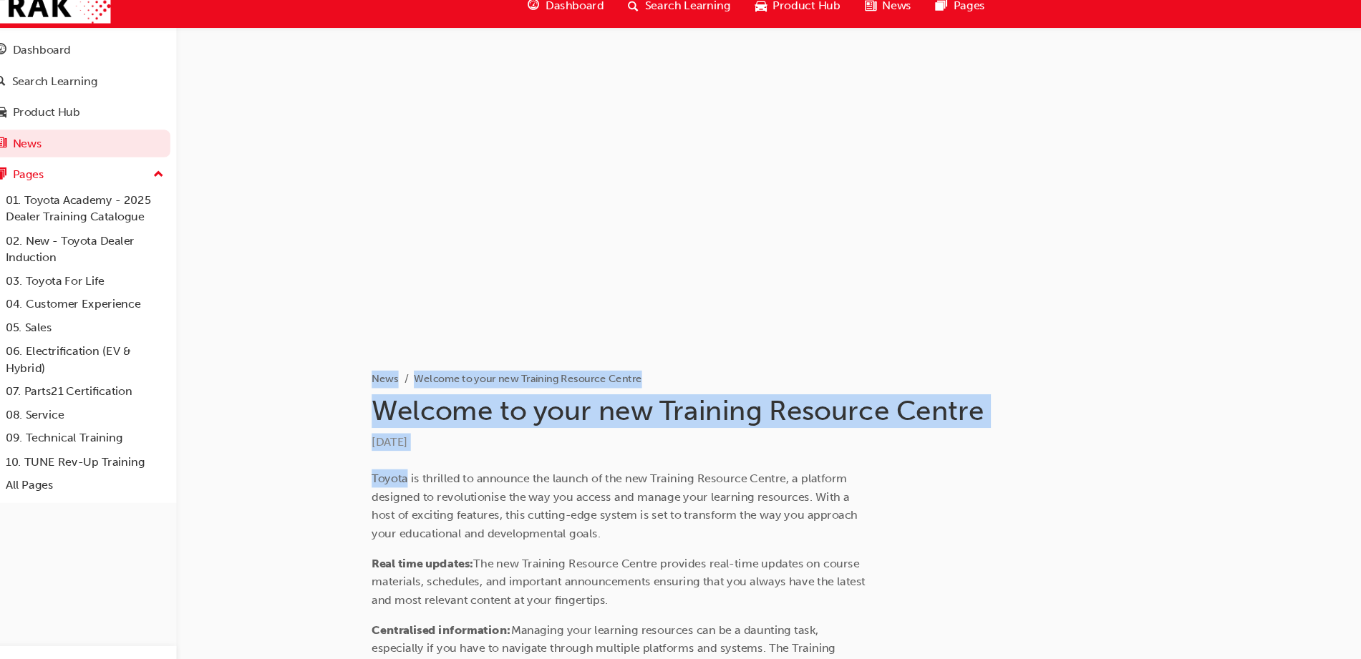
click at [290, 367] on div "News Welcome to your new Training Resource Centre Welcome to your new Training …" at bounding box center [772, 626] width 1179 height 1173
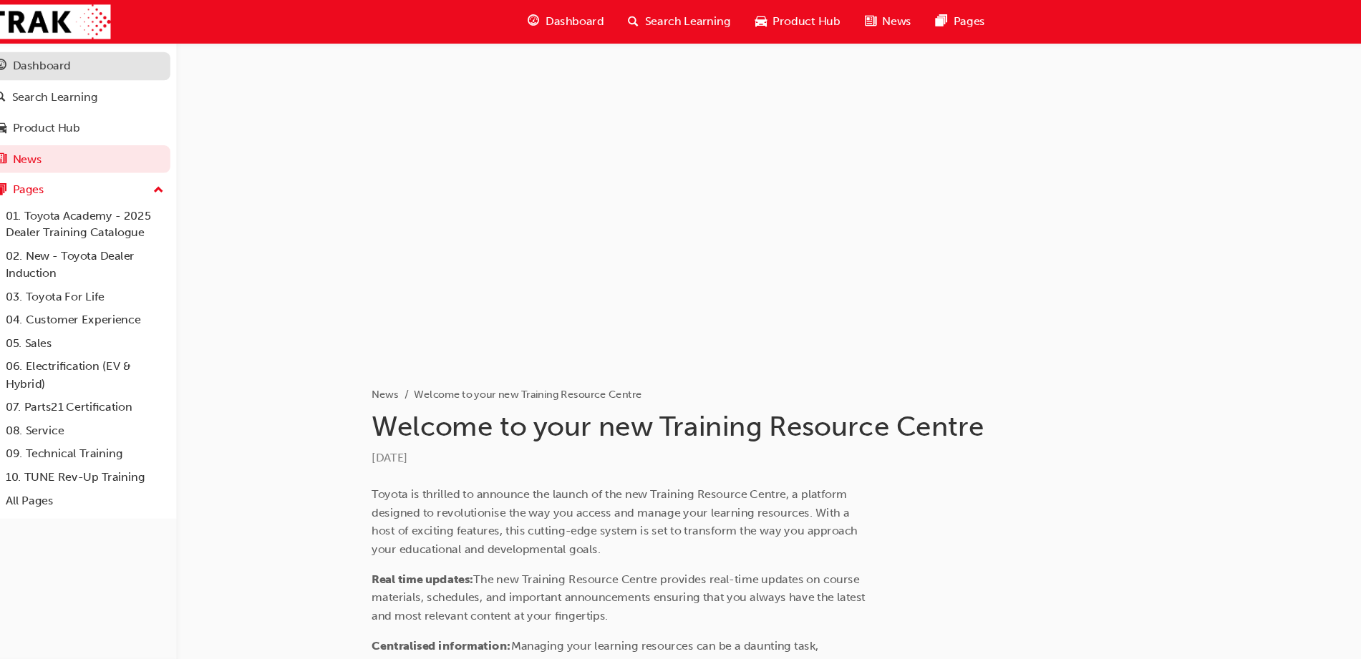
click at [100, 66] on div "Dashboard" at bounding box center [91, 62] width 157 height 18
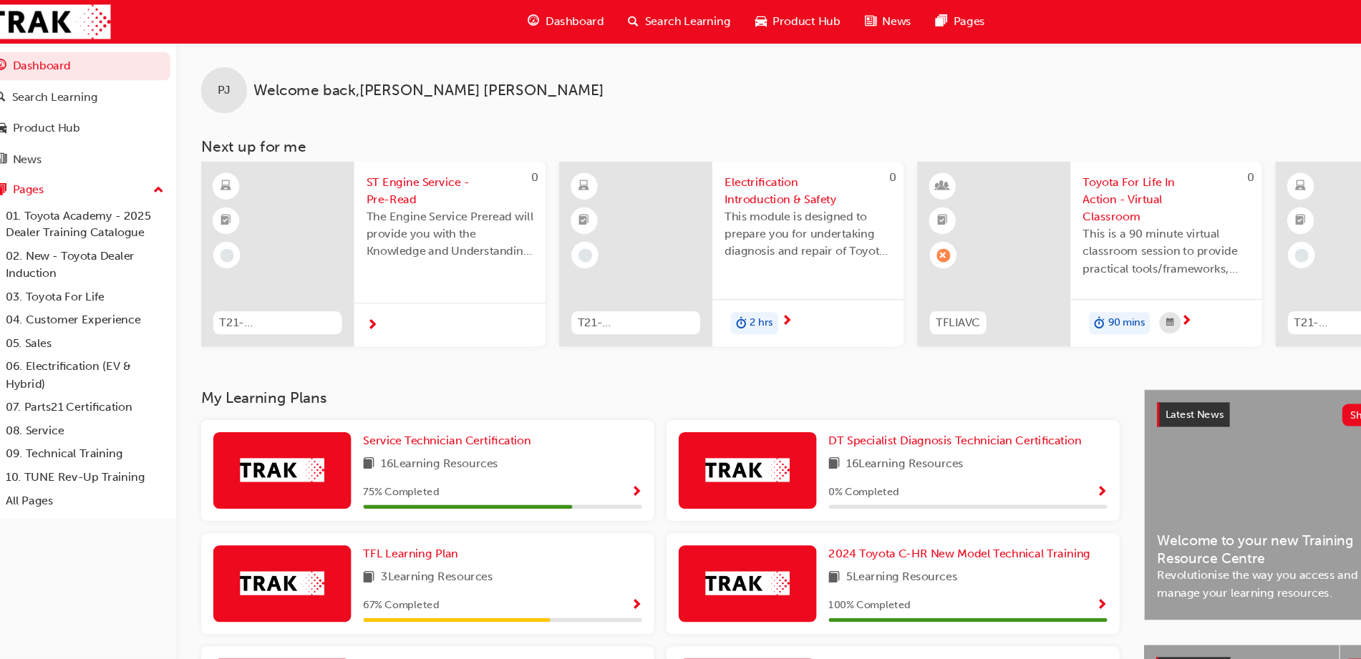
click at [1083, 189] on span "Toyota For Life In Action - Virtual Classroom" at bounding box center [1108, 187] width 156 height 49
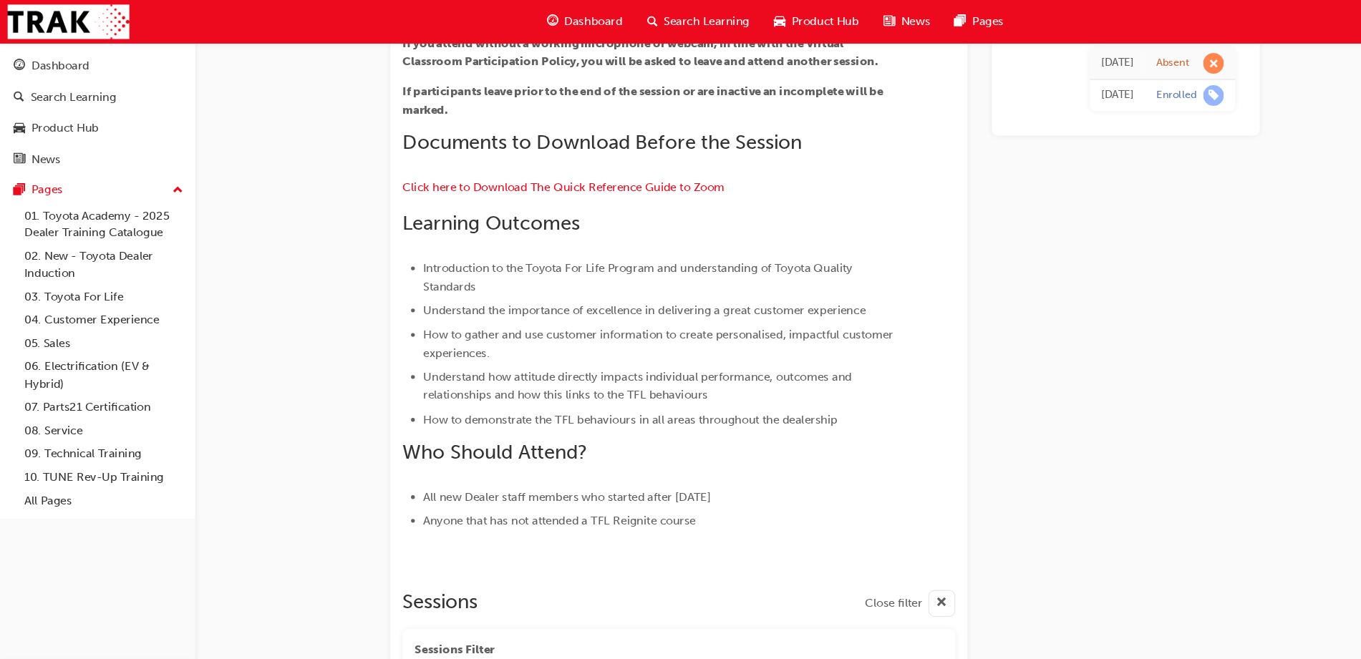
scroll to position [366, 0]
click at [621, 535] on div at bounding box center [635, 535] width 517 height 11
